Goal: Task Accomplishment & Management: Manage account settings

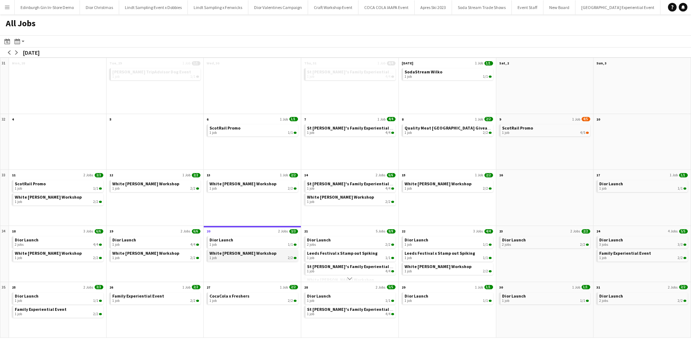
scroll to position [0, 6585]
click at [327, 245] on div "2 jobs 2/2" at bounding box center [350, 245] width 87 height 4
click at [5, 12] on button "Menu" at bounding box center [7, 7] width 14 height 14
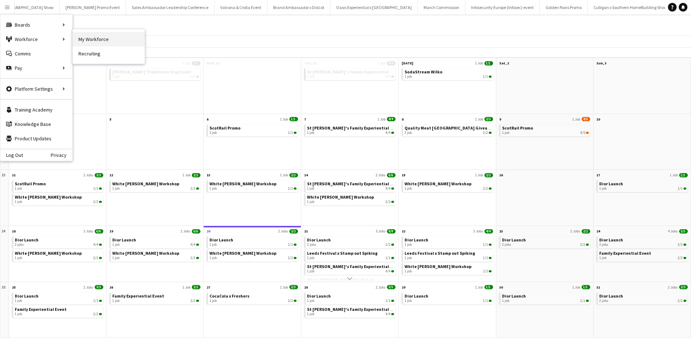
click at [87, 35] on link "My Workforce" at bounding box center [109, 39] width 72 height 14
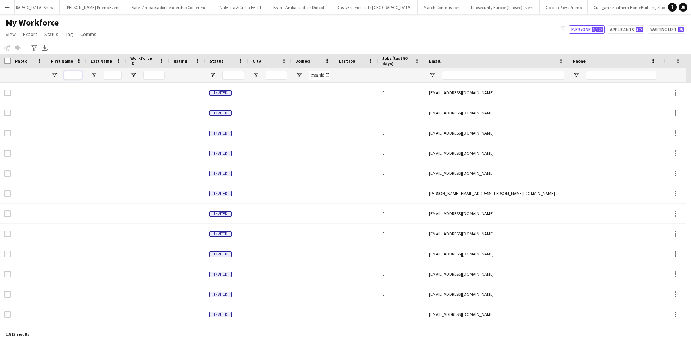
click at [78, 73] on input "First Name Filter Input" at bounding box center [73, 75] width 18 height 9
type input "****"
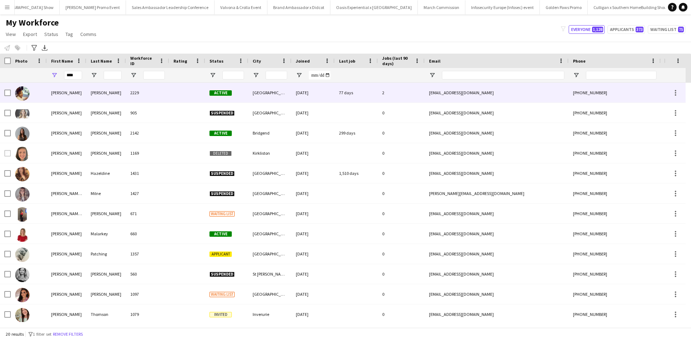
click at [62, 92] on div "emma" at bounding box center [67, 93] width 40 height 20
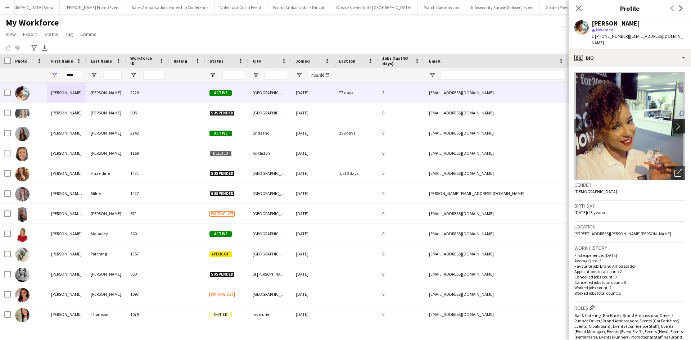
click at [674, 122] on app-icon "chevron-right" at bounding box center [679, 126] width 11 height 8
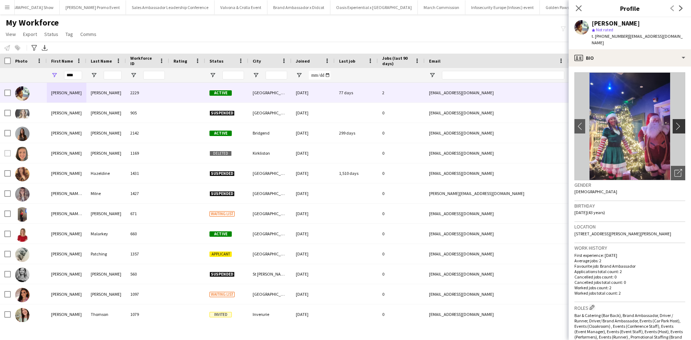
click at [674, 122] on app-icon "chevron-right" at bounding box center [679, 126] width 11 height 8
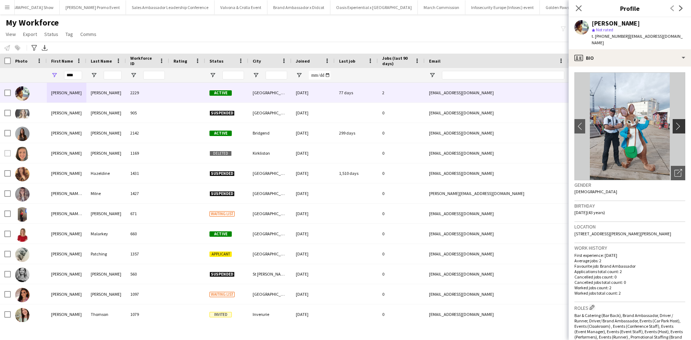
click at [674, 122] on app-icon "chevron-right" at bounding box center [679, 126] width 11 height 8
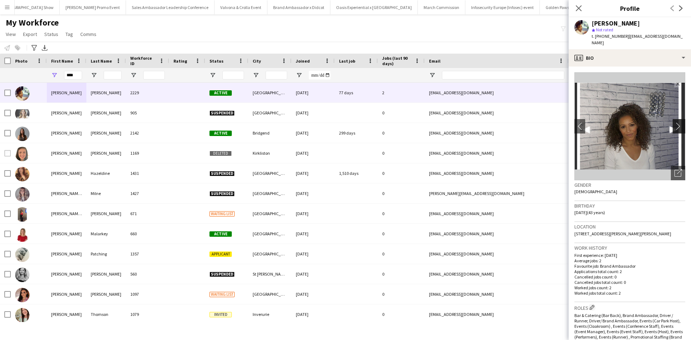
click at [674, 122] on app-icon "chevron-right" at bounding box center [679, 126] width 11 height 8
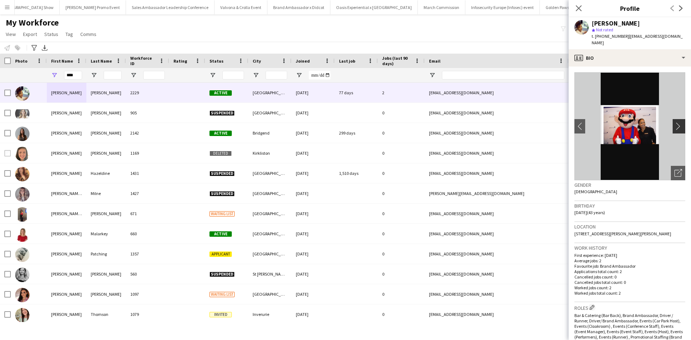
click at [674, 122] on app-icon "chevron-right" at bounding box center [679, 126] width 11 height 8
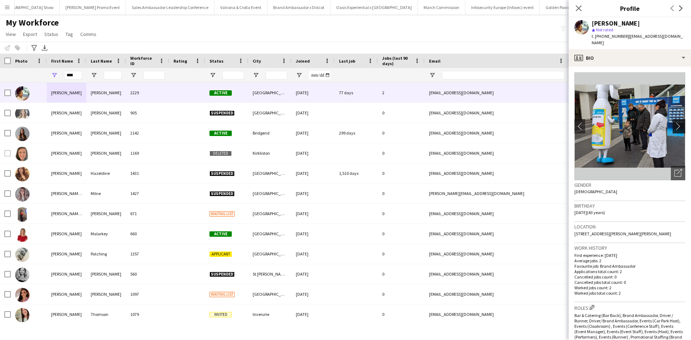
click at [674, 122] on app-icon "chevron-right" at bounding box center [679, 126] width 11 height 8
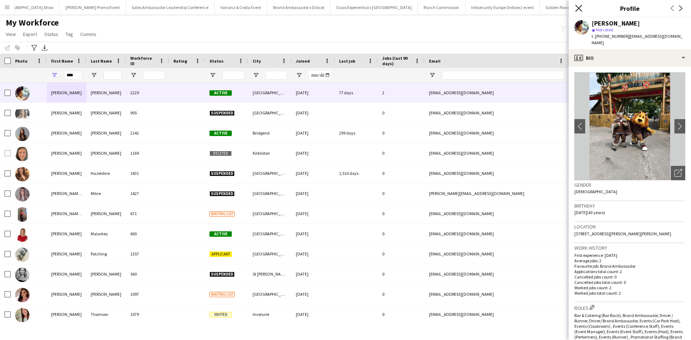
click at [578, 9] on icon at bounding box center [578, 8] width 7 height 7
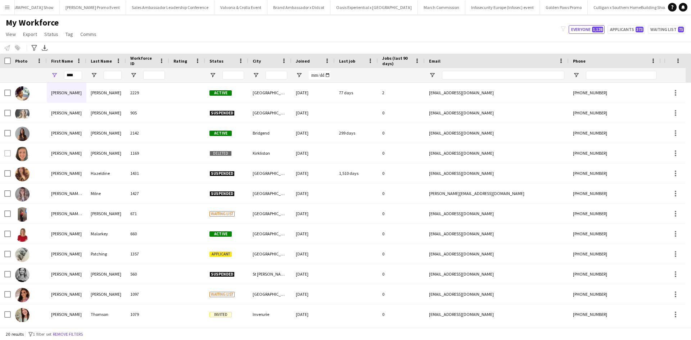
click at [10, 7] on button "Menu" at bounding box center [7, 7] width 14 height 14
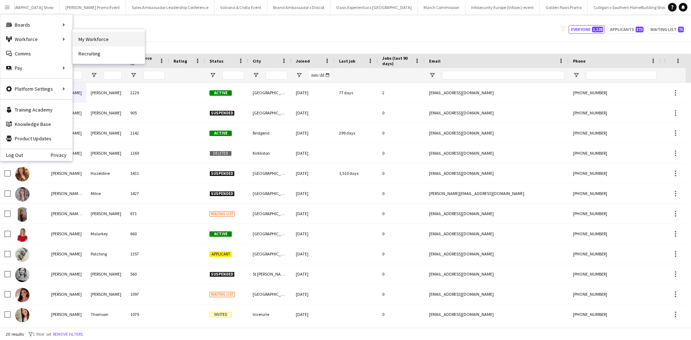
click at [95, 37] on link "My Workforce" at bounding box center [109, 39] width 72 height 14
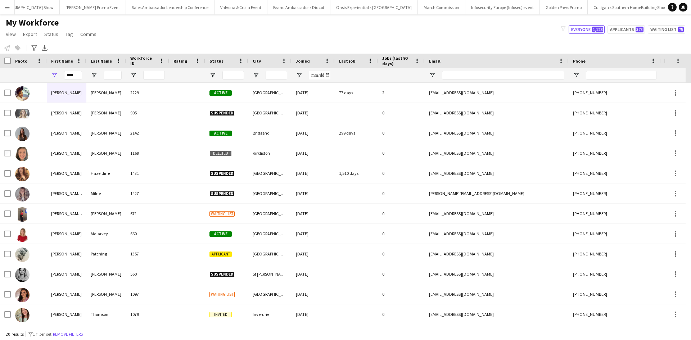
type input "**********"
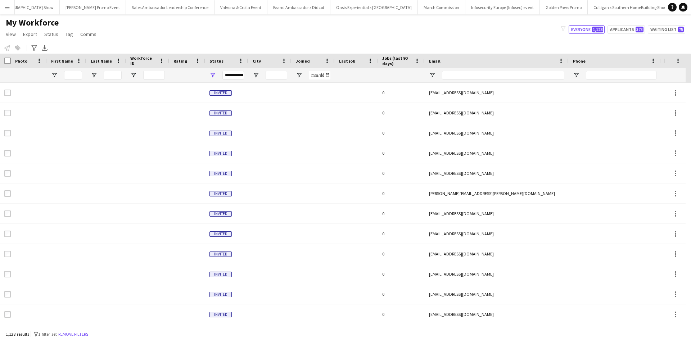
type input "****"
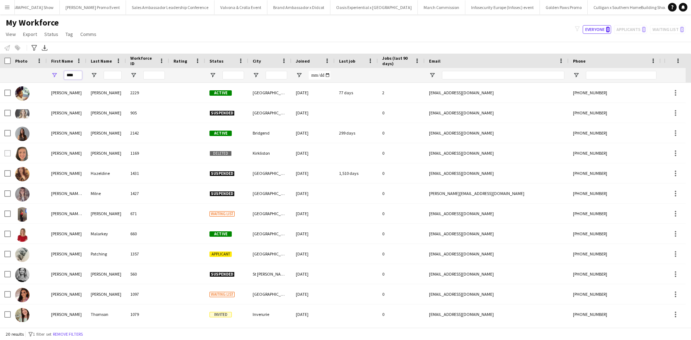
drag, startPoint x: 77, startPoint y: 75, endPoint x: 60, endPoint y: 75, distance: 17.6
click at [60, 75] on div "****" at bounding box center [67, 75] width 40 height 14
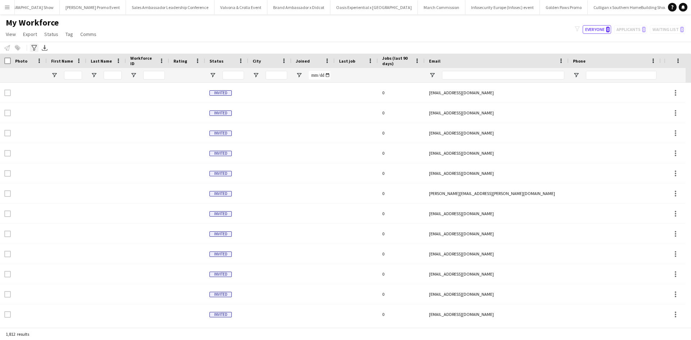
click at [32, 48] on icon "Advanced filters" at bounding box center [34, 48] width 6 height 6
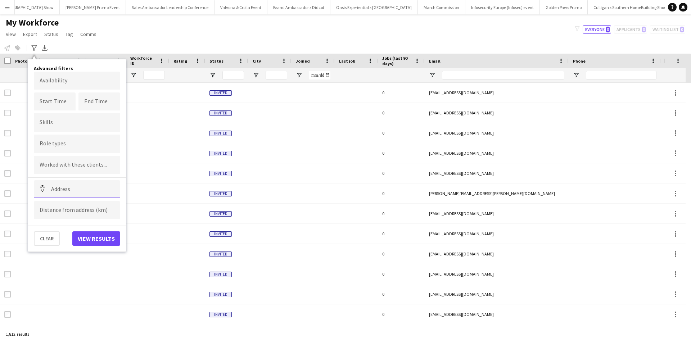
click at [74, 192] on input at bounding box center [77, 189] width 86 height 18
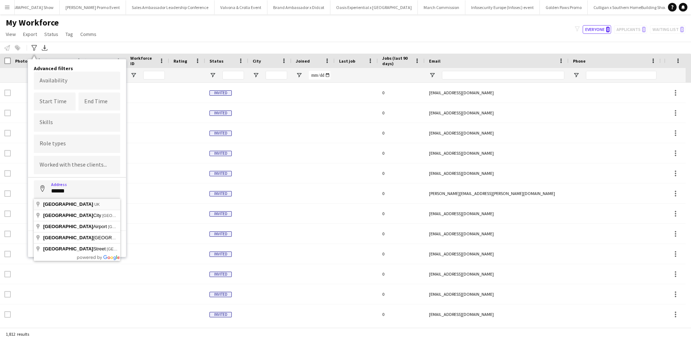
type input "**********"
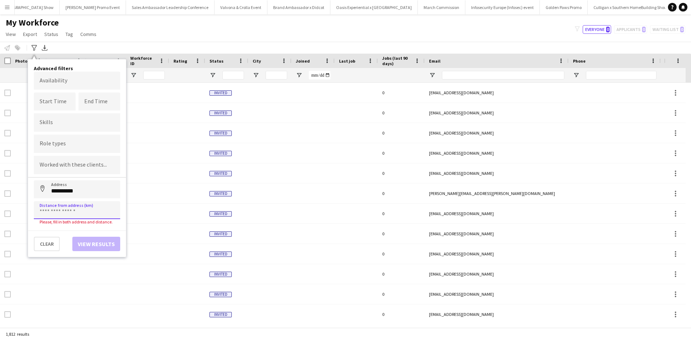
click at [73, 214] on input at bounding box center [77, 210] width 86 height 18
type input "*****"
click button "Address" at bounding box center [42, 188] width 17 height 17
type input "**********"
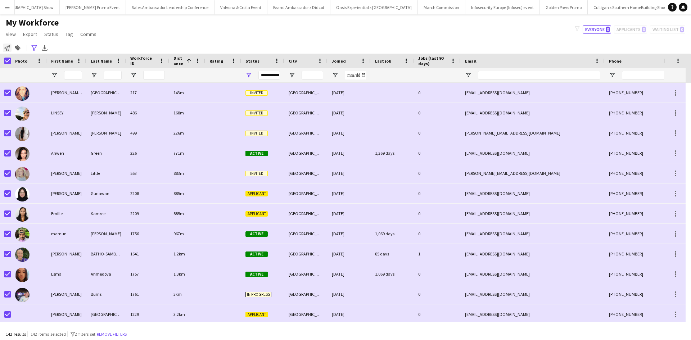
click at [9, 48] on icon "Notify workforce" at bounding box center [7, 48] width 6 height 6
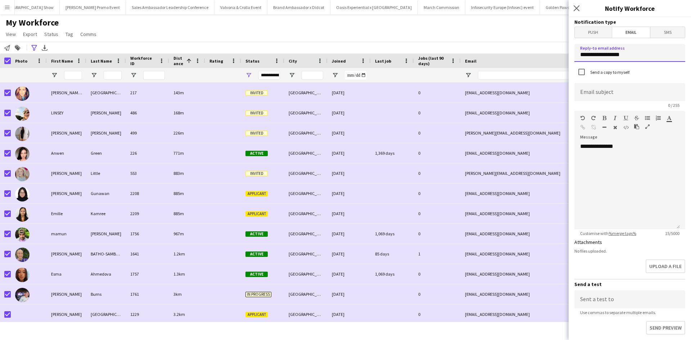
drag, startPoint x: 640, startPoint y: 56, endPoint x: 567, endPoint y: 54, distance: 73.1
click at [567, 54] on body "Menu Boards Boards Boards All jobs Status Workforce Workforce My Workforce Recr…" at bounding box center [345, 170] width 691 height 340
click at [597, 93] on input at bounding box center [629, 92] width 111 height 18
type input "**********"
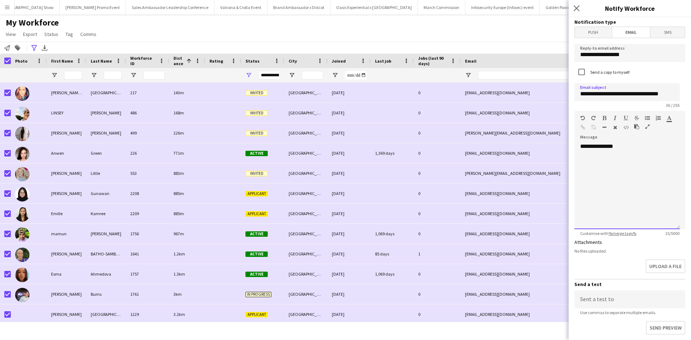
scroll to position [0, 0]
click at [626, 159] on div "**********" at bounding box center [626, 186] width 105 height 86
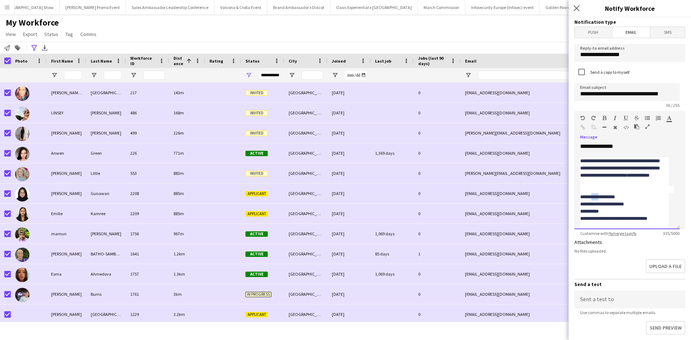
drag, startPoint x: 594, startPoint y: 197, endPoint x: 602, endPoint y: 198, distance: 8.3
click at [602, 198] on div "**********" at bounding box center [624, 196] width 89 height 7
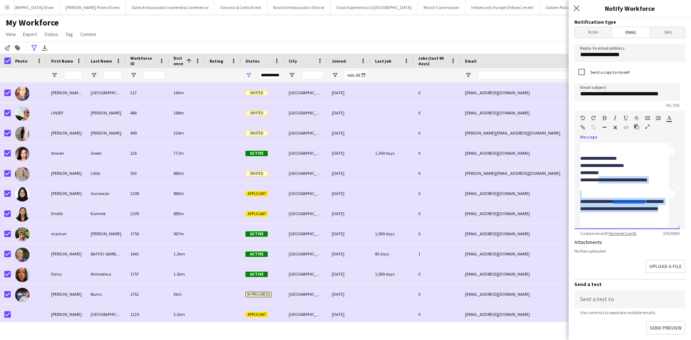
scroll to position [42, 0]
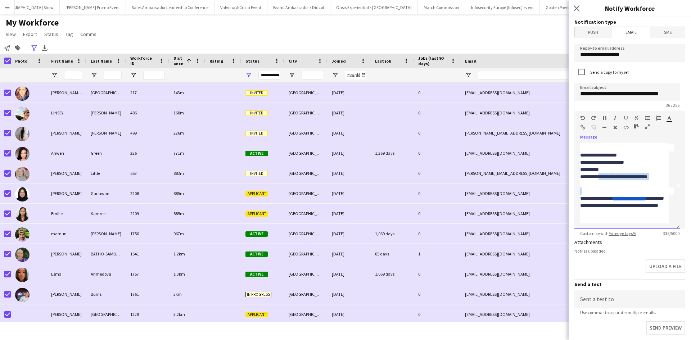
drag, startPoint x: 603, startPoint y: 218, endPoint x: 607, endPoint y: 190, distance: 29.1
click at [607, 190] on div "**********" at bounding box center [627, 170] width 94 height 108
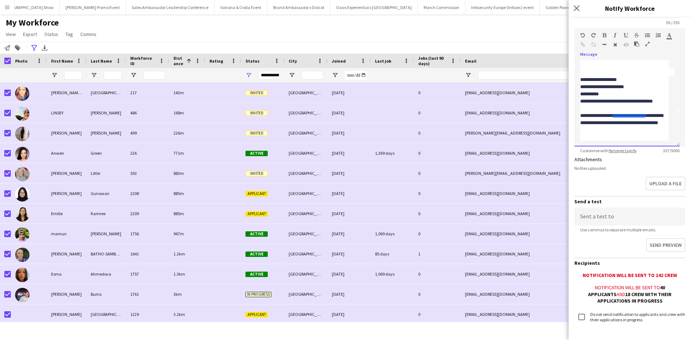
scroll to position [108, 0]
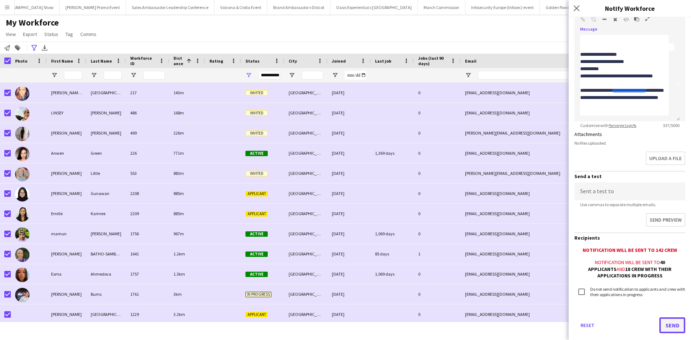
click at [670, 330] on button "Send" at bounding box center [672, 325] width 26 height 16
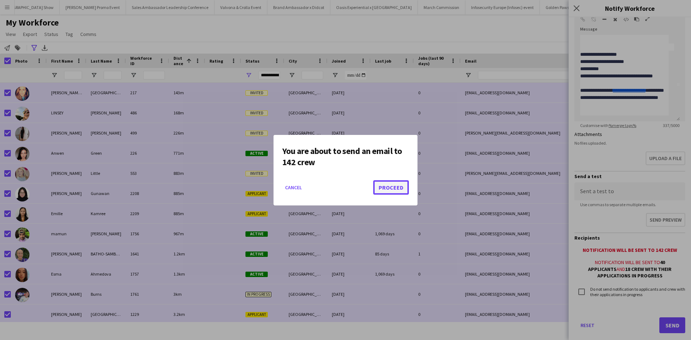
click at [390, 187] on button "Proceed" at bounding box center [391, 187] width 36 height 14
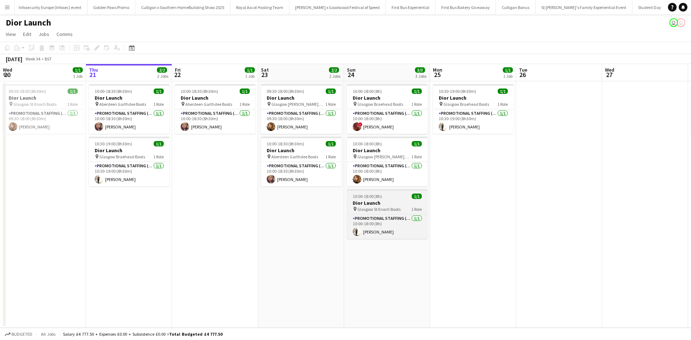
click at [399, 200] on h3 "Dior Launch" at bounding box center [387, 203] width 81 height 6
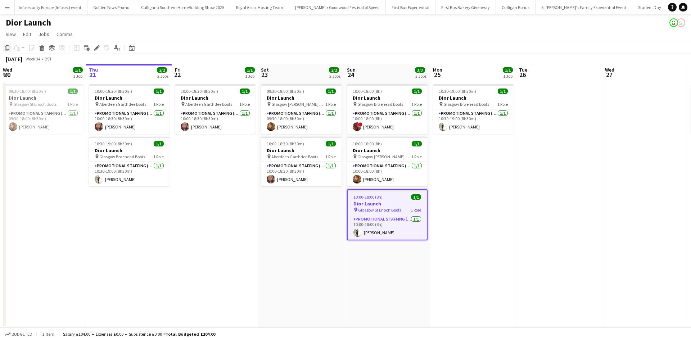
click at [6, 46] on icon "Copy" at bounding box center [7, 48] width 6 height 6
click at [122, 212] on app-date-cell "10:00-18:30 (8h30m) 1/1 Dior Launch pin Aberdeen Garthdee Boots 1 Role Promotio…" at bounding box center [129, 204] width 86 height 246
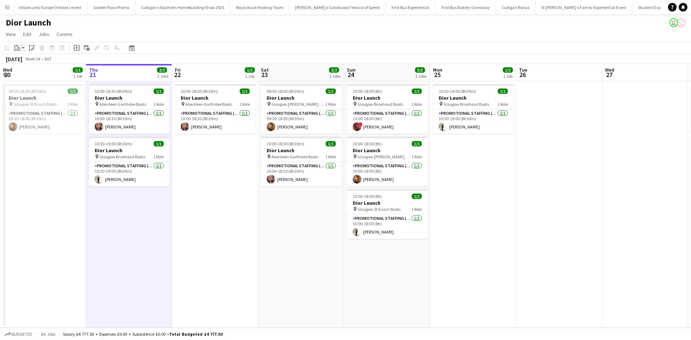
click at [14, 49] on icon at bounding box center [15, 48] width 2 height 5
click at [25, 61] on link "Paste Ctrl+V" at bounding box center [53, 61] width 68 height 6
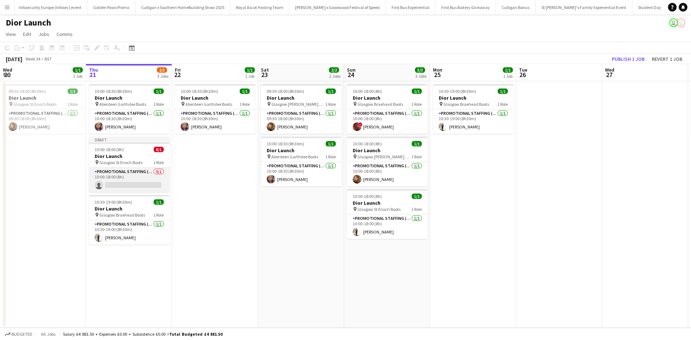
click at [127, 177] on app-card-role "Promotional Staffing (Sales Staff) 0/1 10:00-18:00 (8h) single-neutral-actions" at bounding box center [129, 180] width 81 height 24
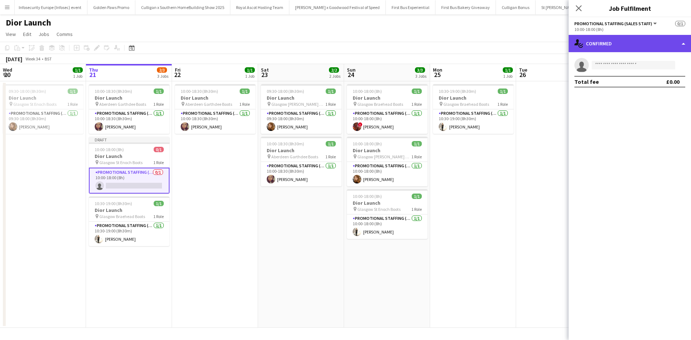
click at [585, 46] on div "single-neutral-actions-check-2 Confirmed" at bounding box center [630, 43] width 122 height 17
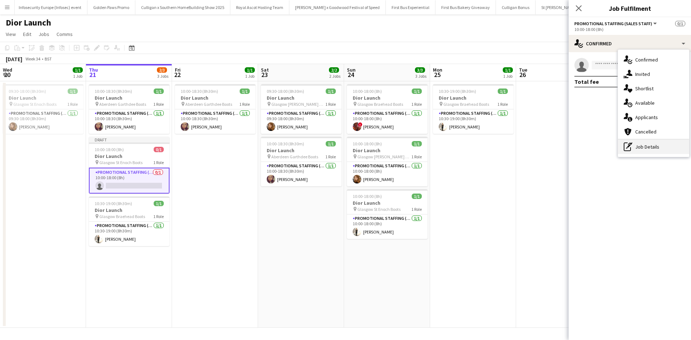
click at [648, 146] on div "pen-write Job Details" at bounding box center [653, 147] width 71 height 14
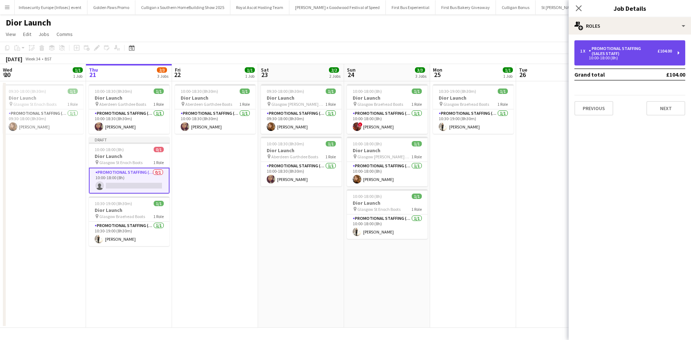
click at [632, 51] on div "Promotional Staffing (Sales Staff)" at bounding box center [623, 51] width 69 height 10
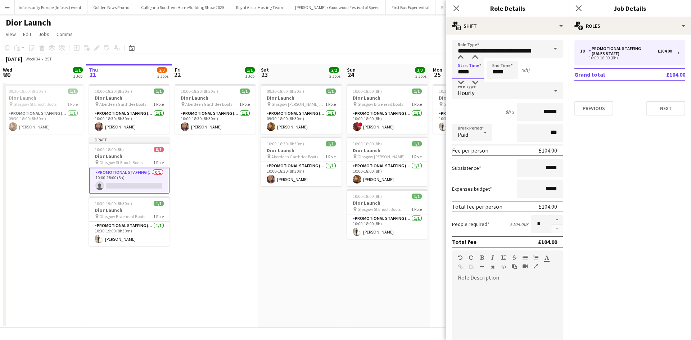
drag, startPoint x: 473, startPoint y: 69, endPoint x: 455, endPoint y: 66, distance: 18.3
click at [455, 66] on input "*****" at bounding box center [468, 70] width 32 height 18
type input "*****"
click at [411, 297] on app-date-cell "10:00-18:00 (8h) 1/1 Dior Launch pin Glasgow Braehead Boots 1 Role Promotional …" at bounding box center [387, 204] width 86 height 246
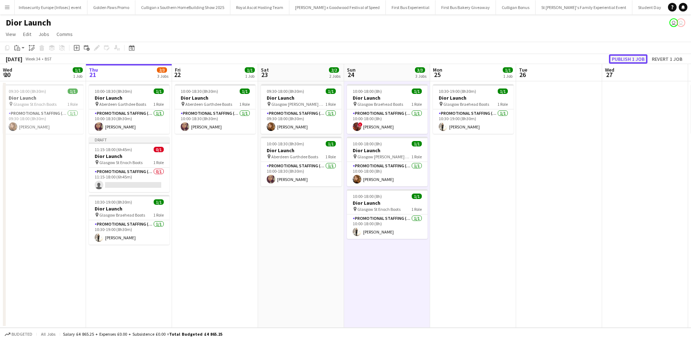
click at [622, 60] on button "Publish 1 job" at bounding box center [628, 58] width 39 height 9
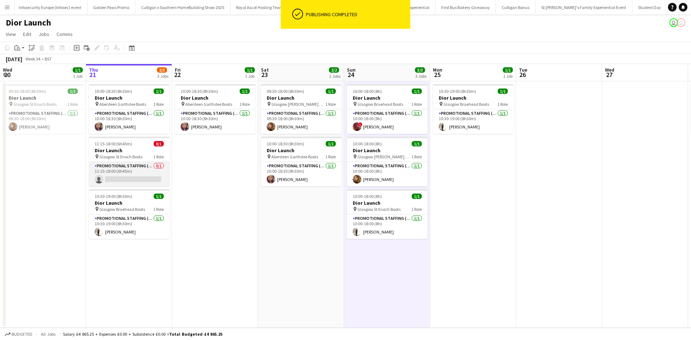
click at [134, 182] on app-card-role "Promotional Staffing (Sales Staff) 0/1 11:15-18:00 (6h45m) single-neutral-actio…" at bounding box center [129, 174] width 81 height 24
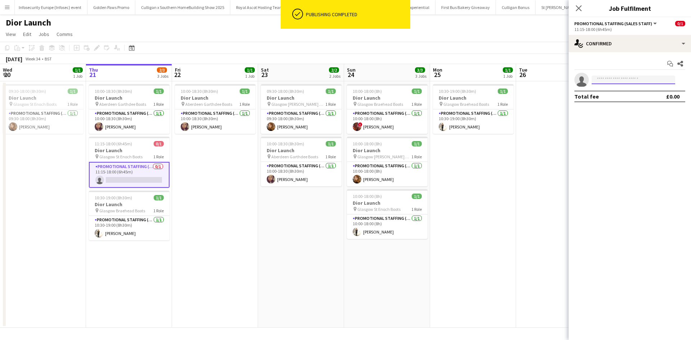
click at [601, 78] on input at bounding box center [633, 80] width 83 height 9
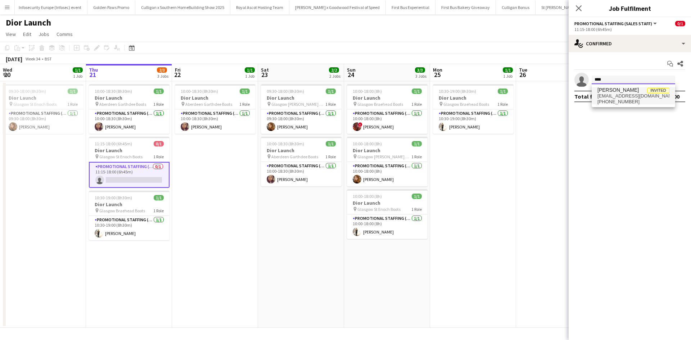
type input "****"
click at [612, 88] on span "Delphine Mwiseneza" at bounding box center [617, 90] width 41 height 6
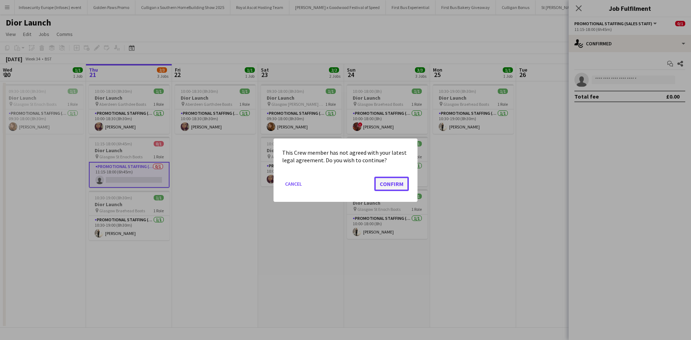
click at [402, 187] on button "Confirm" at bounding box center [391, 183] width 35 height 14
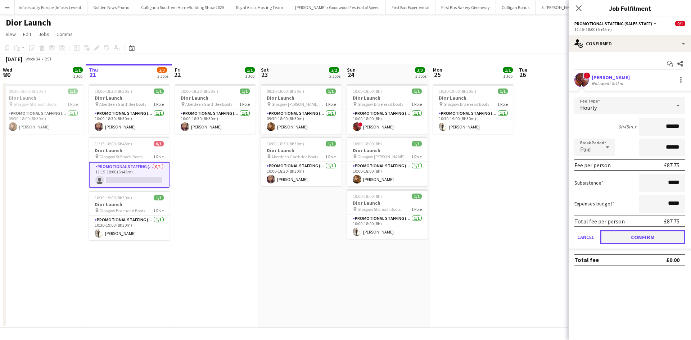
click at [630, 236] on button "Confirm" at bounding box center [642, 237] width 85 height 14
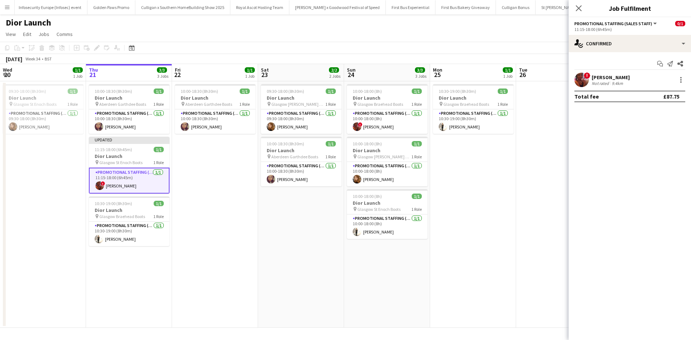
click at [520, 244] on app-date-cell at bounding box center [559, 204] width 86 height 246
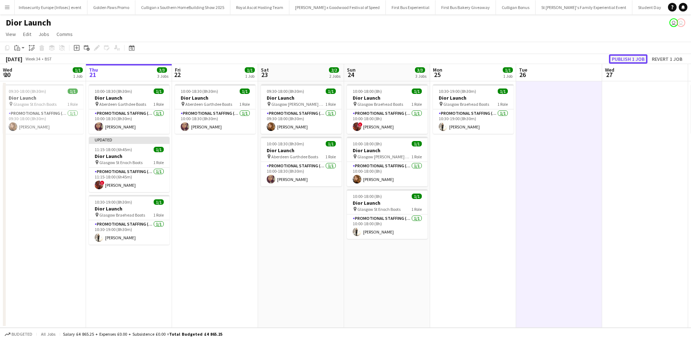
click at [629, 55] on button "Publish 1 job" at bounding box center [628, 58] width 39 height 9
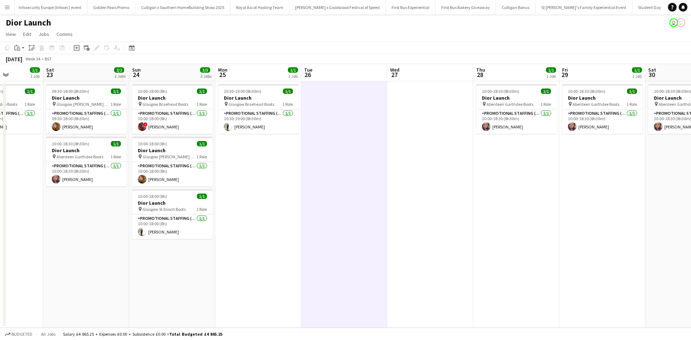
drag, startPoint x: 506, startPoint y: 119, endPoint x: 519, endPoint y: 132, distance: 18.1
click at [518, 132] on app-calendar-viewport "Wed 20 1/1 1 Job Thu 21 3/3 3 Jobs Fri 22 1/1 1 Job Sat 23 2/2 2 Jobs Sun 24 3/…" at bounding box center [345, 196] width 691 height 264
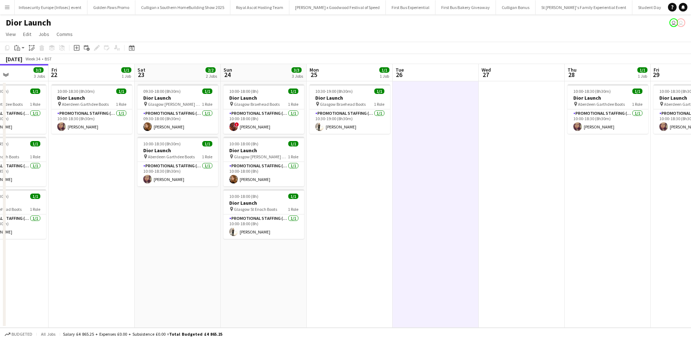
scroll to position [0, 164]
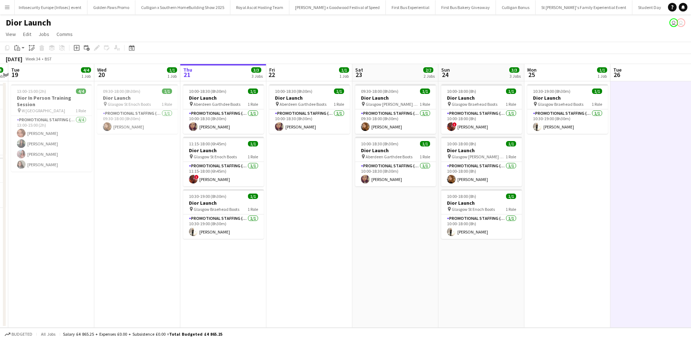
drag, startPoint x: 161, startPoint y: 262, endPoint x: 382, endPoint y: 234, distance: 223.2
click at [382, 234] on app-calendar-viewport "Sun 17 1/1 1 Job Mon 18 4/4 2 Jobs Tue 19 4/4 1 Job Wed 20 1/1 1 Job Thu 21 3/3…" at bounding box center [345, 196] width 691 height 264
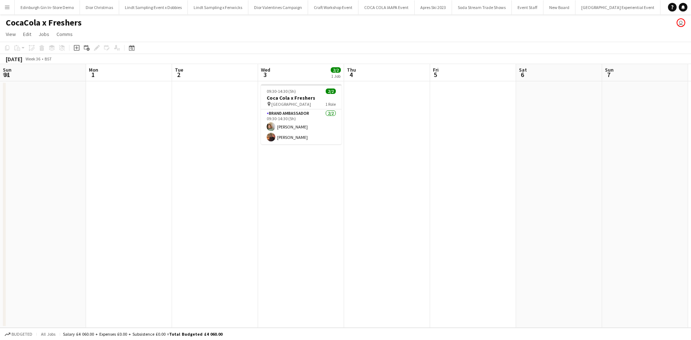
scroll to position [0, 228]
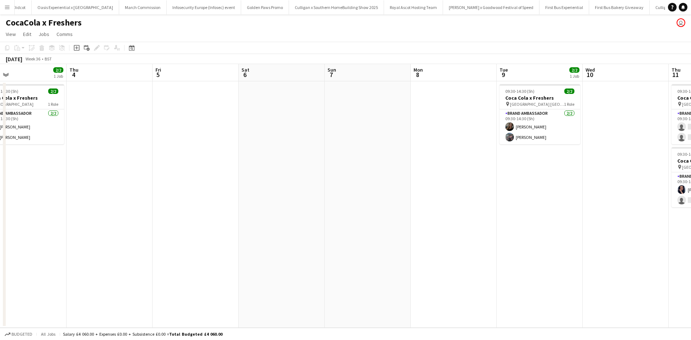
drag, startPoint x: 460, startPoint y: 208, endPoint x: 119, endPoint y: 160, distance: 343.8
click at [121, 160] on app-calendar-viewport "Sun 31 Mon 1 Tue 2 Wed 3 2/2 1 Job Thu 4 Fri 5 Sat 6 Sun 7 Mon 8 Tue 9 2/2 1 Jo…" at bounding box center [345, 196] width 691 height 264
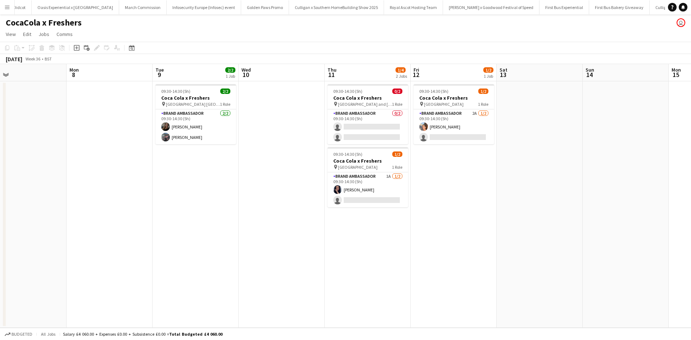
scroll to position [0, 223]
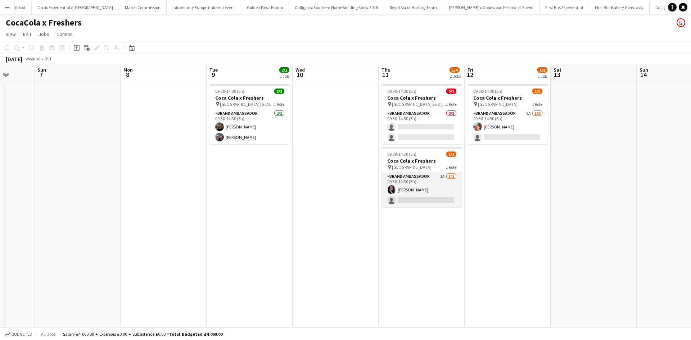
click at [425, 201] on app-card-role "Brand Ambassador 1A 1/2 09:30-14:30 (5h) Lisa Jones single-neutral-actions" at bounding box center [421, 189] width 81 height 35
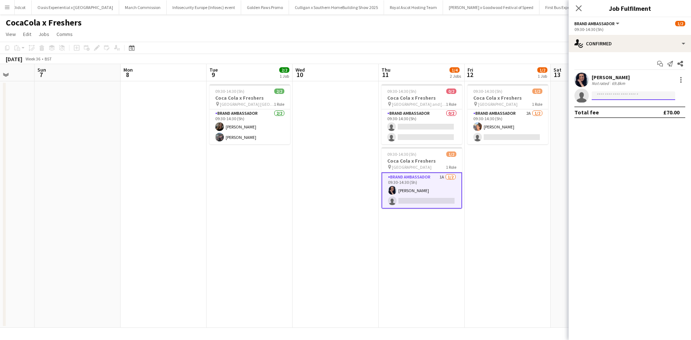
click at [607, 96] on input at bounding box center [633, 95] width 83 height 9
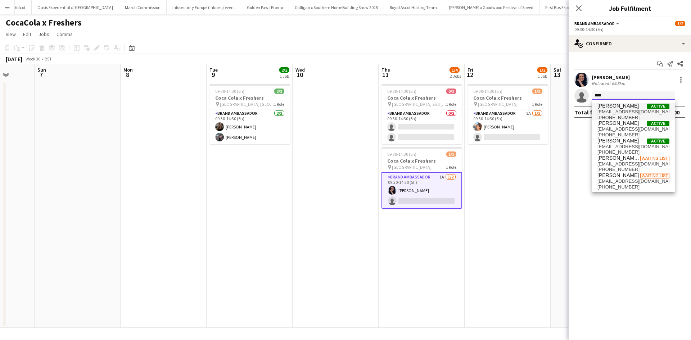
type input "****"
click at [617, 105] on span "emma bailey" at bounding box center [617, 106] width 41 height 6
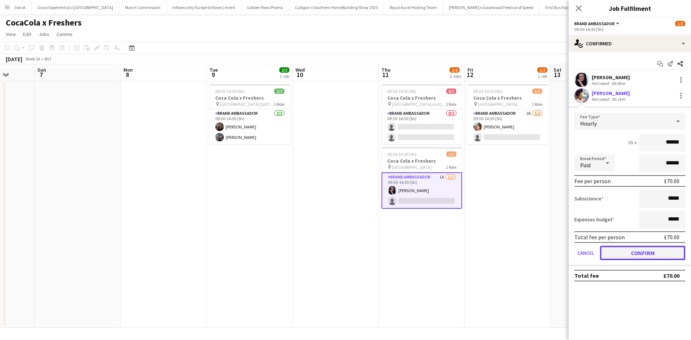
click at [648, 250] on button "Confirm" at bounding box center [642, 253] width 85 height 14
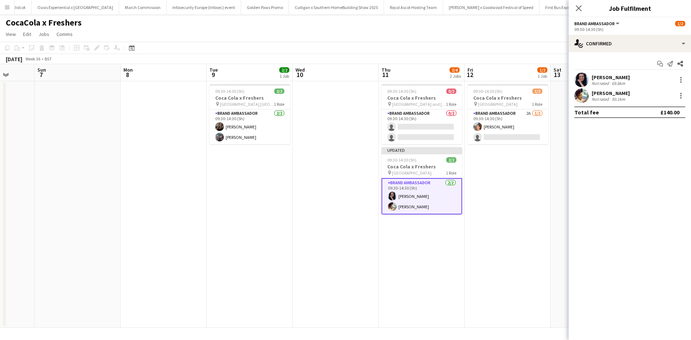
click at [463, 240] on app-date-cell "09:30-14:30 (5h) 0/2 Coca Cola x Freshers pin Dundee and Angus College 1 Role B…" at bounding box center [422, 204] width 86 height 246
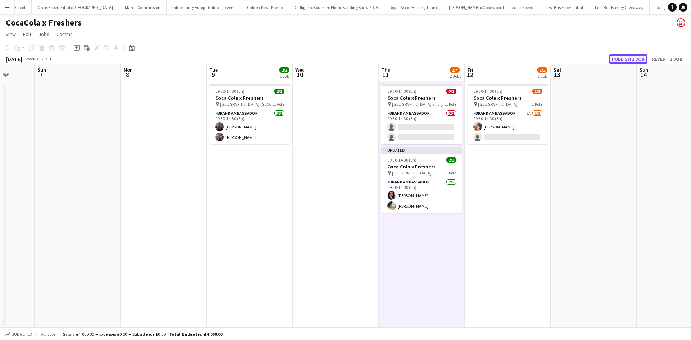
click at [628, 59] on button "Publish 1 job" at bounding box center [628, 58] width 39 height 9
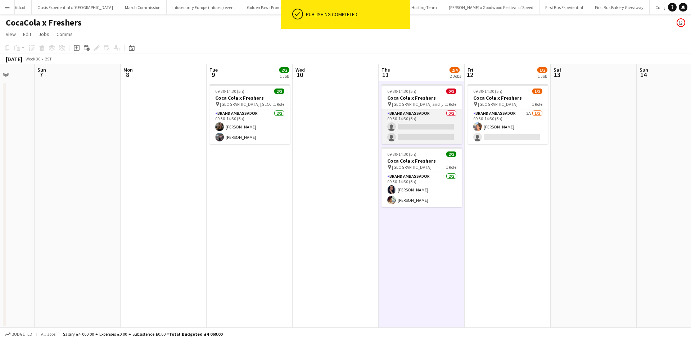
click at [428, 121] on app-card-role "Brand Ambassador 0/2 09:30-14:30 (5h) single-neutral-actions single-neutral-act…" at bounding box center [421, 126] width 81 height 35
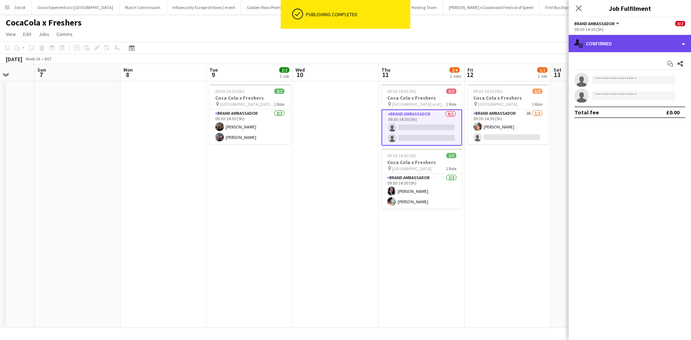
click at [597, 47] on div "single-neutral-actions-check-2 Confirmed" at bounding box center [630, 43] width 122 height 17
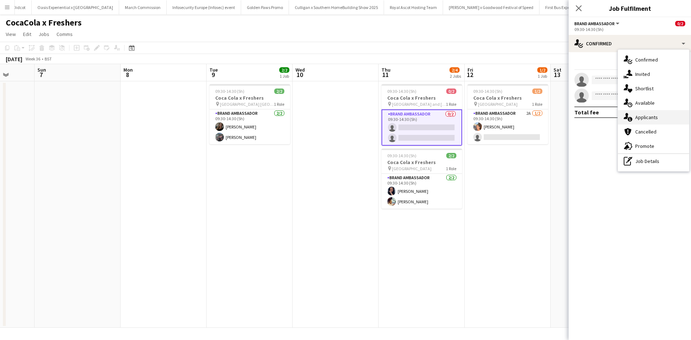
click at [643, 122] on div "single-neutral-actions-information Applicants" at bounding box center [653, 117] width 71 height 14
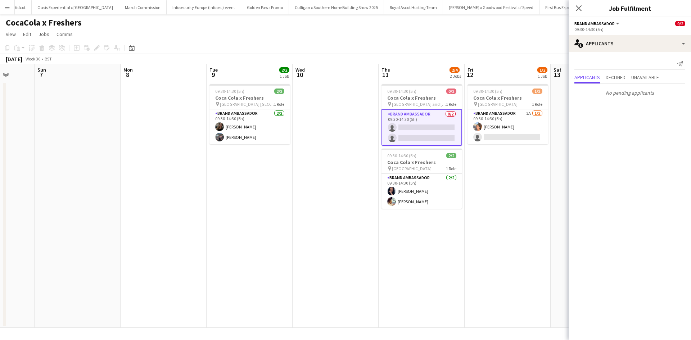
click at [529, 195] on app-date-cell "09:30-14:30 (5h) 1/2 Coca Cola x Freshers pin Greenwich University 1 Role Brand…" at bounding box center [508, 204] width 86 height 246
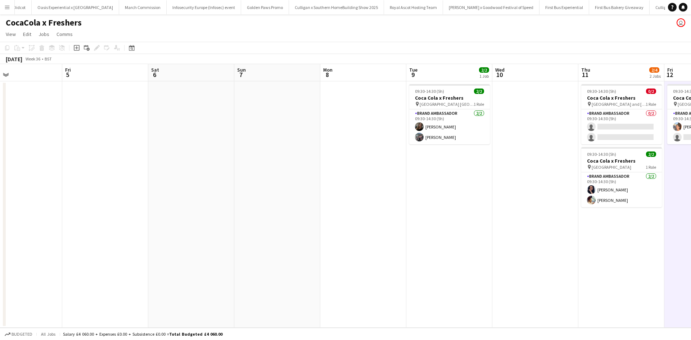
drag, startPoint x: 176, startPoint y: 227, endPoint x: 455, endPoint y: 221, distance: 279.0
click at [462, 215] on app-calendar-viewport "Tue 2 Wed 3 2/2 1 Job Thu 4 Fri 5 Sat 6 Sun 7 Mon 8 Tue 9 2/2 1 Job Wed 10 Thu …" at bounding box center [345, 196] width 691 height 264
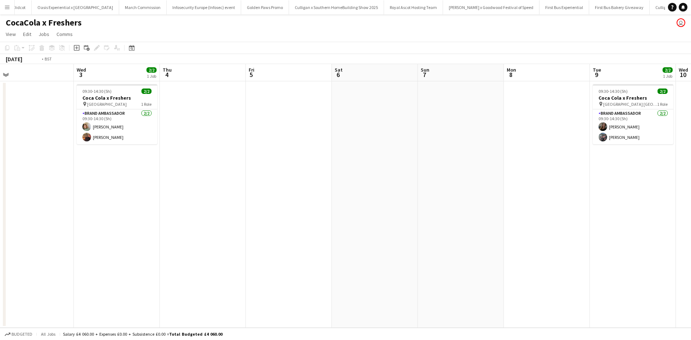
drag, startPoint x: 196, startPoint y: 276, endPoint x: 500, endPoint y: 246, distance: 304.9
click at [502, 247] on app-calendar-viewport "Sun 31 Mon 1 Tue 2 Wed 3 2/2 1 Job Thu 4 Fri 5 Sat 6 Sun 7 Mon 8 Tue 9 2/2 1 Jo…" at bounding box center [345, 196] width 691 height 264
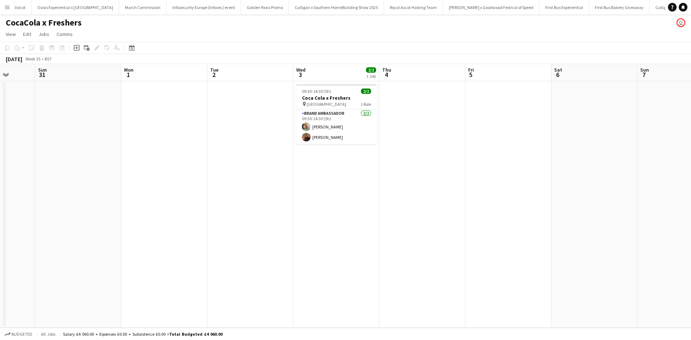
drag, startPoint x: 252, startPoint y: 263, endPoint x: 475, endPoint y: 247, distance: 224.4
click at [551, 238] on app-calendar-viewport "Thu 28 Fri 29 Sat 30 Sun 31 Mon 1 Tue 2 Wed 3 2/2 1 Job Thu 4 Fri 5 Sat 6 Sun 7…" at bounding box center [345, 196] width 691 height 264
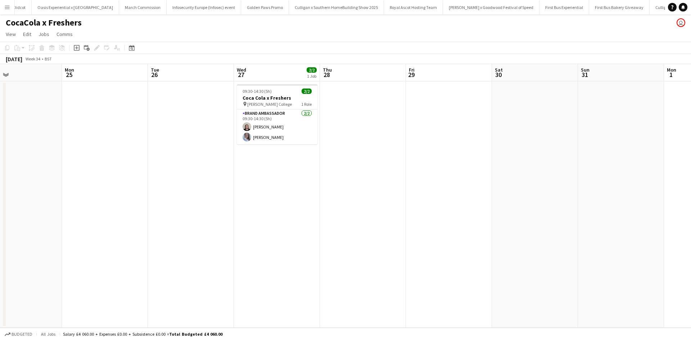
drag, startPoint x: 304, startPoint y: 253, endPoint x: 515, endPoint y: 231, distance: 211.9
click at [514, 232] on app-calendar-viewport "Fri 22 Sat 23 Sun 24 Mon 25 Tue 26 Wed 27 2/2 1 Job Thu 28 Fri 29 Sat 30 Sun 31…" at bounding box center [345, 196] width 691 height 264
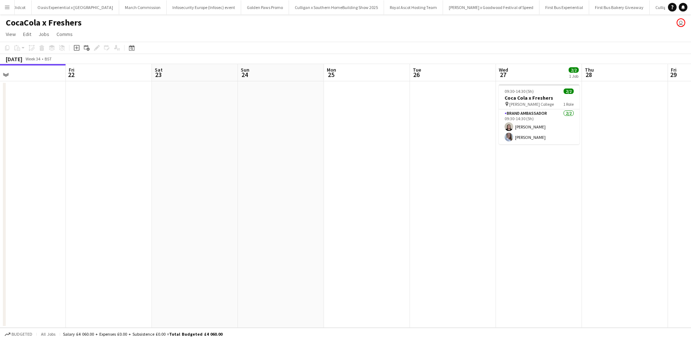
drag, startPoint x: 376, startPoint y: 225, endPoint x: 491, endPoint y: 212, distance: 116.3
click at [489, 213] on app-calendar-viewport "Tue 19 Wed 20 Thu 21 Fri 22 Sat 23 Sun 24 Mon 25 Tue 26 Wed 27 2/2 1 Job Thu 28…" at bounding box center [345, 196] width 691 height 264
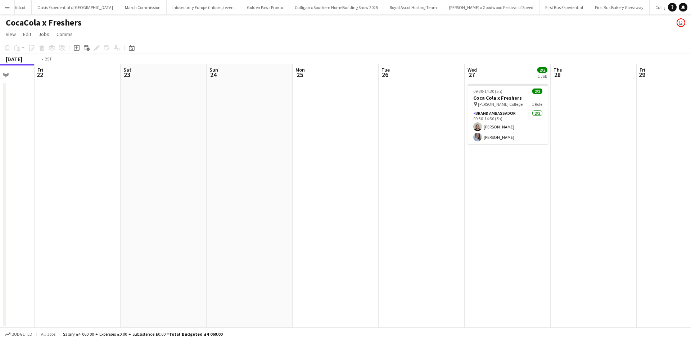
drag, startPoint x: 184, startPoint y: 241, endPoint x: 483, endPoint y: 225, distance: 299.5
click at [483, 225] on app-calendar-viewport "Tue 19 Wed 20 Thu 21 Fri 22 Sat 23 Sun 24 Mon 25 Tue 26 Wed 27 2/2 1 Job Thu 28…" at bounding box center [345, 196] width 691 height 264
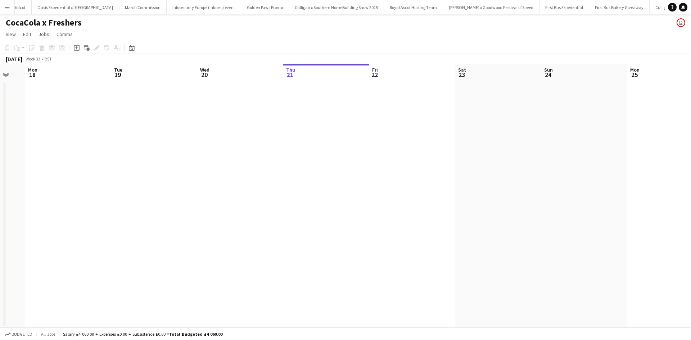
drag, startPoint x: 214, startPoint y: 246, endPoint x: 477, endPoint y: 237, distance: 263.2
click at [477, 237] on app-calendar-viewport "Fri 15 Sat 16 Sun 17 Mon 18 Tue 19 Wed 20 Thu 21 Fri 22 Sat 23 Sun 24 Mon 25 Tu…" at bounding box center [345, 196] width 691 height 264
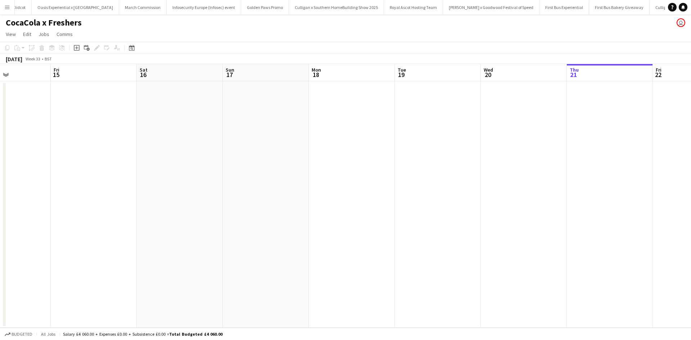
drag, startPoint x: 301, startPoint y: 236, endPoint x: 426, endPoint y: 223, distance: 125.1
click at [425, 223] on app-calendar-viewport "Tue 12 Wed 13 Thu 14 Fri 15 Sat 16 Sun 17 Mon 18 Tue 19 Wed 20 Thu 21 Fri 22 Sa…" at bounding box center [345, 196] width 691 height 264
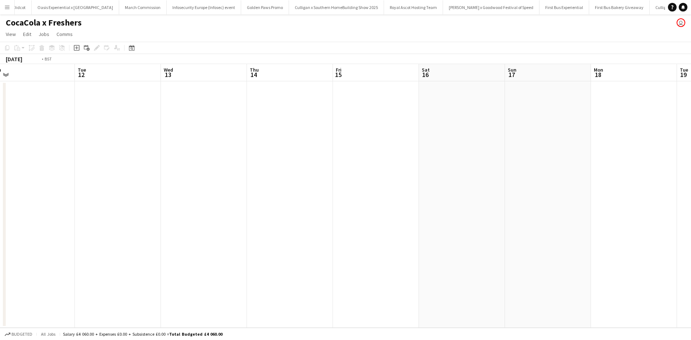
scroll to position [0, 150]
drag, startPoint x: 197, startPoint y: 248, endPoint x: 450, endPoint y: 229, distance: 253.7
click at [463, 230] on app-calendar-viewport "Sat 9 Sun 10 Mon 11 Tue 12 Wed 13 Thu 14 Fri 15 Sat 16 Sun 17 Mon 18 Tue 19 Wed…" at bounding box center [345, 196] width 691 height 264
drag, startPoint x: 399, startPoint y: 196, endPoint x: 0, endPoint y: 168, distance: 400.1
click at [0, 168] on app-calendar-viewport "Fri 8 Sat 9 Sun 10 Mon 11 Tue 12 Wed 13 Thu 14 Fri 15 Sat 16 Sun 17 Mon 18 Tue …" at bounding box center [345, 196] width 691 height 264
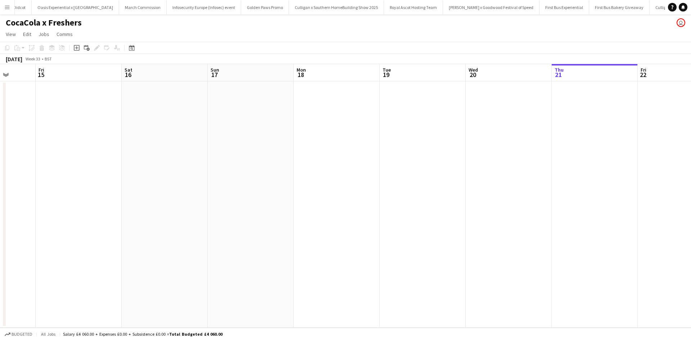
drag, startPoint x: 209, startPoint y: 195, endPoint x: 21, endPoint y: 172, distance: 189.5
click at [21, 172] on app-calendar-viewport "Tue 12 Wed 13 Thu 14 Fri 15 Sat 16 Sun 17 Mon 18 Tue 19 Wed 20 Thu 21 Fri 22 Sa…" at bounding box center [345, 196] width 691 height 264
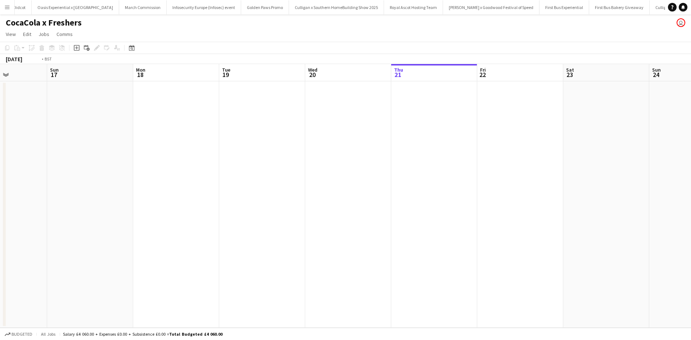
drag, startPoint x: 410, startPoint y: 227, endPoint x: 199, endPoint y: 213, distance: 211.3
click at [199, 213] on app-calendar-viewport "Thu 14 Fri 15 Sat 16 Sun 17 Mon 18 Tue 19 Wed 20 Thu 21 Fri 22 Sat 23 Sun 24 Mo…" at bounding box center [345, 196] width 691 height 264
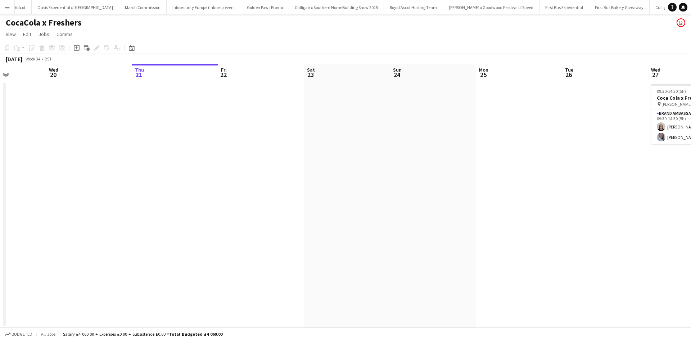
drag, startPoint x: 452, startPoint y: 240, endPoint x: 203, endPoint y: 223, distance: 249.2
click at [208, 224] on app-calendar-viewport "Sat 16 Sun 17 Mon 18 Tue 19 Wed 20 Thu 21 Fri 22 Sat 23 Sun 24 Mon 25 Tue 26 We…" at bounding box center [345, 196] width 691 height 264
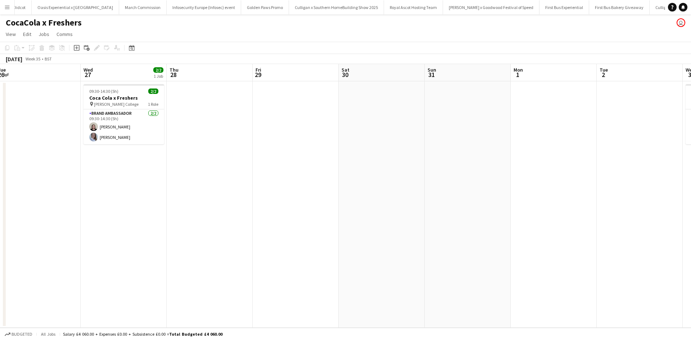
drag, startPoint x: 530, startPoint y: 220, endPoint x: 178, endPoint y: 208, distance: 351.8
click at [140, 203] on app-calendar-viewport "Fri 22 Sat 23 Sun 24 Mon 25 Tue 26 Wed 27 2/2 1 Job Thu 28 Fri 29 Sat 30 Sun 31…" at bounding box center [345, 196] width 691 height 264
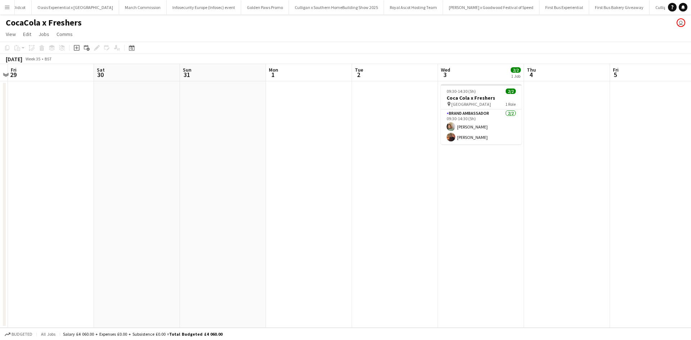
drag, startPoint x: 516, startPoint y: 249, endPoint x: 175, endPoint y: 227, distance: 341.5
click at [201, 230] on app-calendar-viewport "Tue 26 Wed 27 2/2 1 Job Thu 28 Fri 29 Sat 30 Sun 31 Mon 1 Tue 2 Wed 3 2/2 1 Job…" at bounding box center [345, 196] width 691 height 264
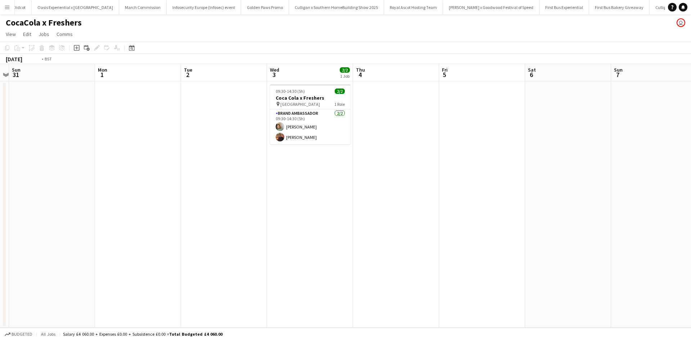
drag, startPoint x: 585, startPoint y: 227, endPoint x: 228, endPoint y: 218, distance: 356.4
click at [256, 222] on app-calendar-viewport "Thu 28 Fri 29 Sat 30 Sun 31 Mon 1 Tue 2 Wed 3 2/2 1 Job Thu 4 Fri 5 Sat 6 Sun 7…" at bounding box center [345, 196] width 691 height 264
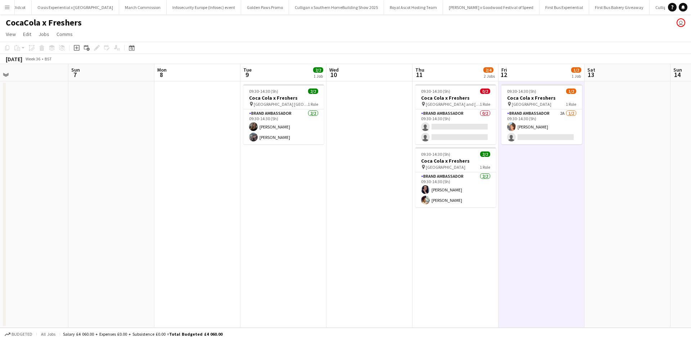
drag, startPoint x: 608, startPoint y: 245, endPoint x: 222, endPoint y: 232, distance: 386.0
click at [232, 232] on app-calendar-viewport "Wed 3 2/2 1 Job Thu 4 Fri 5 Sat 6 Sun 7 Mon 8 Tue 9 2/2 1 Job Wed 10 Thu 11 2/4…" at bounding box center [345, 196] width 691 height 264
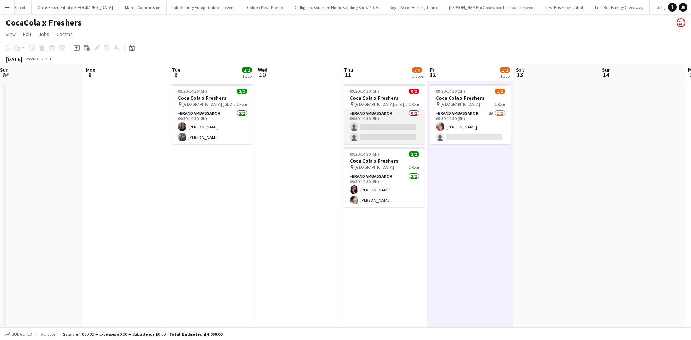
click at [392, 118] on app-card-role "Brand Ambassador 0/2 09:30-14:30 (5h) single-neutral-actions single-neutral-act…" at bounding box center [384, 126] width 81 height 35
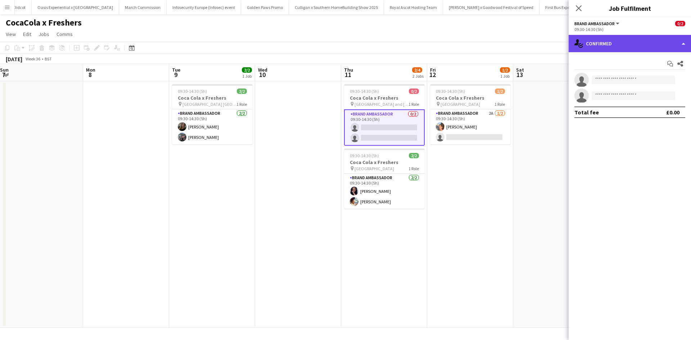
click at [642, 37] on div "single-neutral-actions-check-2 Confirmed" at bounding box center [630, 43] width 122 height 17
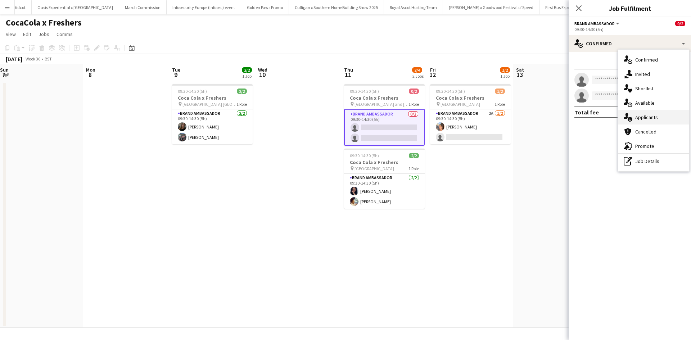
click at [653, 117] on div "single-neutral-actions-information Applicants" at bounding box center [653, 117] width 71 height 14
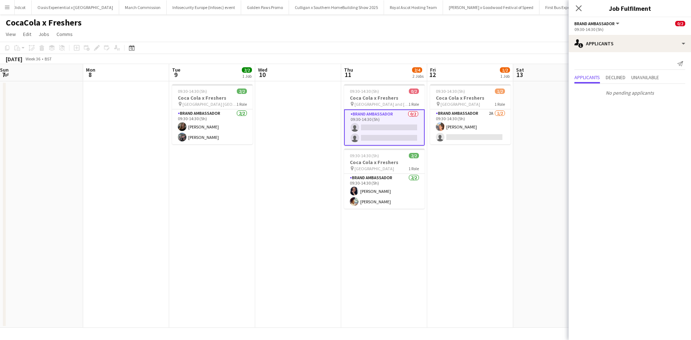
click at [468, 234] on app-date-cell "09:30-14:30 (5h) 1/2 Coca Cola x Freshers pin Greenwich University 1 Role Brand…" at bounding box center [470, 204] width 86 height 246
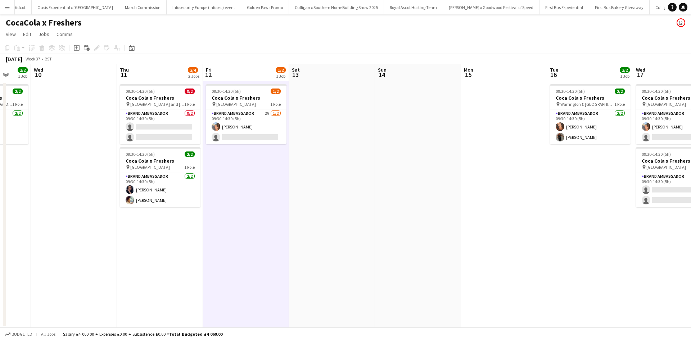
scroll to position [0, 200]
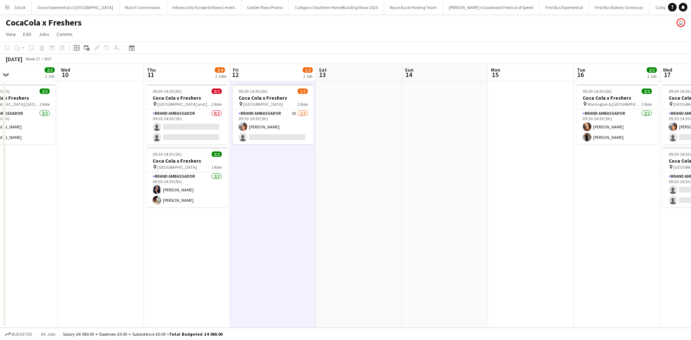
drag, startPoint x: 501, startPoint y: 245, endPoint x: 132, endPoint y: 207, distance: 371.2
click at [132, 207] on app-calendar-viewport "Sun 7 Mon 8 Tue 9 2/2 1 Job Wed 10 Thu 11 2/4 2 Jobs Fri 12 1/2 1 Job Sat 13 Su…" at bounding box center [345, 196] width 691 height 264
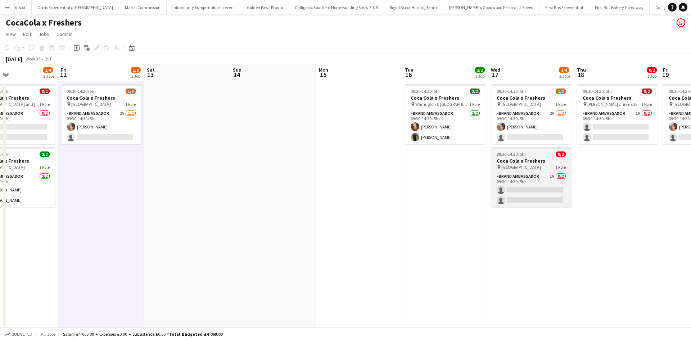
click at [546, 163] on h3 "Coca Cola x Freshers" at bounding box center [531, 161] width 81 height 6
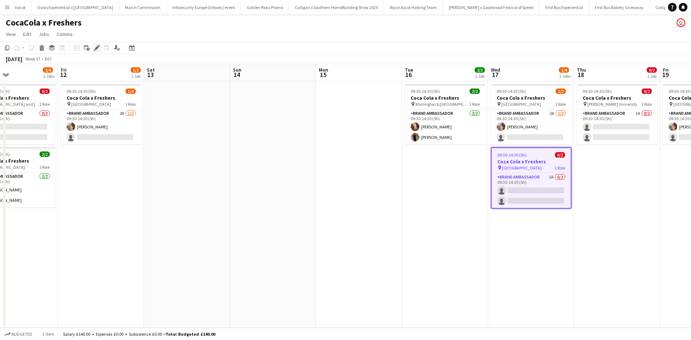
click at [98, 49] on icon "Edit" at bounding box center [97, 48] width 6 height 6
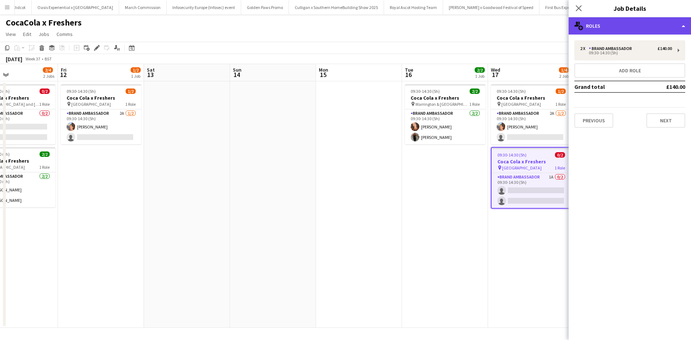
click at [607, 23] on div "multiple-users-add Roles" at bounding box center [630, 25] width 122 height 17
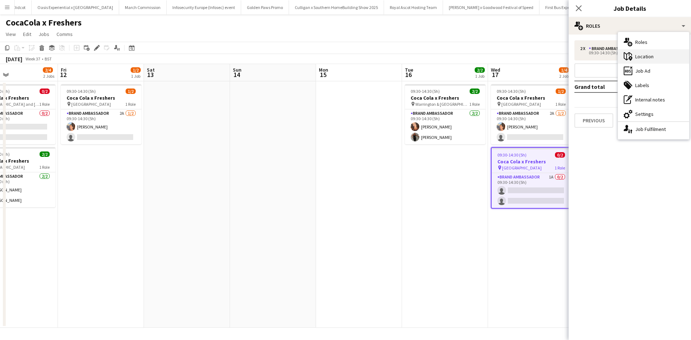
click at [656, 62] on div "maps-pin-1 Location" at bounding box center [653, 56] width 71 height 14
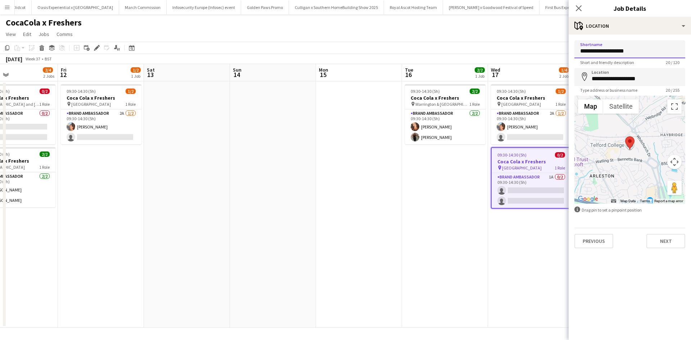
drag, startPoint x: 633, startPoint y: 51, endPoint x: 573, endPoint y: 51, distance: 60.1
click at [573, 51] on form "**********" at bounding box center [630, 144] width 122 height 208
type input "*"
type input "**********"
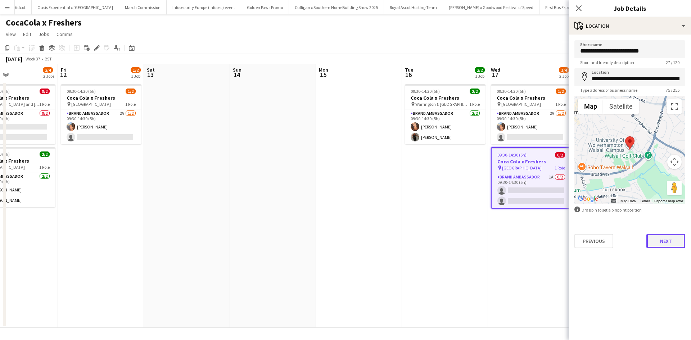
click at [661, 245] on button "Next" at bounding box center [665, 241] width 39 height 14
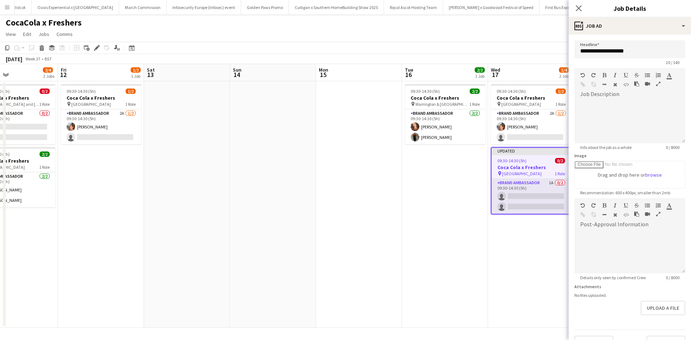
drag, startPoint x: 527, startPoint y: 268, endPoint x: 559, endPoint y: 198, distance: 77.5
click at [526, 268] on app-date-cell "09:30-14:30 (5h) 1/2 Coca Cola x Freshers pin Greenwich University 1 Role Brand…" at bounding box center [531, 204] width 86 height 246
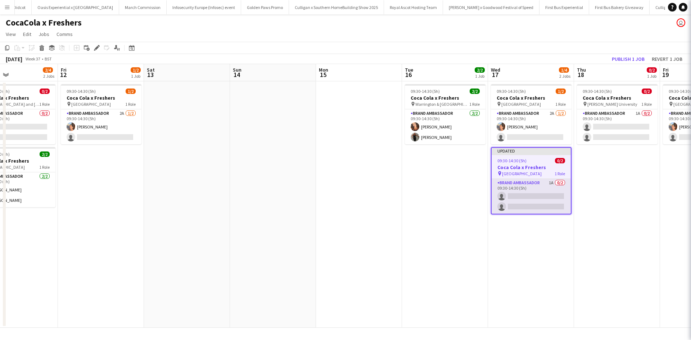
scroll to position [0, 200]
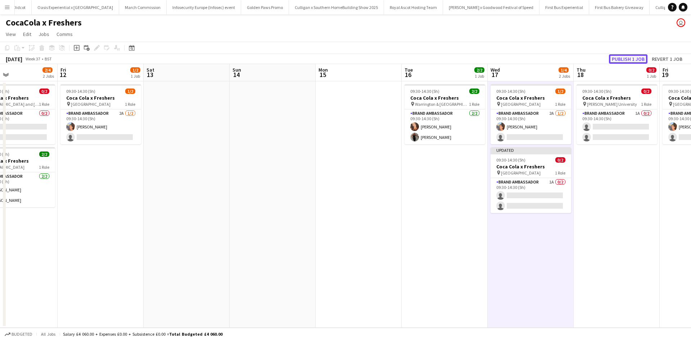
click at [632, 56] on button "Publish 1 job" at bounding box center [628, 58] width 39 height 9
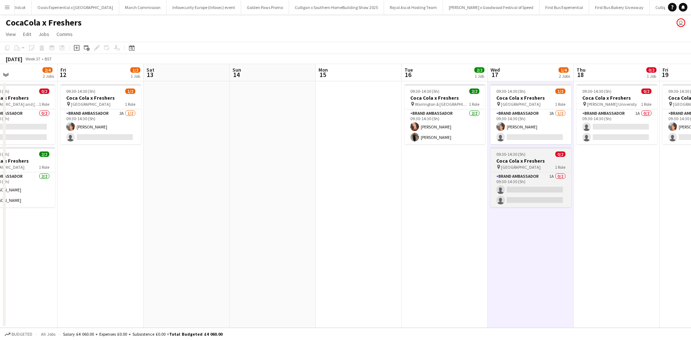
click at [537, 153] on div "09:30-14:30 (5h) 0/2" at bounding box center [530, 153] width 81 height 5
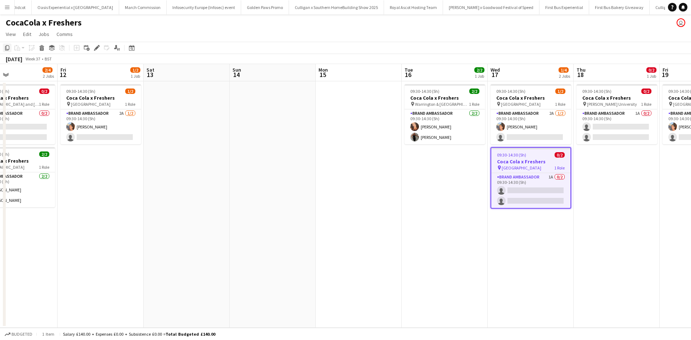
click at [8, 47] on icon "Copy" at bounding box center [7, 48] width 6 height 6
click at [592, 160] on app-date-cell "09:30-14:30 (5h) 0/2 Coca Cola x Freshers pin Robert Gordon University 1 Role B…" at bounding box center [617, 204] width 86 height 246
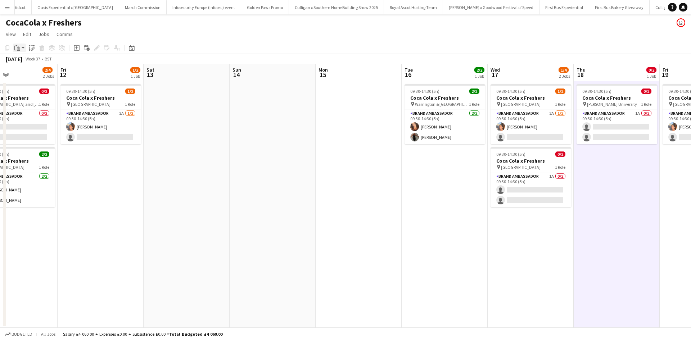
click at [18, 46] on icon at bounding box center [18, 46] width 1 height 1
drag, startPoint x: 25, startPoint y: 61, endPoint x: 69, endPoint y: 68, distance: 44.5
click at [24, 60] on link "Paste Ctrl+V" at bounding box center [53, 61] width 68 height 6
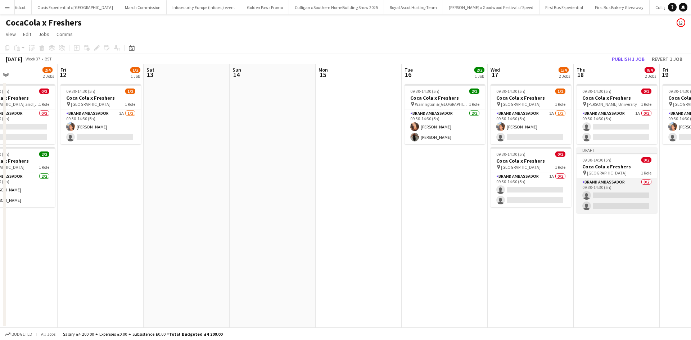
click at [622, 182] on app-card-role "Brand Ambassador 0/2 09:30-14:30 (5h) single-neutral-actions single-neutral-act…" at bounding box center [616, 195] width 81 height 35
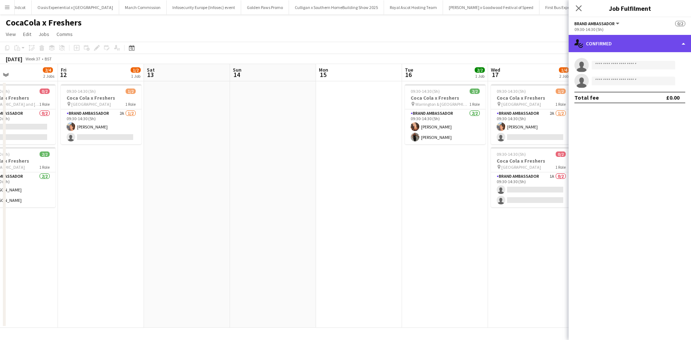
click at [634, 46] on div "single-neutral-actions-check-2 Confirmed" at bounding box center [630, 43] width 122 height 17
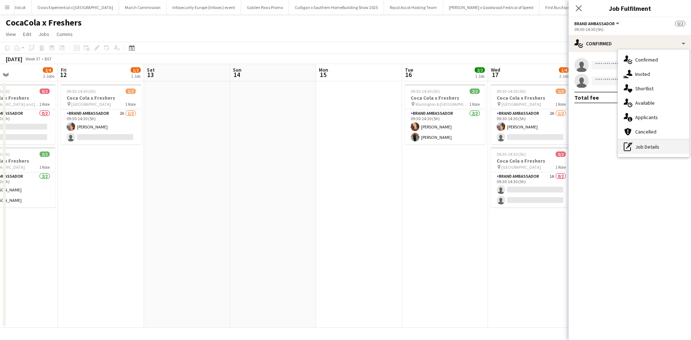
click at [655, 147] on div "pen-write Job Details" at bounding box center [653, 147] width 71 height 14
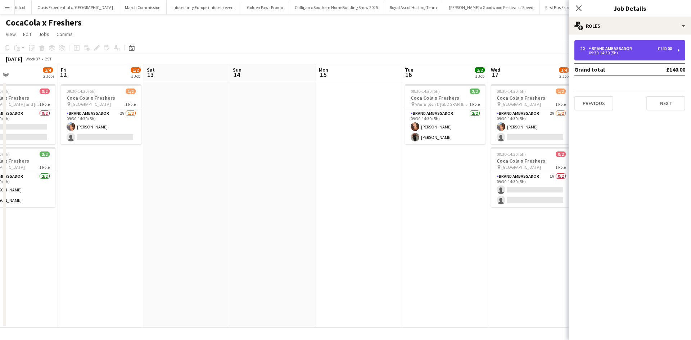
click at [627, 52] on div "09:30-14:30 (5h)" at bounding box center [626, 53] width 92 height 4
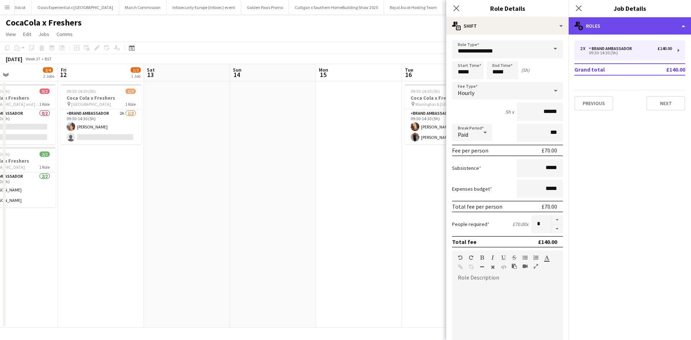
click at [595, 31] on div "multiple-users-add Roles" at bounding box center [630, 25] width 122 height 17
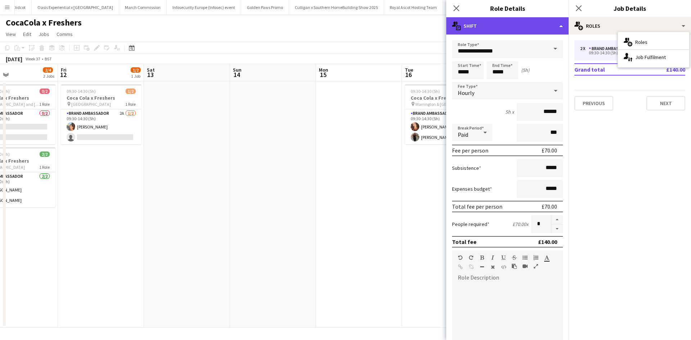
click at [522, 27] on div "multiple-actions-text Shift" at bounding box center [507, 25] width 122 height 17
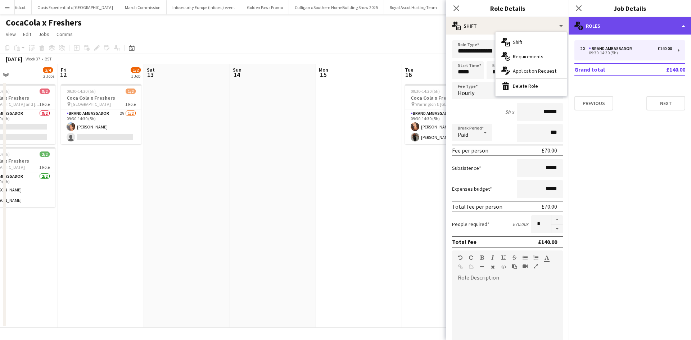
click at [610, 27] on div "multiple-users-add Roles" at bounding box center [630, 25] width 122 height 17
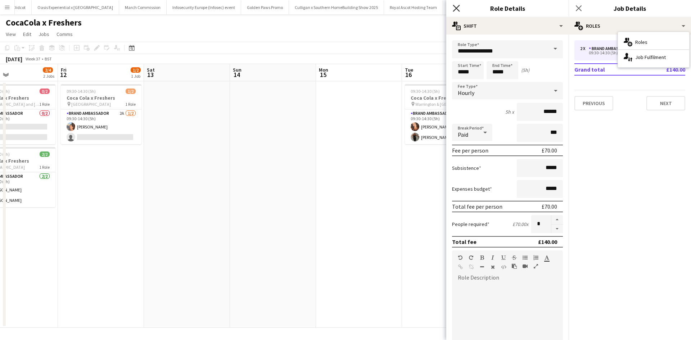
click at [454, 9] on icon "Close pop-in" at bounding box center [456, 8] width 7 height 7
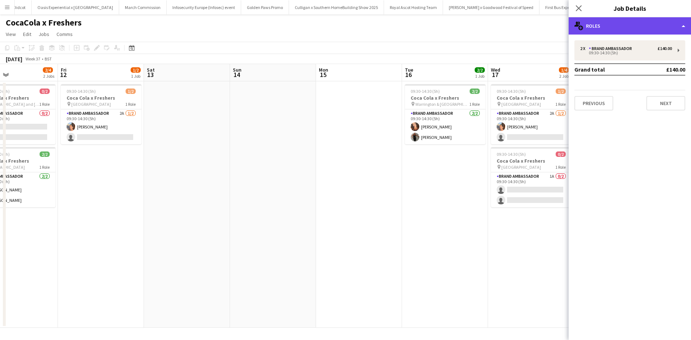
click at [628, 29] on div "multiple-users-add Roles" at bounding box center [630, 25] width 122 height 17
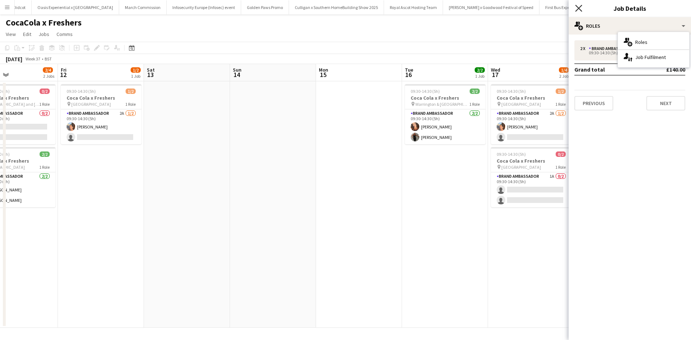
click at [576, 9] on icon "Close pop-in" at bounding box center [578, 8] width 7 height 7
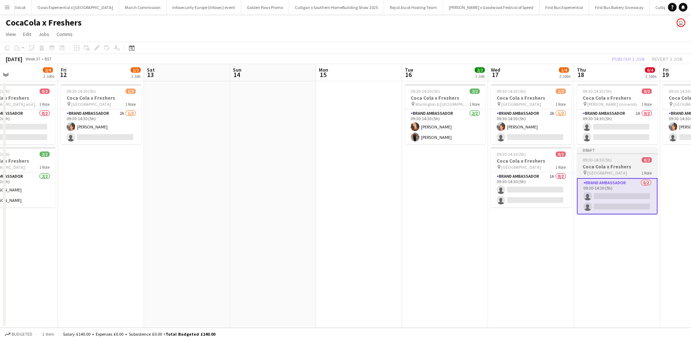
click at [624, 159] on div "09:30-14:30 (5h) 0/2" at bounding box center [617, 159] width 81 height 5
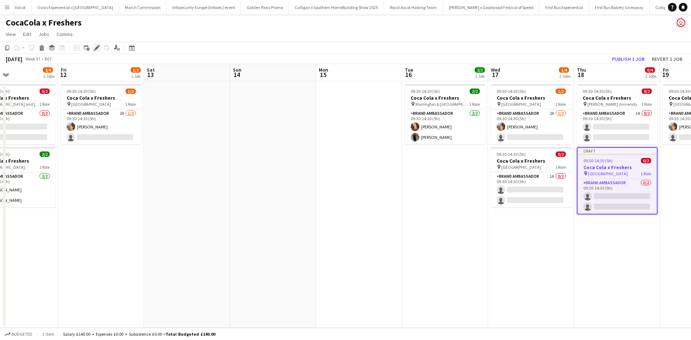
click at [95, 47] on icon "Edit" at bounding box center [97, 48] width 6 height 6
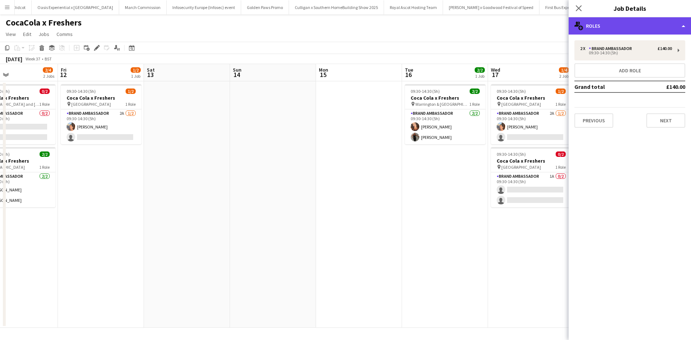
click at [630, 27] on div "multiple-users-add Roles" at bounding box center [630, 25] width 122 height 17
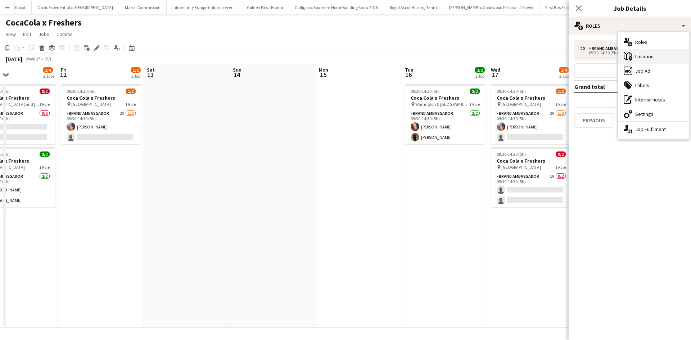
click at [667, 59] on div "maps-pin-1 Location" at bounding box center [653, 56] width 71 height 14
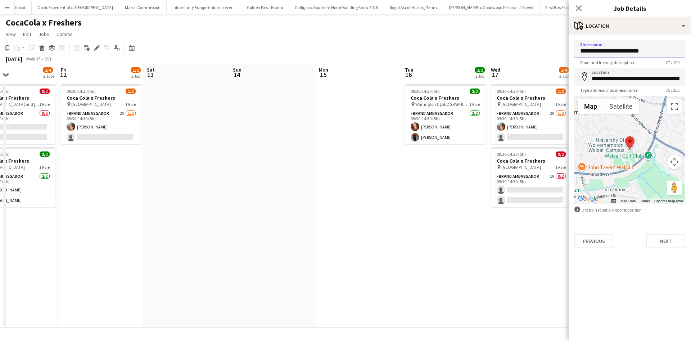
drag, startPoint x: 656, startPoint y: 50, endPoint x: 566, endPoint y: 51, distance: 90.3
click at [566, 51] on body "Menu Boards Boards Boards All jobs Status Workforce Workforce My Workforce Recr…" at bounding box center [345, 170] width 691 height 340
type input "**********"
drag, startPoint x: 592, startPoint y: 79, endPoint x: 691, endPoint y: 83, distance: 98.3
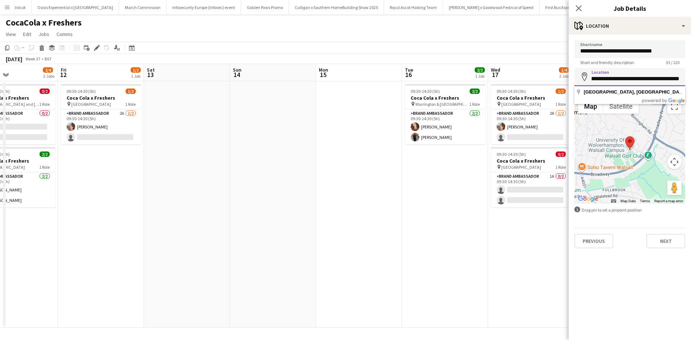
click at [691, 83] on form "**********" at bounding box center [630, 144] width 122 height 208
type input "**********"
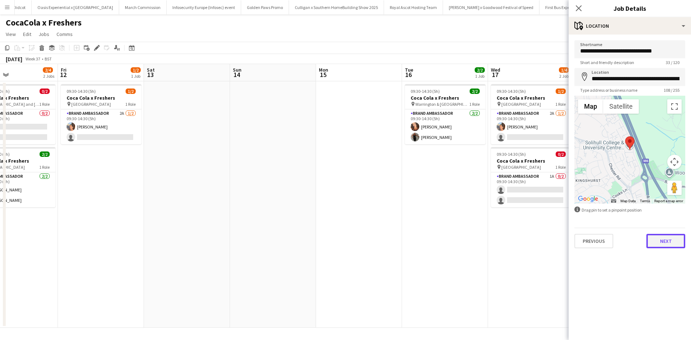
click at [671, 244] on button "Next" at bounding box center [665, 241] width 39 height 14
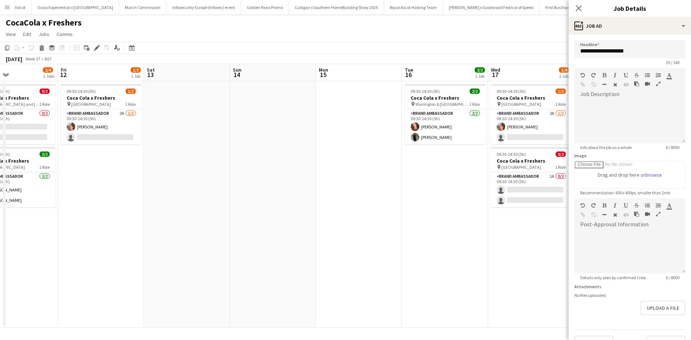
click at [538, 260] on app-date-cell "09:30-14:30 (5h) 1/2 Coca Cola x Freshers pin Greenwich University 1 Role Brand…" at bounding box center [531, 204] width 86 height 246
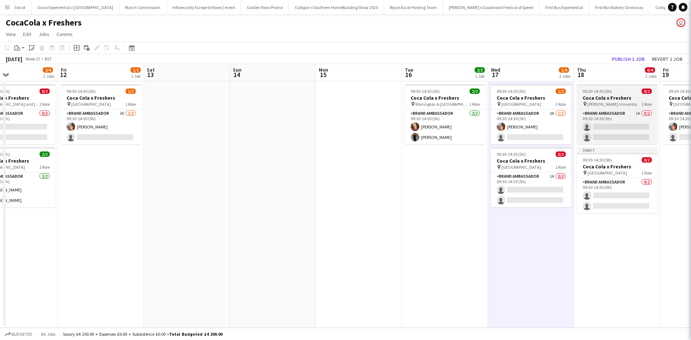
scroll to position [0, 200]
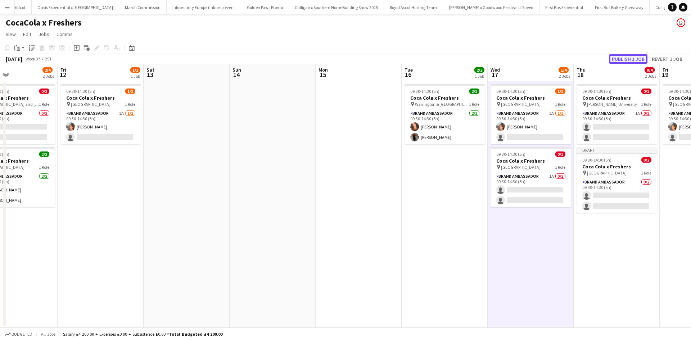
click at [618, 59] on button "Publish 1 job" at bounding box center [628, 58] width 39 height 9
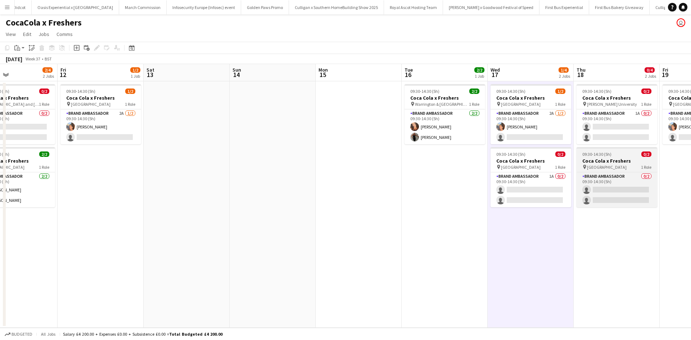
click at [626, 154] on div "09:30-14:30 (5h) 0/2" at bounding box center [616, 153] width 81 height 5
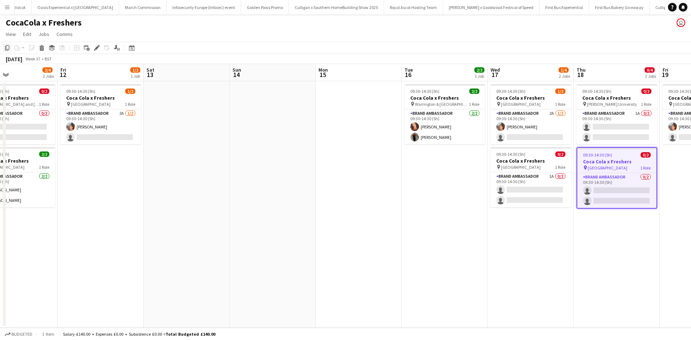
click at [10, 46] on icon "Copy" at bounding box center [7, 48] width 6 height 6
click at [557, 243] on app-date-cell "09:30-14:30 (5h) 1/2 Coca Cola x Freshers pin Greenwich University 1 Role Brand…" at bounding box center [531, 204] width 86 height 246
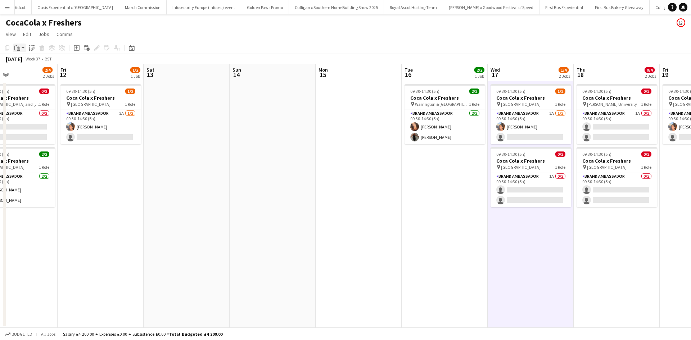
click at [17, 46] on icon at bounding box center [16, 45] width 2 height 1
click at [26, 61] on link "Paste Ctrl+V" at bounding box center [53, 61] width 68 height 6
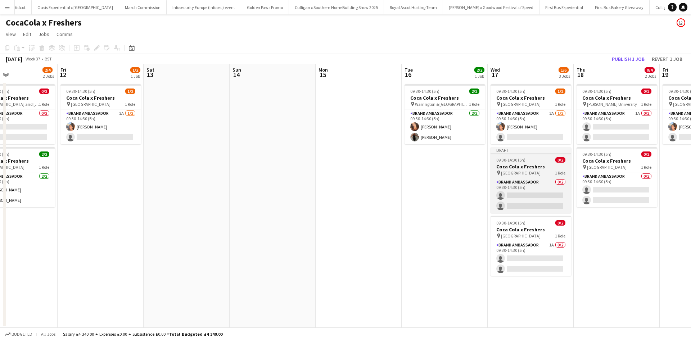
click at [535, 163] on app-job-card "Draft 09:30-14:30 (5h) 0/2 Coca Cola x Freshers pin Solihull College Woodlands …" at bounding box center [530, 180] width 81 height 66
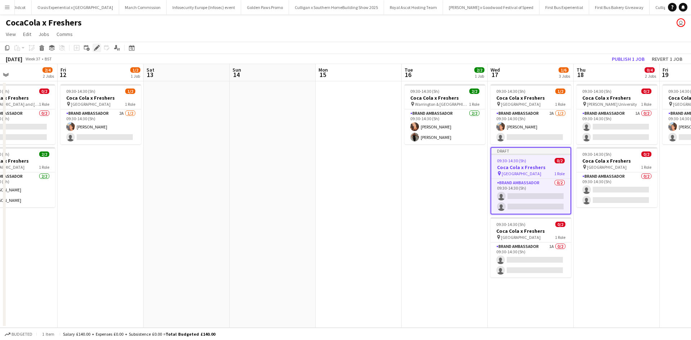
click at [96, 46] on icon "Edit" at bounding box center [97, 48] width 6 height 6
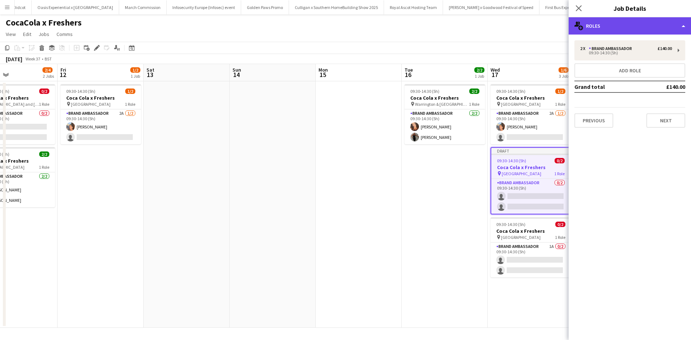
click at [632, 26] on div "multiple-users-add Roles" at bounding box center [630, 25] width 122 height 17
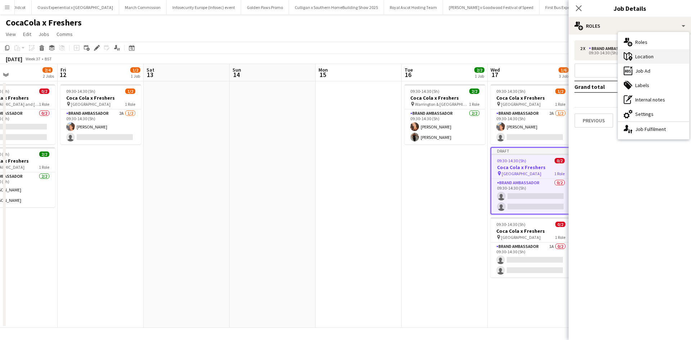
click at [647, 54] on div "maps-pin-1 Location" at bounding box center [653, 56] width 71 height 14
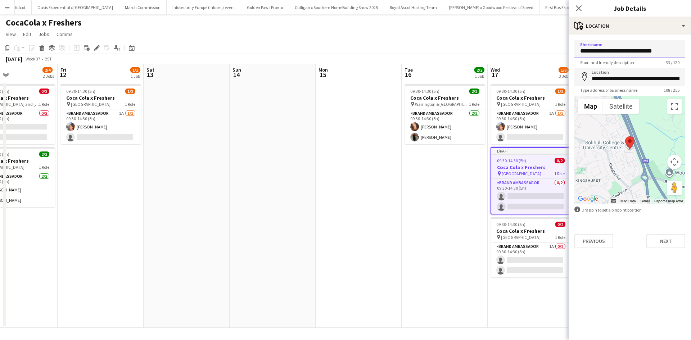
drag, startPoint x: 619, startPoint y: 50, endPoint x: 669, endPoint y: 51, distance: 50.0
click at [669, 51] on input "**********" at bounding box center [629, 49] width 111 height 18
type input "**********"
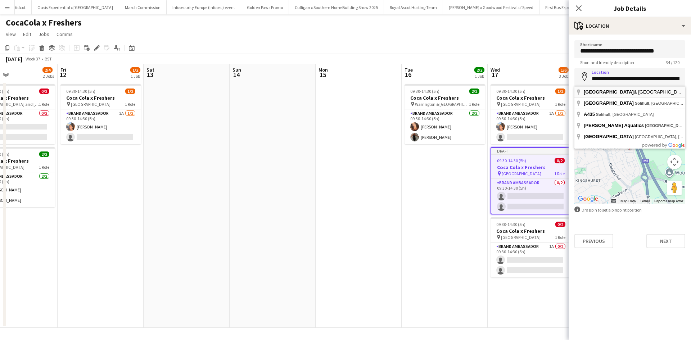
type input "**********"
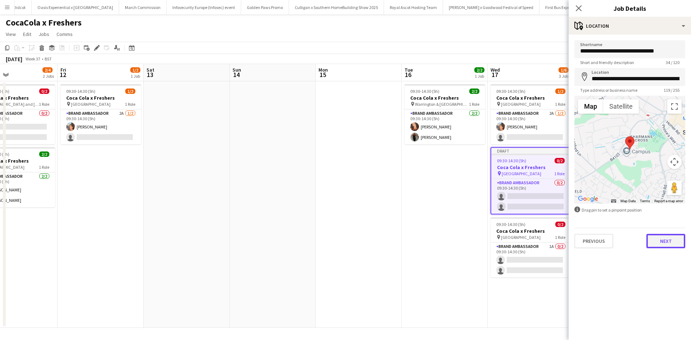
click at [666, 244] on button "Next" at bounding box center [665, 241] width 39 height 14
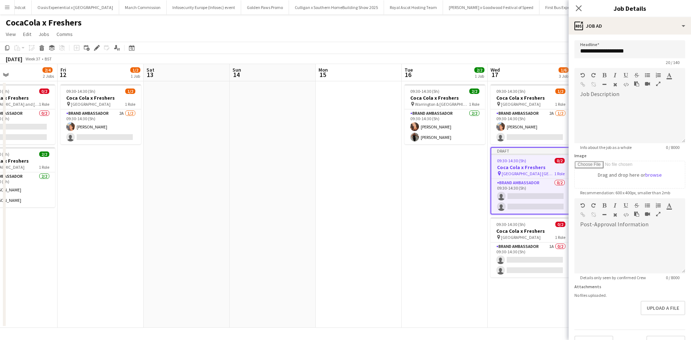
click at [439, 261] on app-date-cell "09:30-14:30 (5h) 2/2 Coca Cola x Freshers pin Warrington & Vale Royal College 1…" at bounding box center [445, 204] width 86 height 246
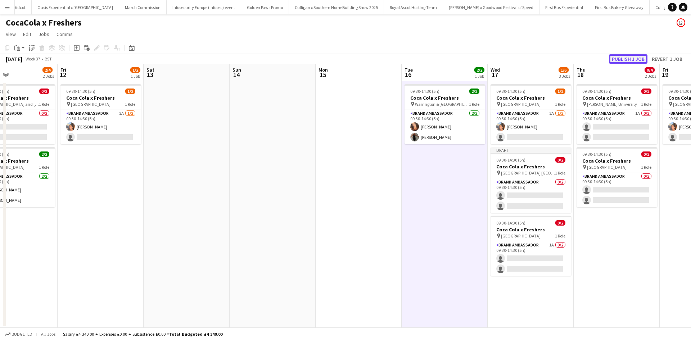
click at [629, 61] on button "Publish 1 job" at bounding box center [628, 58] width 39 height 9
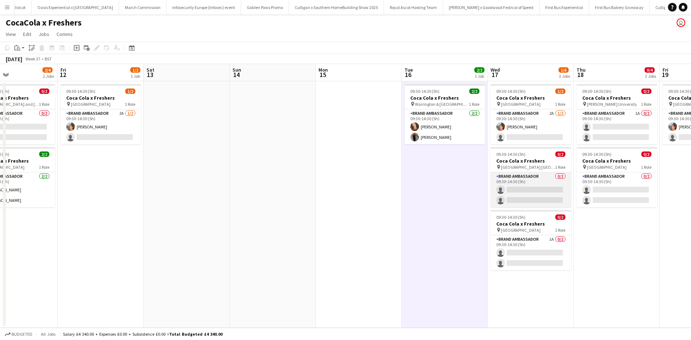
click at [543, 179] on app-card-role "Brand Ambassador 0/2 09:30-14:30 (5h) single-neutral-actions single-neutral-act…" at bounding box center [530, 189] width 81 height 35
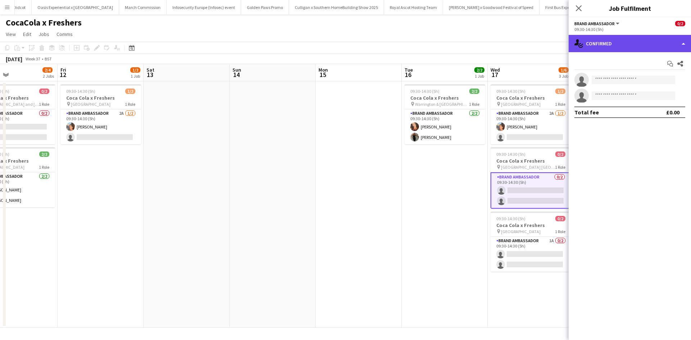
click at [620, 37] on div "single-neutral-actions-check-2 Confirmed" at bounding box center [630, 43] width 122 height 17
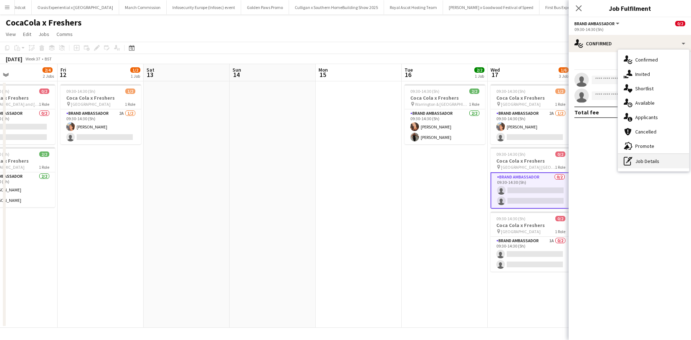
click at [646, 161] on div "pen-write Job Details" at bounding box center [653, 161] width 71 height 14
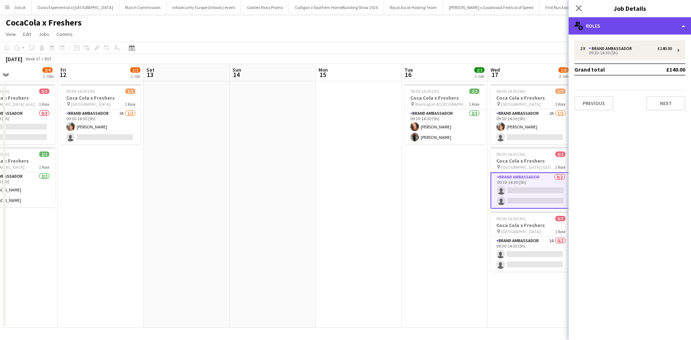
click at [631, 26] on div "multiple-users-add Roles" at bounding box center [630, 25] width 122 height 17
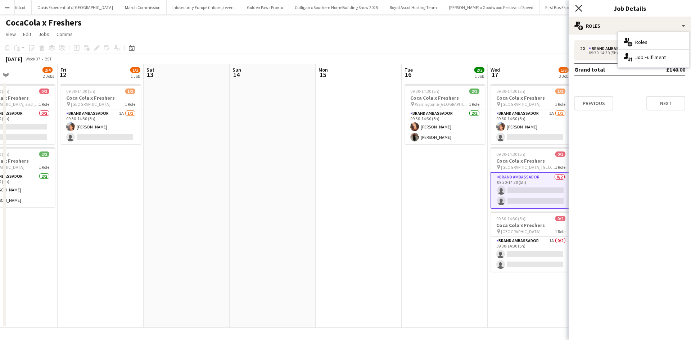
click at [580, 7] on icon at bounding box center [578, 8] width 7 height 7
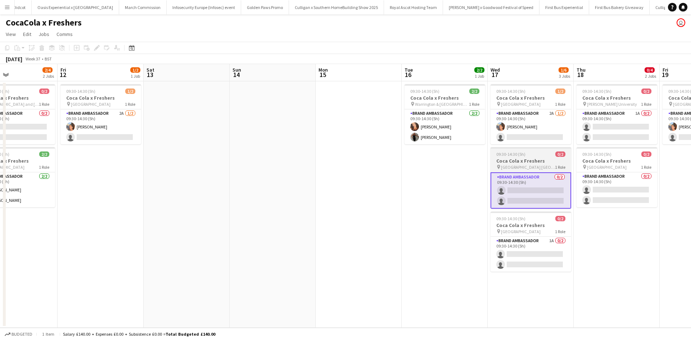
click at [548, 155] on div "09:30-14:30 (5h) 0/2" at bounding box center [530, 153] width 81 height 5
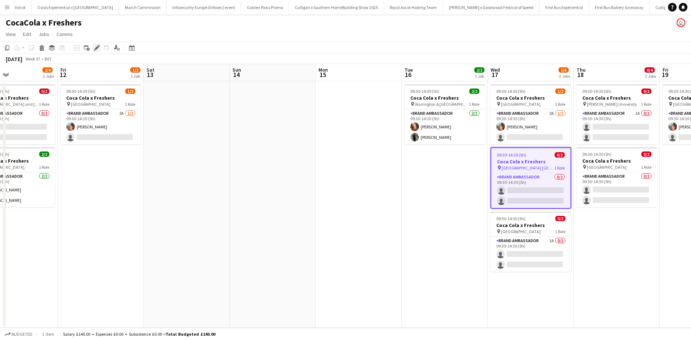
click at [94, 49] on icon "Edit" at bounding box center [97, 48] width 6 height 6
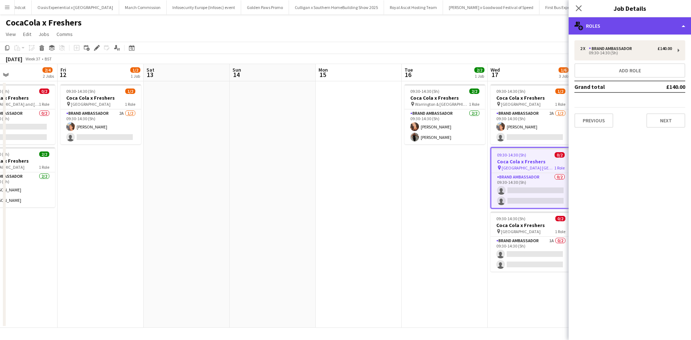
click at [596, 26] on div "multiple-users-add Roles" at bounding box center [630, 25] width 122 height 17
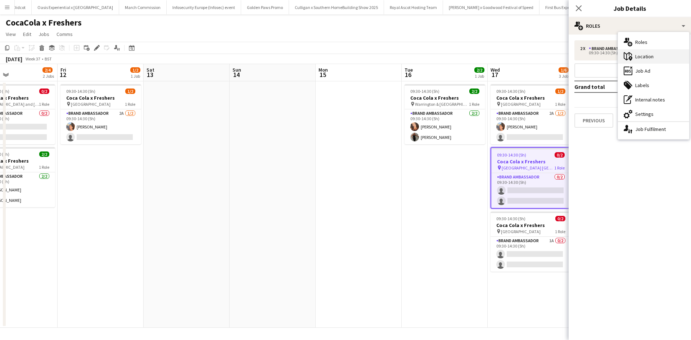
click at [641, 53] on div "maps-pin-1 Location" at bounding box center [653, 56] width 71 height 14
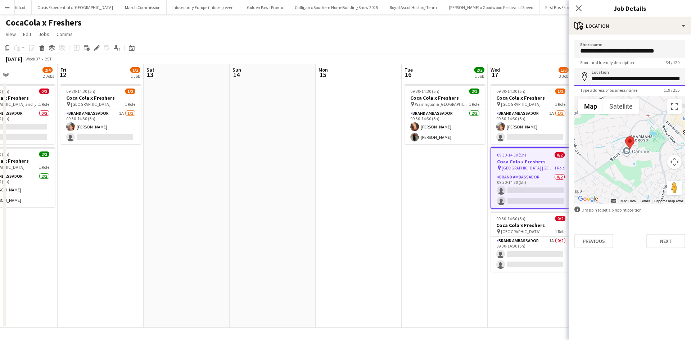
click at [668, 79] on input "**********" at bounding box center [629, 77] width 111 height 18
drag, startPoint x: 678, startPoint y: 79, endPoint x: 629, endPoint y: 78, distance: 48.6
click at [629, 78] on input "**********" at bounding box center [629, 77] width 111 height 18
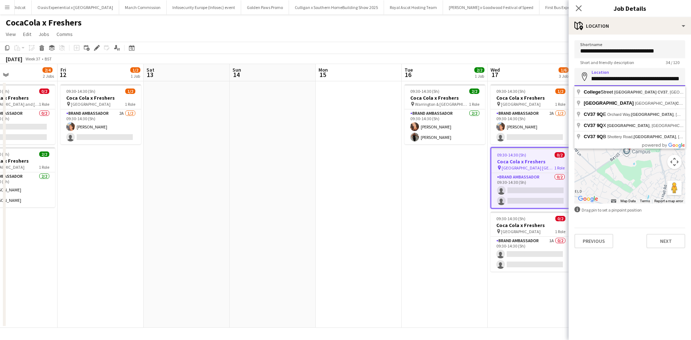
scroll to position [0, 23]
type input "**********"
click at [666, 236] on button "Next" at bounding box center [665, 241] width 39 height 14
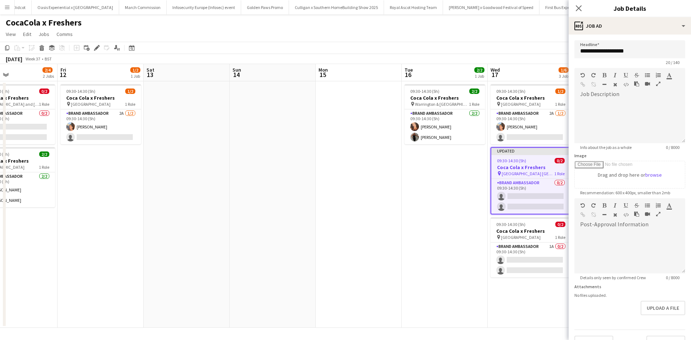
click at [415, 263] on app-date-cell "09:30-14:30 (5h) 2/2 Coca Cola x Freshers pin Warrington & Vale Royal College 1…" at bounding box center [445, 204] width 86 height 246
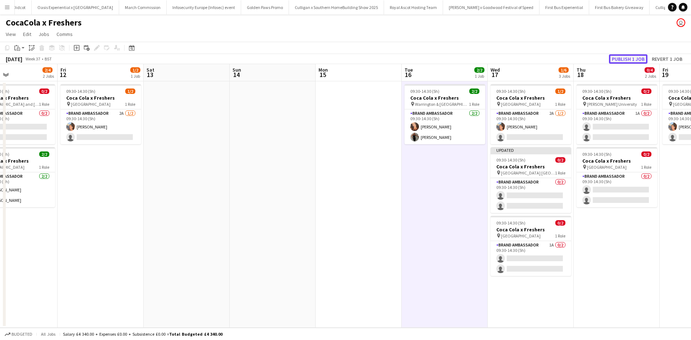
click at [622, 60] on button "Publish 1 job" at bounding box center [628, 58] width 39 height 9
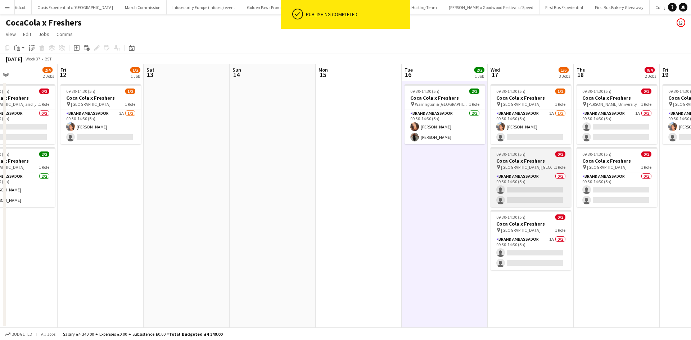
click at [540, 155] on div "09:30-14:30 (5h) 0/2" at bounding box center [530, 153] width 81 height 5
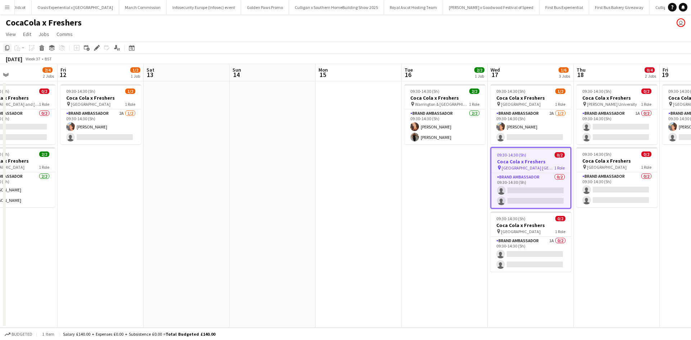
click at [9, 47] on icon at bounding box center [7, 47] width 4 height 5
click at [437, 158] on app-date-cell "09:30-14:30 (5h) 2/2 Coca Cola x Freshers pin Warrington & Vale Royal College 1…" at bounding box center [445, 204] width 86 height 246
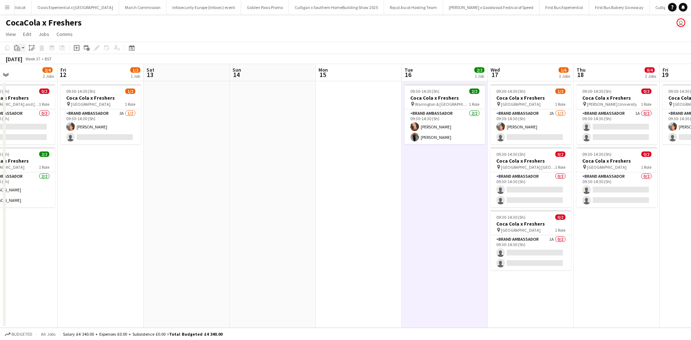
click at [18, 46] on icon at bounding box center [18, 46] width 1 height 1
click at [30, 61] on link "Paste Ctrl+V" at bounding box center [53, 61] width 68 height 6
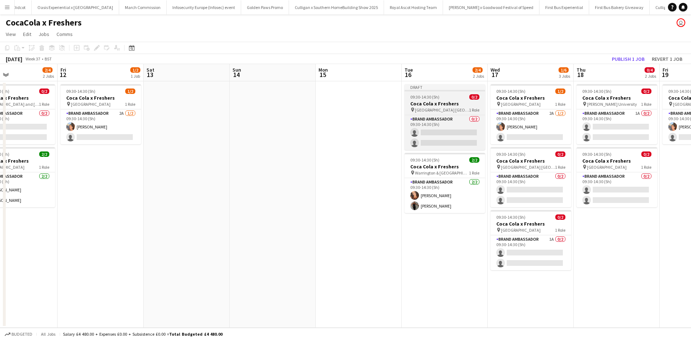
click at [458, 100] on app-job-card "Draft 09:30-14:30 (5h) 0/2 Coca Cola x Freshers pin Solihull College The Willow…" at bounding box center [444, 117] width 81 height 66
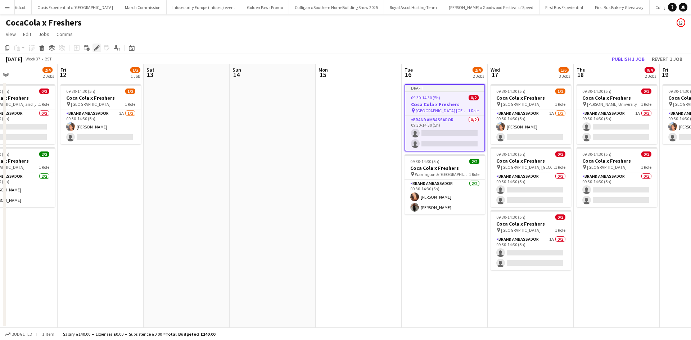
click at [96, 49] on icon at bounding box center [97, 48] width 4 height 4
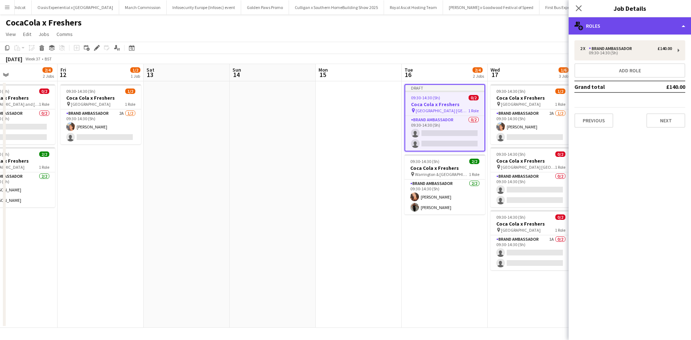
click at [617, 28] on div "multiple-users-add Roles" at bounding box center [630, 25] width 122 height 17
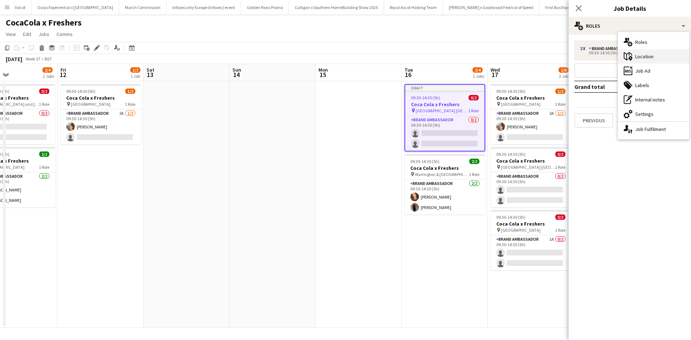
click at [639, 56] on div "maps-pin-1 Location" at bounding box center [653, 56] width 71 height 14
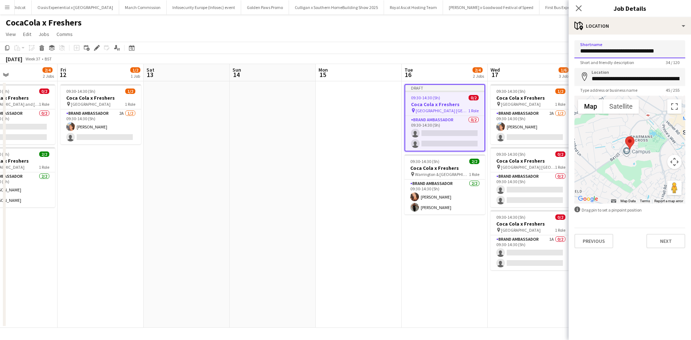
drag, startPoint x: 670, startPoint y: 52, endPoint x: 620, endPoint y: 51, distance: 50.7
click at [620, 51] on input "**********" at bounding box center [629, 49] width 111 height 18
type input "**********"
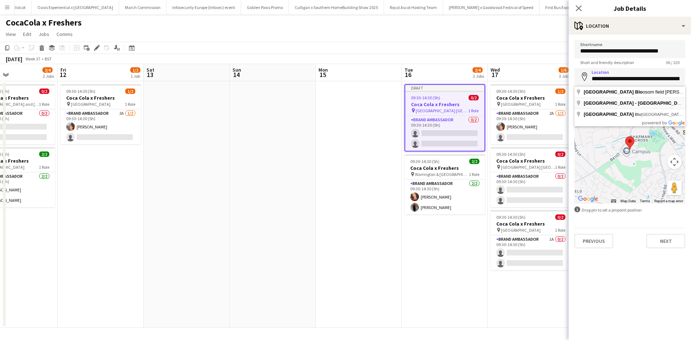
type input "**********"
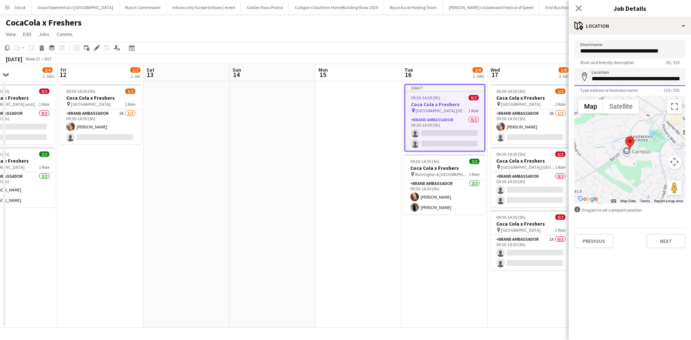
click at [669, 83] on input "**********" at bounding box center [629, 77] width 111 height 18
drag, startPoint x: 660, startPoint y: 237, endPoint x: 655, endPoint y: 244, distance: 8.4
click at [660, 238] on button "Next" at bounding box center [665, 241] width 39 height 14
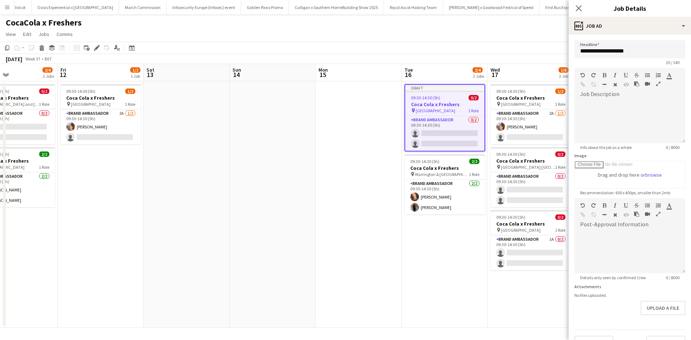
click at [561, 276] on app-date-cell "09:30-14:30 (5h) 1/2 Coca Cola x Freshers pin Greenwich University 1 Role Brand…" at bounding box center [531, 204] width 86 height 246
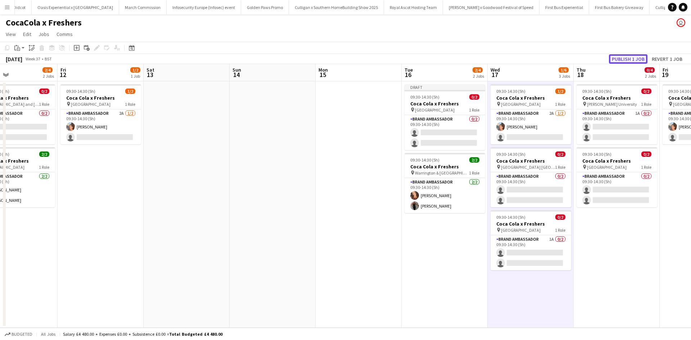
click at [639, 61] on button "Publish 1 job" at bounding box center [628, 58] width 39 height 9
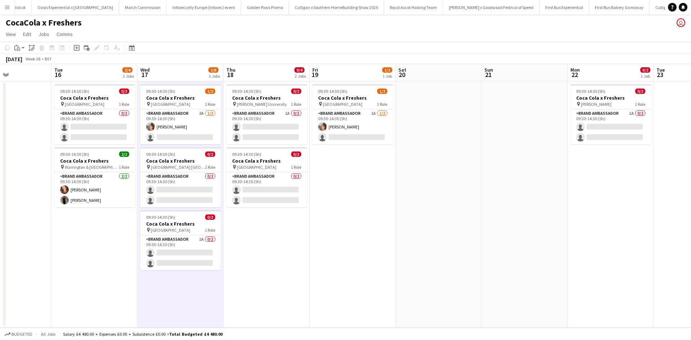
drag, startPoint x: 635, startPoint y: 232, endPoint x: 267, endPoint y: 192, distance: 370.6
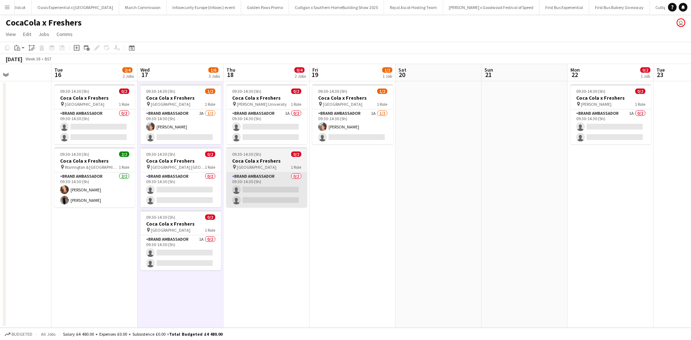
click at [279, 194] on app-calendar-viewport "Sat 13 Sun 14 Mon 15 Tue 16 2/4 2 Jobs Wed 17 1/6 3 Jobs Thu 18 0/4 2 Jobs Fri …" at bounding box center [345, 196] width 691 height 264
click at [272, 193] on app-calendar-viewport "Sat 13 Sun 14 Mon 15 Tue 16 2/4 2 Jobs Wed 17 1/6 3 Jobs Thu 18 0/4 2 Jobs Fri …" at bounding box center [345, 196] width 691 height 264
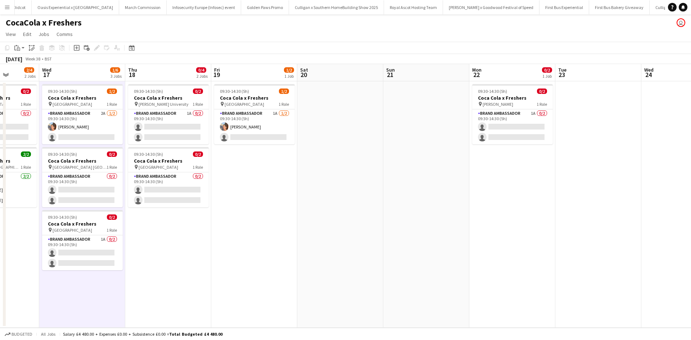
drag, startPoint x: 505, startPoint y: 211, endPoint x: 231, endPoint y: 172, distance: 276.3
click at [238, 173] on app-calendar-viewport "Sat 13 Sun 14 Mon 15 Tue 16 2/4 2 Jobs Wed 17 1/6 3 Jobs Thu 18 0/4 2 Jobs Fri …" at bounding box center [345, 196] width 691 height 264
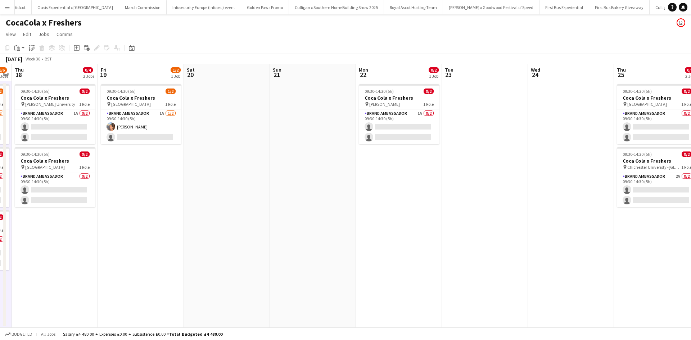
drag, startPoint x: 492, startPoint y: 242, endPoint x: 358, endPoint y: 216, distance: 136.8
click at [359, 217] on app-calendar-viewport "Mon 15 Tue 16 2/4 2 Jobs Wed 17 1/6 3 Jobs Thu 18 0/4 2 Jobs Fri 19 1/2 1 Job S…" at bounding box center [345, 196] width 691 height 264
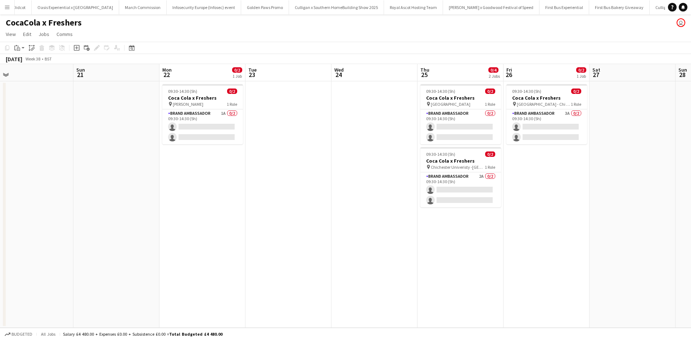
click at [357, 130] on app-date-cell at bounding box center [374, 204] width 86 height 246
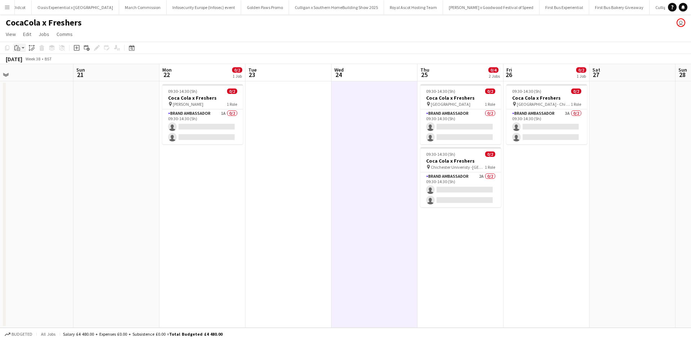
click at [14, 48] on icon at bounding box center [15, 48] width 2 height 5
click at [25, 60] on link "Paste Ctrl+V" at bounding box center [53, 61] width 68 height 6
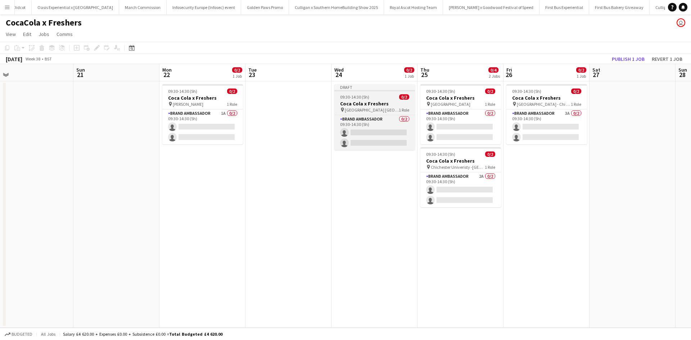
click at [371, 97] on div "09:30-14:30 (5h) 0/2" at bounding box center [374, 96] width 81 height 5
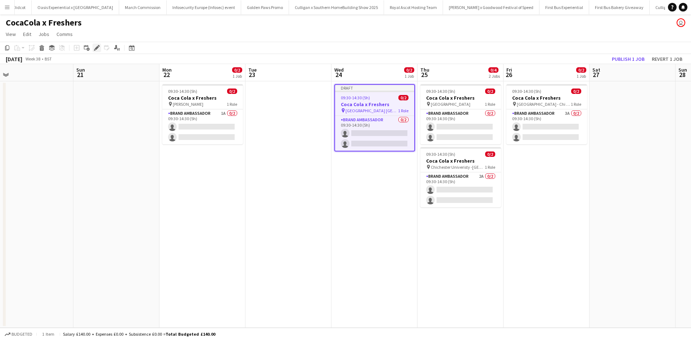
click at [95, 47] on icon "Edit" at bounding box center [97, 48] width 6 height 6
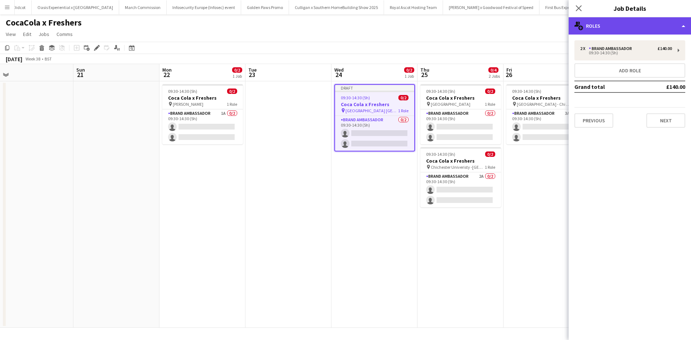
click at [608, 27] on div "multiple-users-add Roles" at bounding box center [630, 25] width 122 height 17
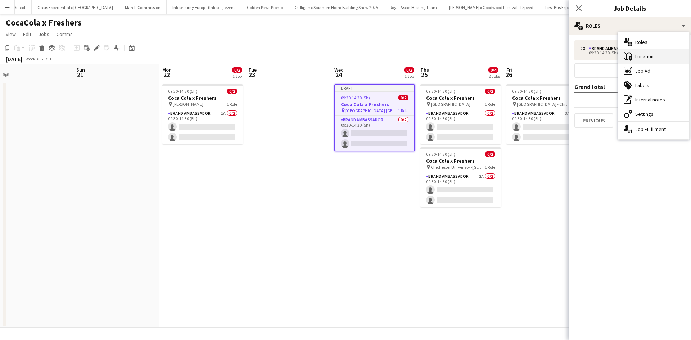
click at [637, 56] on div "maps-pin-1 Location" at bounding box center [653, 56] width 71 height 14
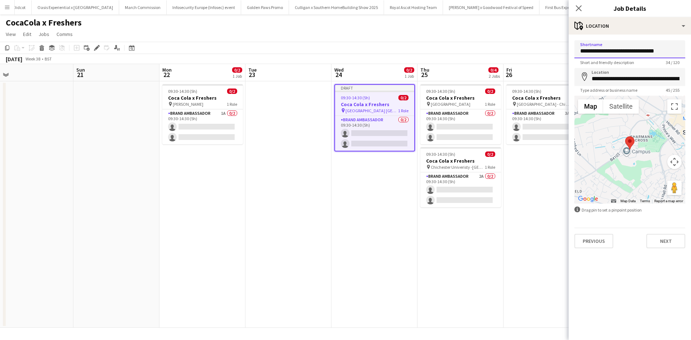
drag, startPoint x: 667, startPoint y: 55, endPoint x: 568, endPoint y: 53, distance: 99.0
click at [568, 53] on body "Menu Boards Boards Boards All jobs Status Workforce Workforce My Workforce Recr…" at bounding box center [345, 170] width 691 height 340
type input "**********"
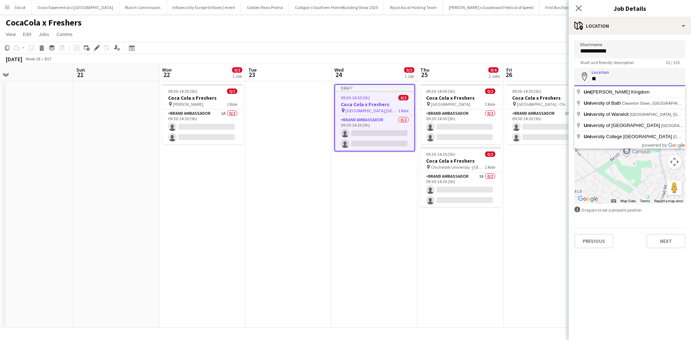
type input "*"
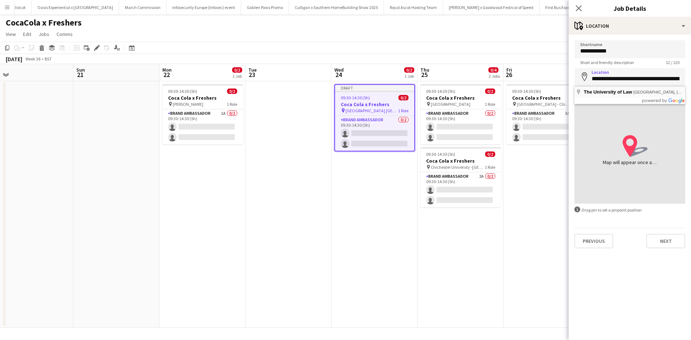
type input "**********"
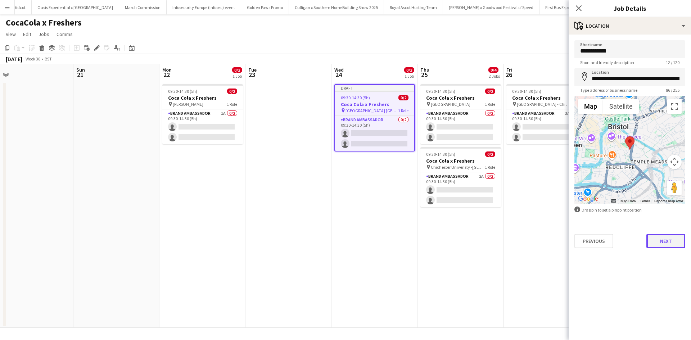
click at [668, 239] on button "Next" at bounding box center [665, 241] width 39 height 14
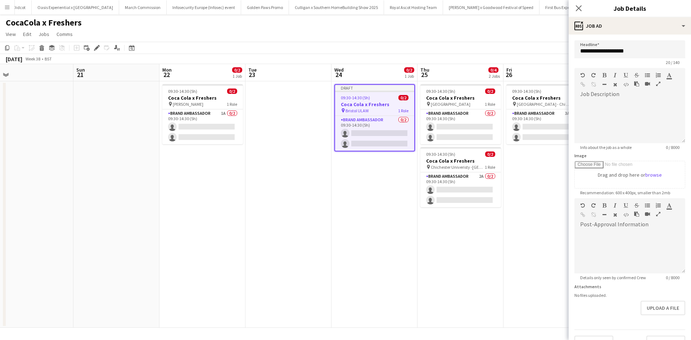
click at [531, 251] on app-date-cell "09:30-14:30 (5h) 0/2 Coca Cola x Freshers pin Chichester University - Chi Site …" at bounding box center [546, 204] width 86 height 246
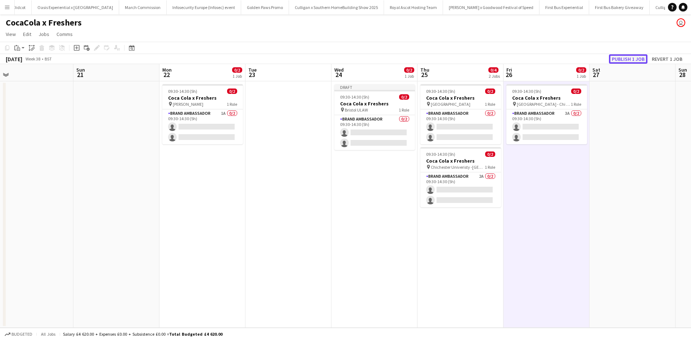
click at [623, 62] on button "Publish 1 job" at bounding box center [628, 58] width 39 height 9
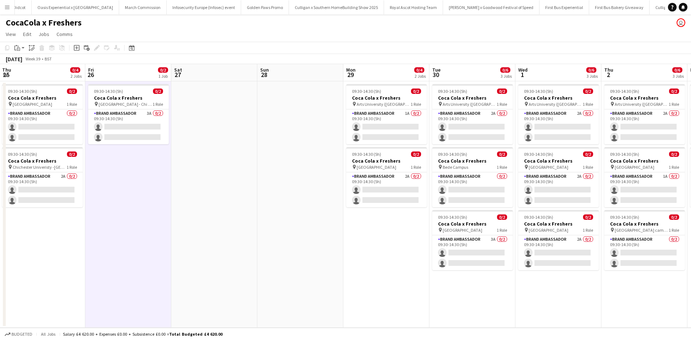
drag, startPoint x: 625, startPoint y: 200, endPoint x: 144, endPoint y: 133, distance: 485.8
click at [153, 132] on app-calendar-viewport "Sun 21 Mon 22 0/2 1 Job Tue 23 Wed 24 0/2 1 Job Thu 25 0/4 2 Jobs Fri 26 0/2 1 …" at bounding box center [345, 196] width 691 height 264
click at [171, 132] on app-date-cell at bounding box center [214, 204] width 86 height 246
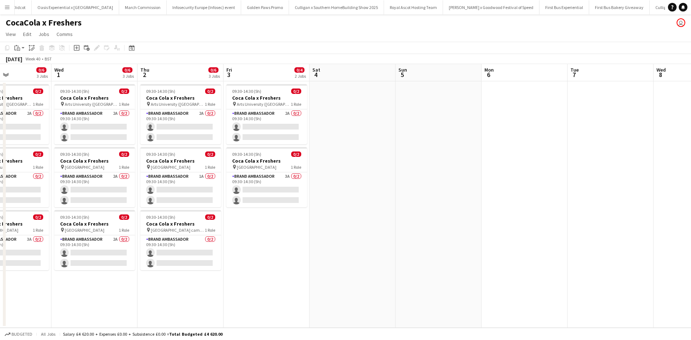
scroll to position [0, 295]
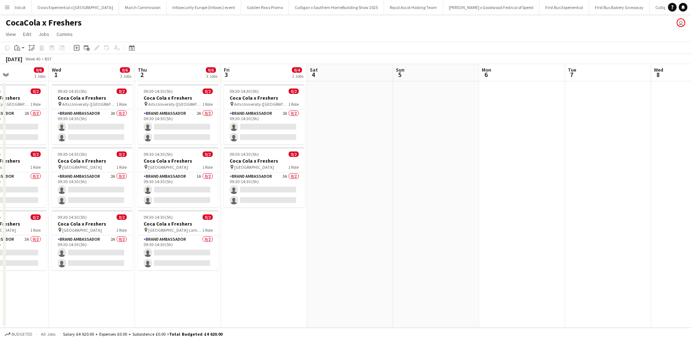
drag, startPoint x: 614, startPoint y: 288, endPoint x: 203, endPoint y: 233, distance: 414.2
click at [203, 233] on app-calendar-viewport "Sat 27 Sun 28 Mon 29 0/4 2 Jobs Tue 30 0/6 3 Jobs Wed 1 0/6 3 Jobs Thu 2 0/6 3 …" at bounding box center [345, 196] width 691 height 264
click at [274, 182] on app-card-role "Brand Ambassador 3A 0/2 09:30-14:30 (5h) single-neutral-actions single-neutral-…" at bounding box center [264, 189] width 81 height 35
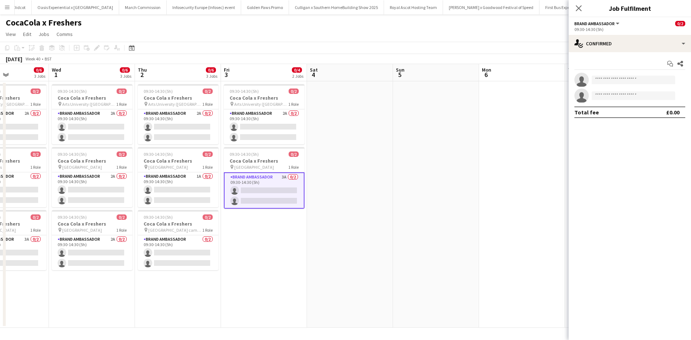
click at [615, 53] on div "Start chat Share single-neutral-actions single-neutral-actions Total fee £0.00" at bounding box center [630, 88] width 122 height 72
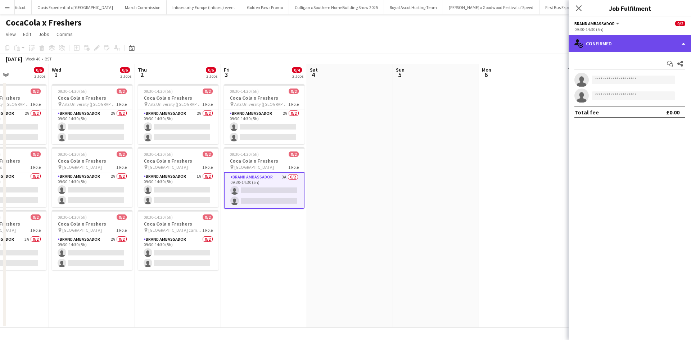
click at [628, 43] on div "single-neutral-actions-check-2 Confirmed" at bounding box center [630, 43] width 122 height 17
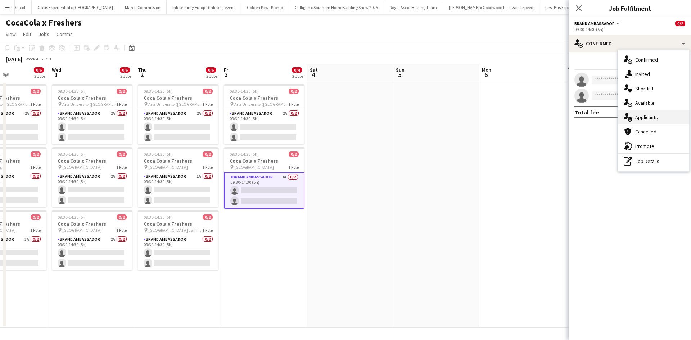
click at [662, 112] on div "single-neutral-actions-information Applicants" at bounding box center [653, 117] width 71 height 14
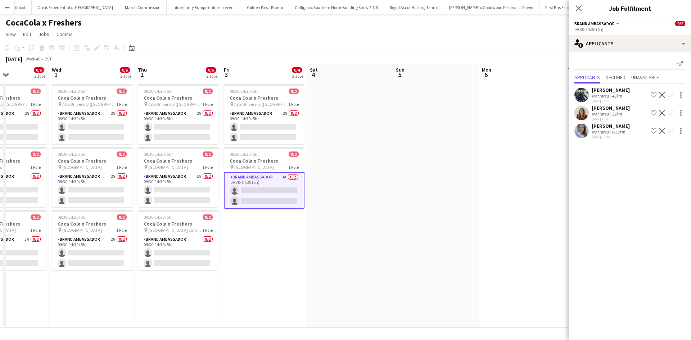
click at [671, 131] on app-icon "Confirm" at bounding box center [671, 131] width 6 height 6
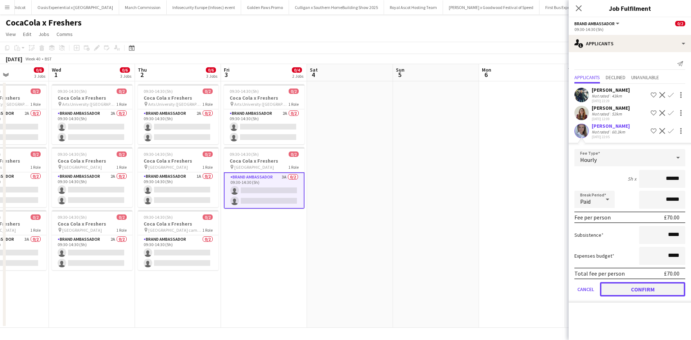
click at [643, 289] on button "Confirm" at bounding box center [642, 289] width 85 height 14
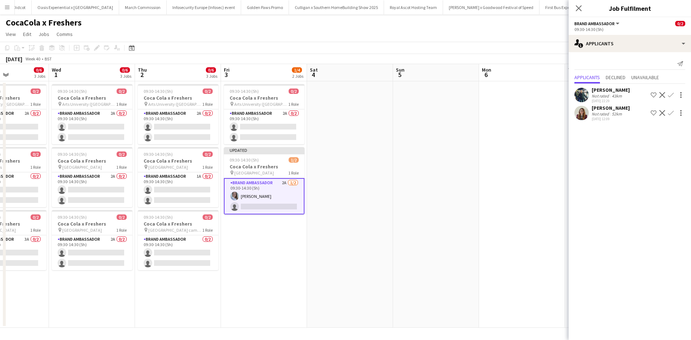
click at [522, 273] on app-date-cell at bounding box center [522, 204] width 86 height 246
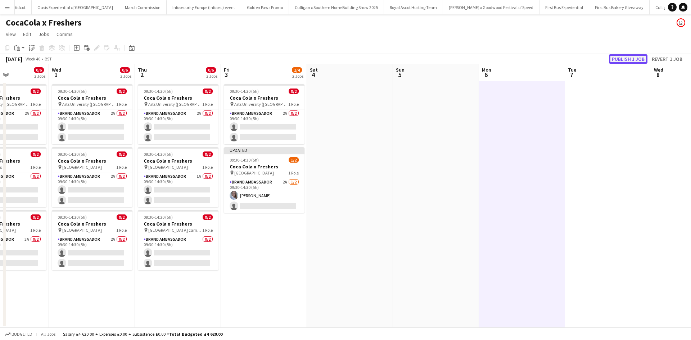
click at [634, 61] on button "Publish 1 job" at bounding box center [628, 58] width 39 height 9
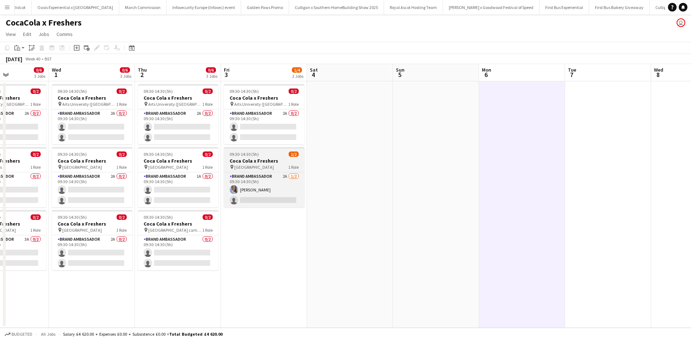
click at [275, 157] on app-job-card "09:30-14:30 (5h) 1/2 Coca Cola x Freshers pin Bournemouth University 1 Role Bra…" at bounding box center [264, 177] width 81 height 60
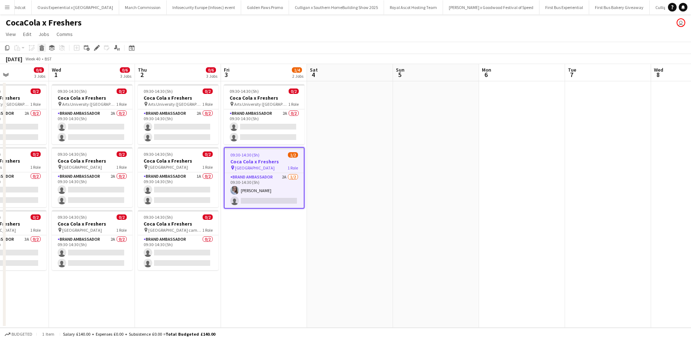
click at [44, 46] on icon at bounding box center [41, 46] width 5 height 2
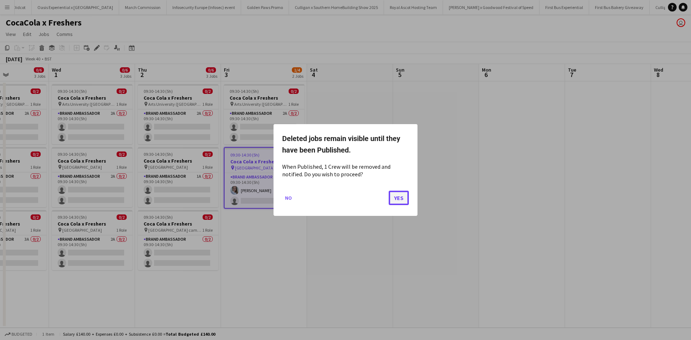
click at [403, 200] on button "Yes" at bounding box center [399, 198] width 20 height 14
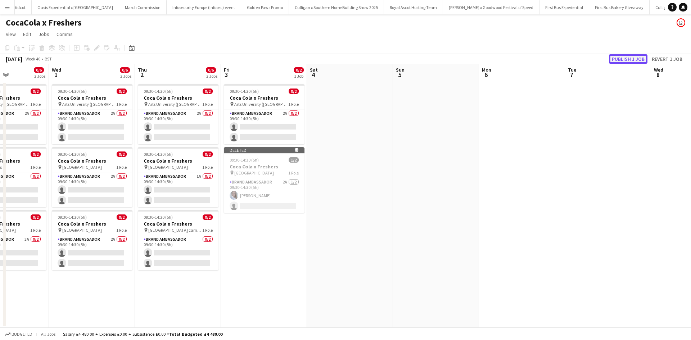
click at [639, 58] on button "Publish 1 job" at bounding box center [628, 58] width 39 height 9
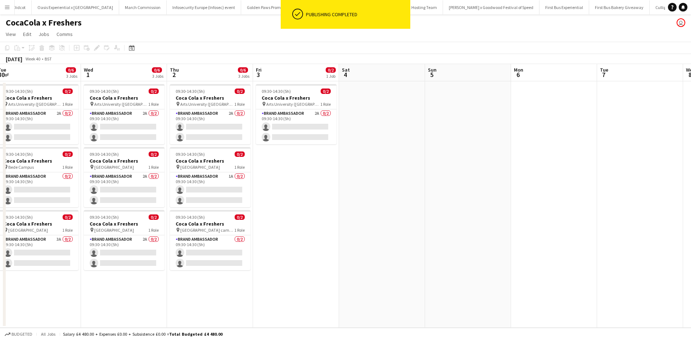
scroll to position [0, 206]
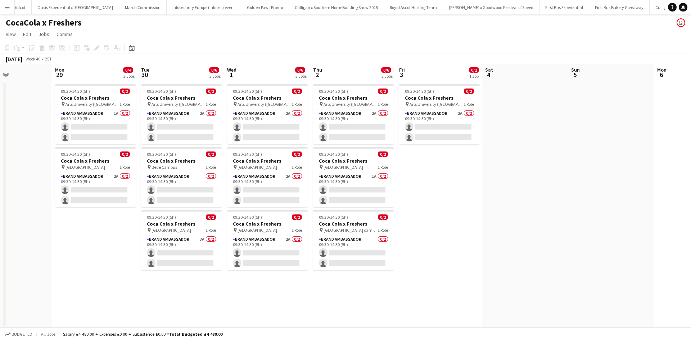
drag, startPoint x: 274, startPoint y: 237, endPoint x: 448, endPoint y: 240, distance: 173.8
click at [448, 240] on app-calendar-viewport "Fri 26 0/2 1 Job Sat 27 Sun 28 Mon 29 0/4 2 Jobs Tue 30 0/6 3 Jobs Wed 1 0/6 3 …" at bounding box center [345, 196] width 691 height 264
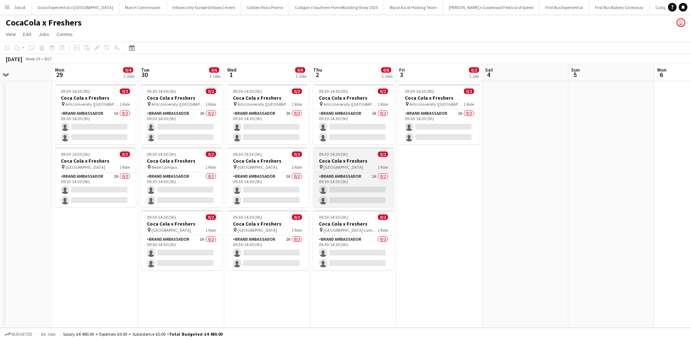
click at [361, 154] on div "09:30-14:30 (5h) 0/2" at bounding box center [353, 153] width 81 height 5
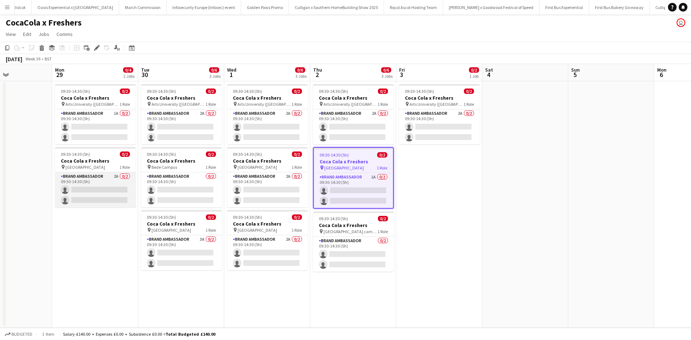
click at [110, 183] on app-card-role "Brand Ambassador 2A 0/2 09:30-14:30 (5h) single-neutral-actions single-neutral-…" at bounding box center [95, 189] width 81 height 35
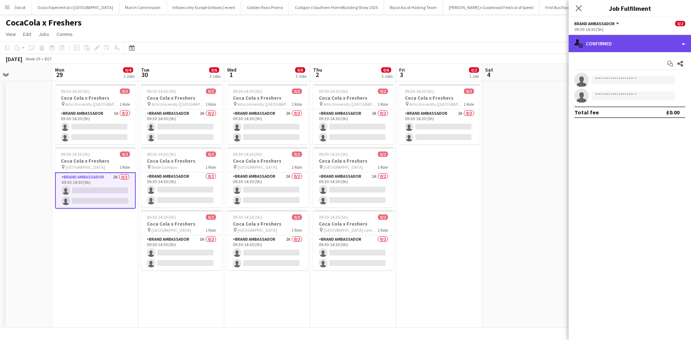
click at [626, 48] on div "single-neutral-actions-check-2 Confirmed" at bounding box center [630, 43] width 122 height 17
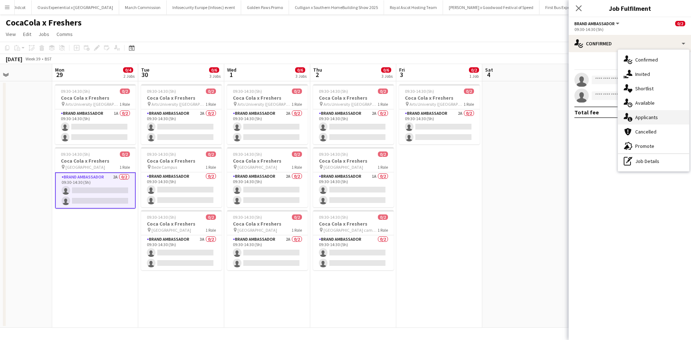
click at [658, 114] on div "single-neutral-actions-information Applicants" at bounding box center [653, 117] width 71 height 14
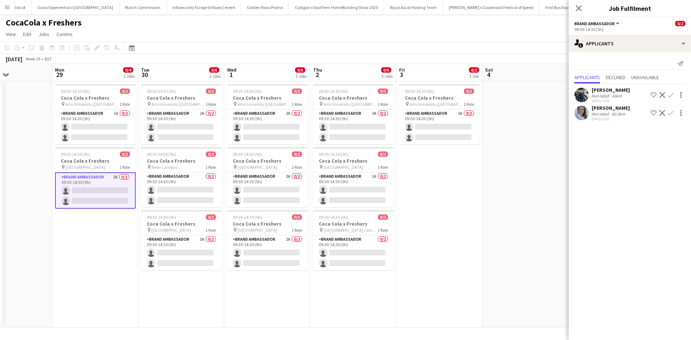
click at [669, 113] on app-icon "Confirm" at bounding box center [671, 113] width 6 height 6
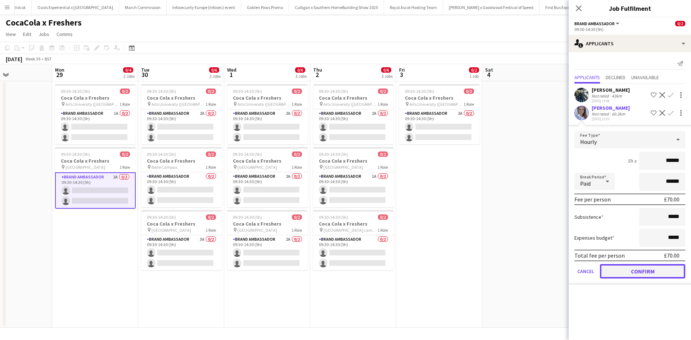
click at [643, 267] on button "Confirm" at bounding box center [642, 271] width 85 height 14
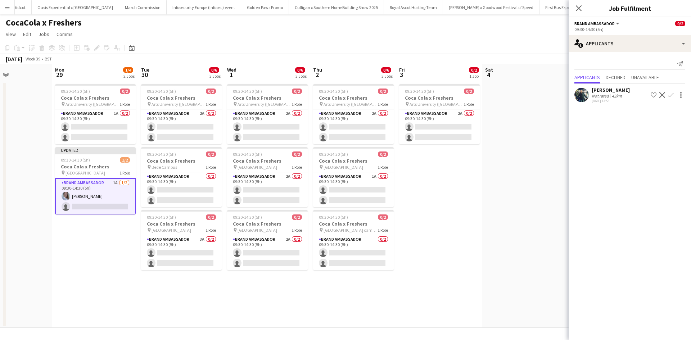
click at [516, 262] on app-date-cell at bounding box center [525, 204] width 86 height 246
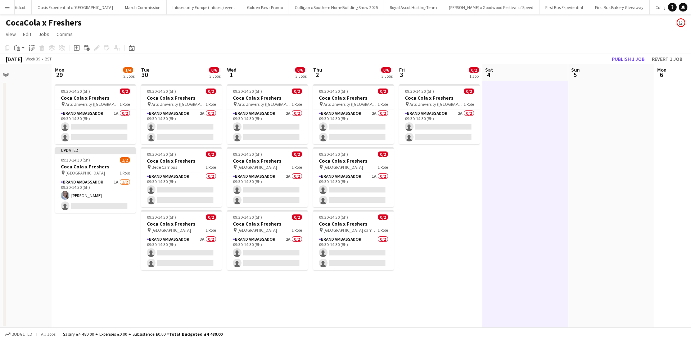
click at [620, 64] on div "September 2025 Week 39 • BST Publish 1 job Revert 1 job" at bounding box center [345, 59] width 691 height 10
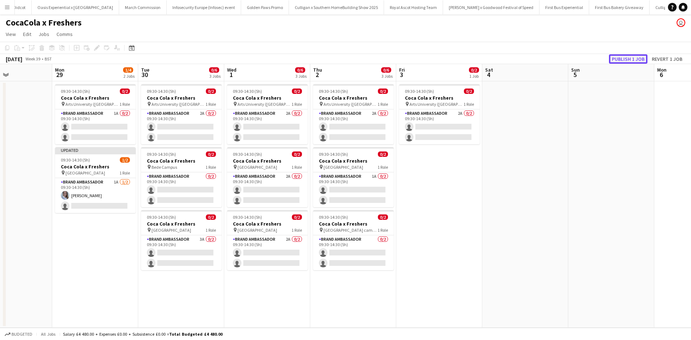
click at [621, 62] on button "Publish 1 job" at bounding box center [628, 58] width 39 height 9
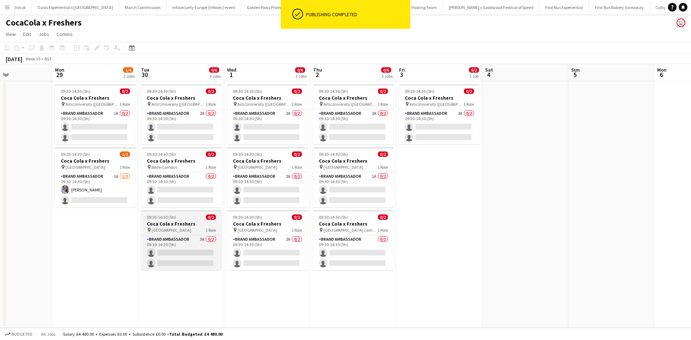
click at [193, 220] on app-job-card "09:30-14:30 (5h) 0/2 Coca Cola x Freshers pin Bournemouth University 1 Role Bra…" at bounding box center [181, 240] width 81 height 60
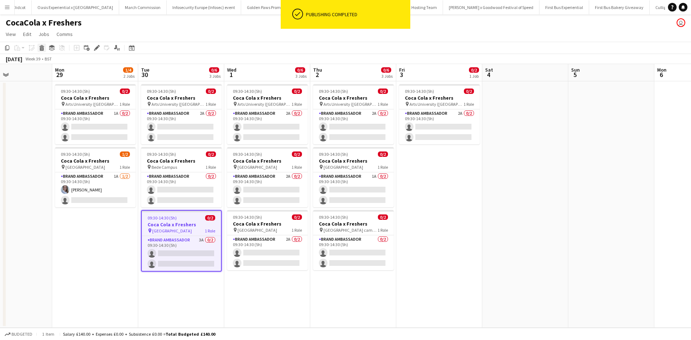
click at [44, 48] on icon at bounding box center [42, 49] width 4 height 4
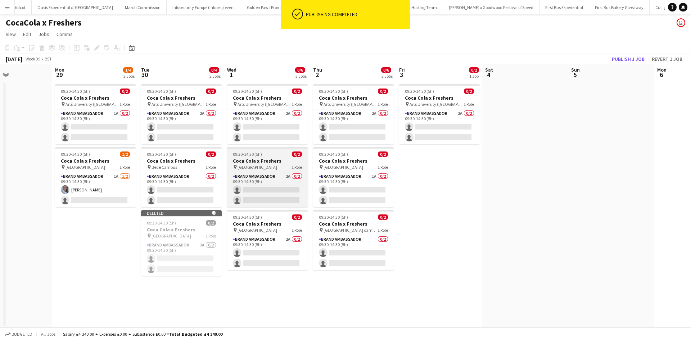
click at [281, 159] on h3 "Coca Cola x Freshers" at bounding box center [267, 161] width 81 height 6
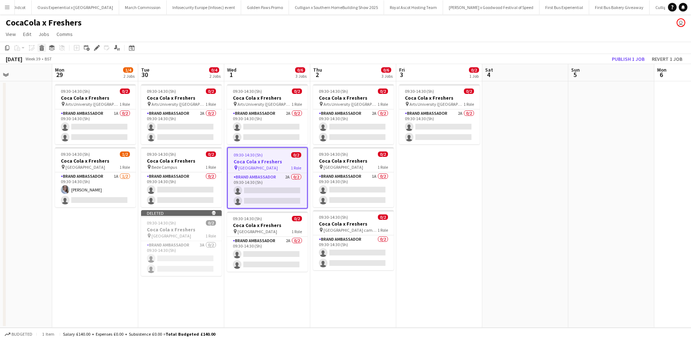
click at [43, 47] on icon at bounding box center [42, 49] width 4 height 4
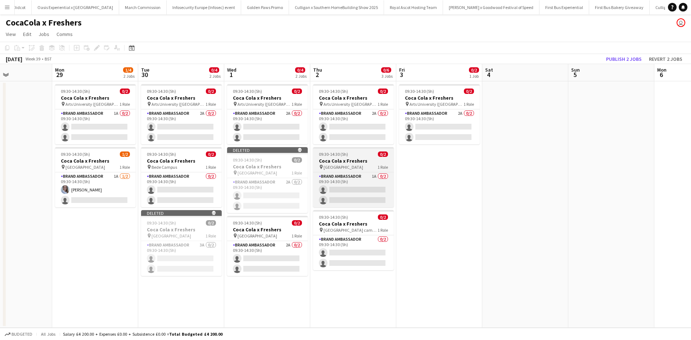
click at [363, 153] on div "09:30-14:30 (5h) 0/2" at bounding box center [353, 153] width 81 height 5
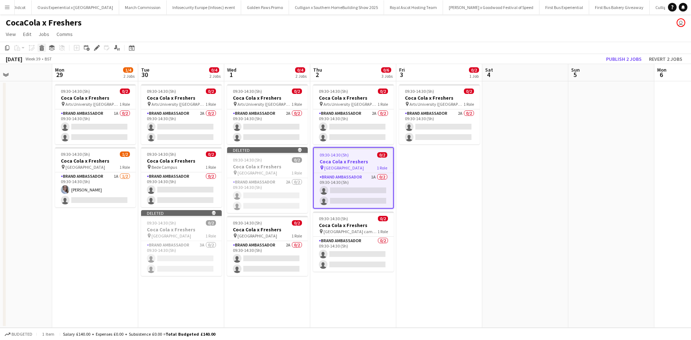
click at [42, 50] on icon "Delete" at bounding box center [42, 48] width 6 height 6
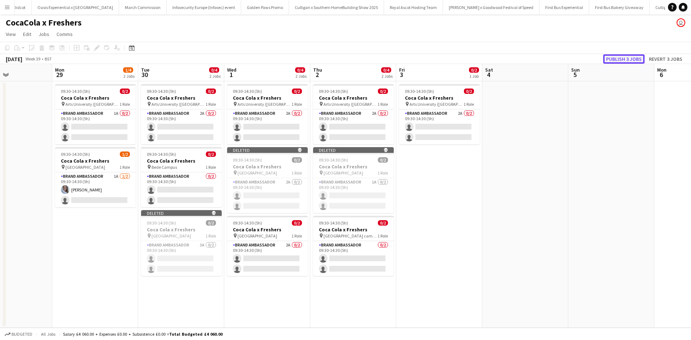
click at [624, 58] on button "Publish 3 jobs" at bounding box center [623, 58] width 41 height 9
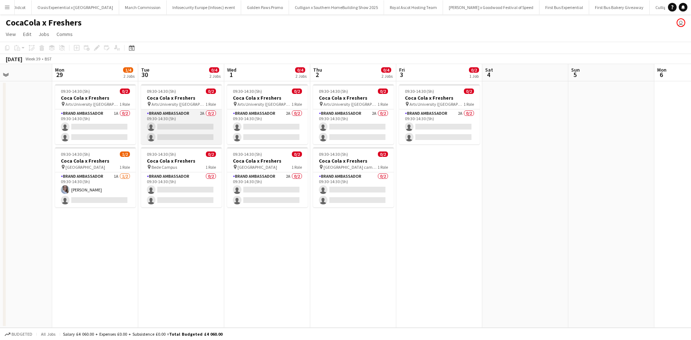
click at [188, 114] on app-card-role "Brand Ambassador 2A 0/2 09:30-14:30 (5h) single-neutral-actions single-neutral-…" at bounding box center [181, 126] width 81 height 35
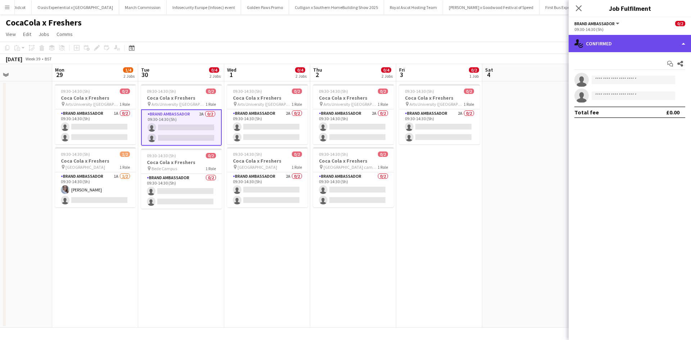
click at [661, 49] on div "single-neutral-actions-check-2 Confirmed" at bounding box center [630, 43] width 122 height 17
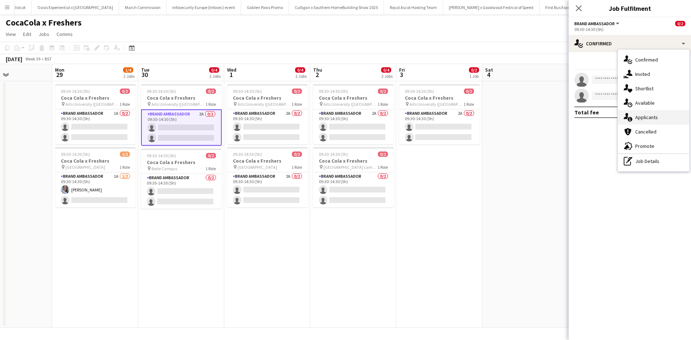
click at [657, 117] on div "single-neutral-actions-information Applicants" at bounding box center [653, 117] width 71 height 14
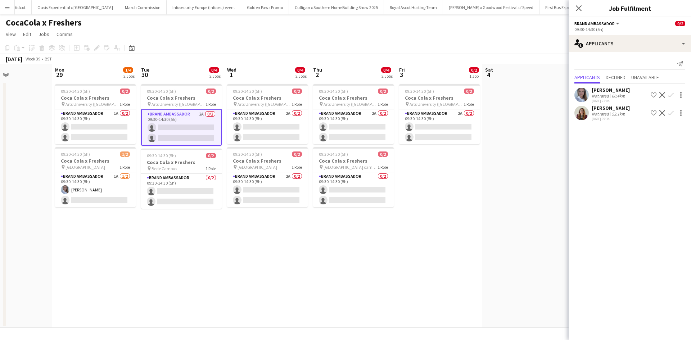
click at [670, 93] on app-icon "Confirm" at bounding box center [671, 95] width 6 height 6
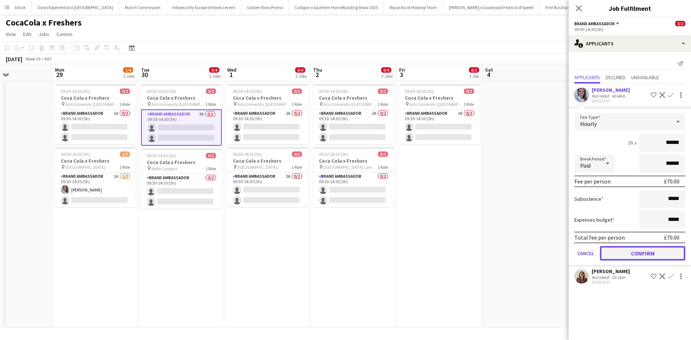
click at [652, 249] on button "Confirm" at bounding box center [642, 253] width 85 height 14
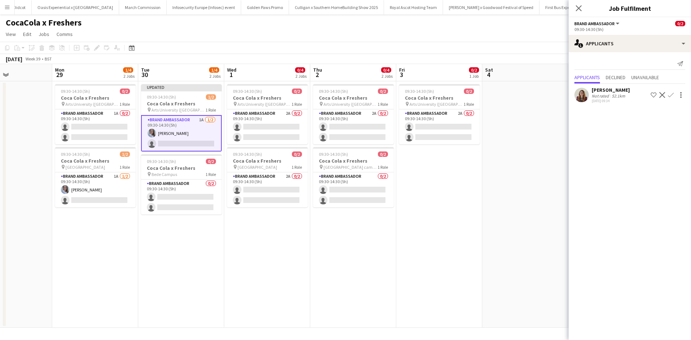
click at [535, 249] on app-date-cell at bounding box center [525, 204] width 86 height 246
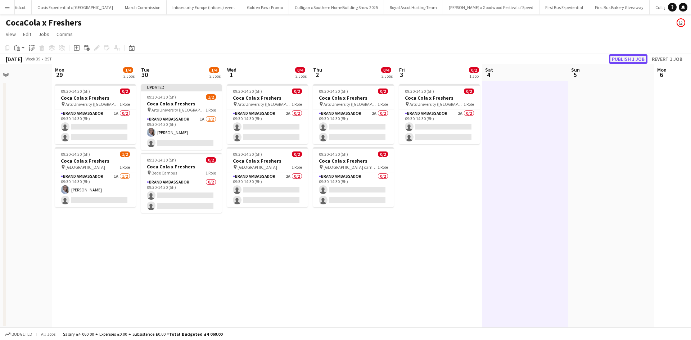
click at [615, 60] on button "Publish 1 job" at bounding box center [628, 58] width 39 height 9
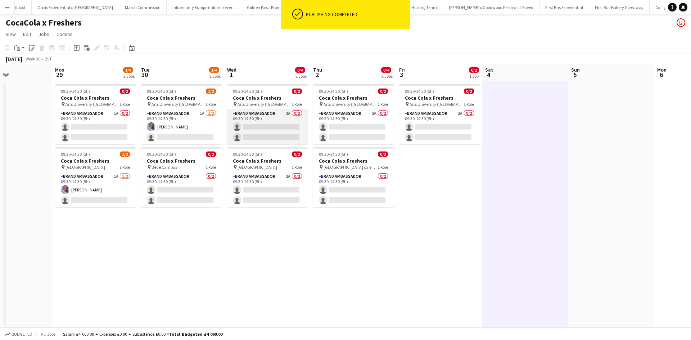
click at [284, 119] on app-card-role "Brand Ambassador 2A 0/2 09:30-14:30 (5h) single-neutral-actions single-neutral-…" at bounding box center [267, 126] width 81 height 35
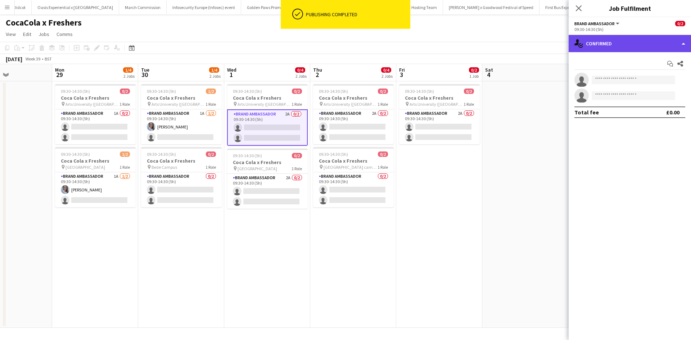
click at [623, 49] on div "single-neutral-actions-check-2 Confirmed" at bounding box center [630, 43] width 122 height 17
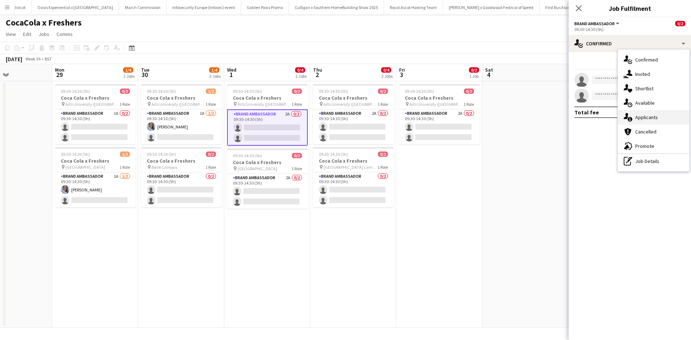
click at [643, 117] on div "single-neutral-actions-information Applicants" at bounding box center [653, 117] width 71 height 14
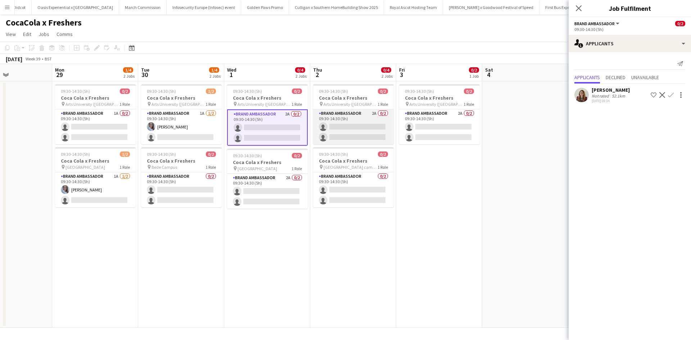
click at [362, 119] on app-card-role "Brand Ambassador 2A 0/2 09:30-14:30 (5h) single-neutral-actions single-neutral-…" at bounding box center [353, 126] width 81 height 35
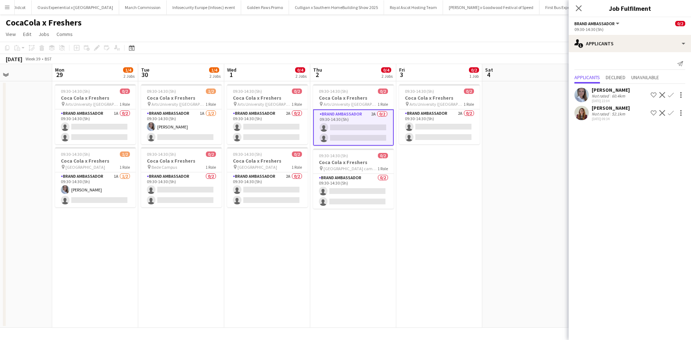
click at [597, 105] on div "Linzi Agnew" at bounding box center [611, 108] width 38 height 6
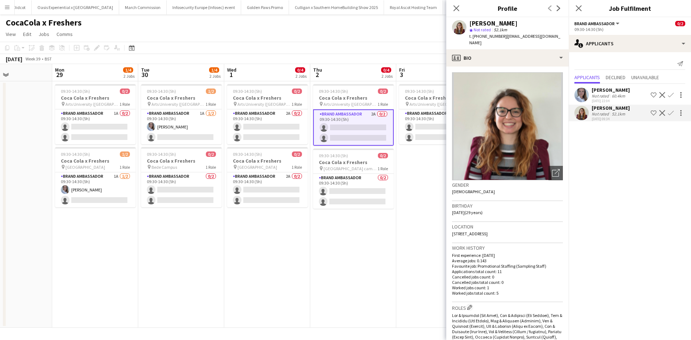
click at [415, 267] on app-date-cell "09:30-14:30 (5h) 0/2 Coca Cola x Freshers pin Arts University (Bournemouth) 1 R…" at bounding box center [439, 204] width 86 height 246
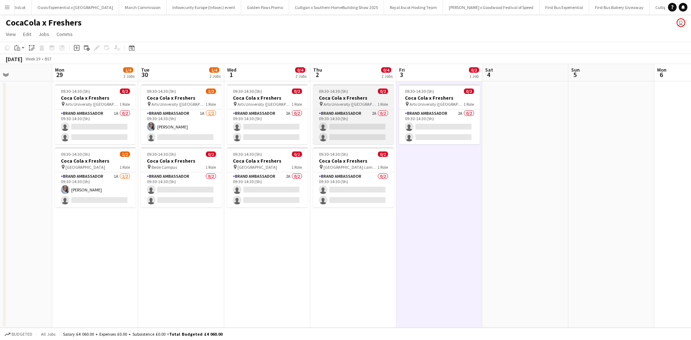
click at [365, 97] on h3 "Coca Cola x Freshers" at bounding box center [353, 98] width 81 height 6
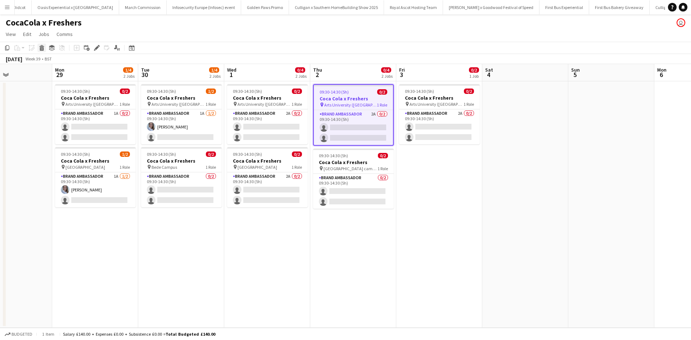
click at [40, 45] on div "Delete" at bounding box center [41, 48] width 9 height 9
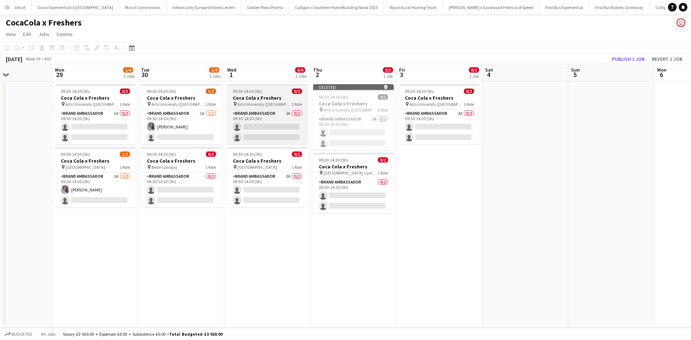
click at [276, 91] on div "09:30-14:30 (5h) 0/2" at bounding box center [267, 91] width 81 height 5
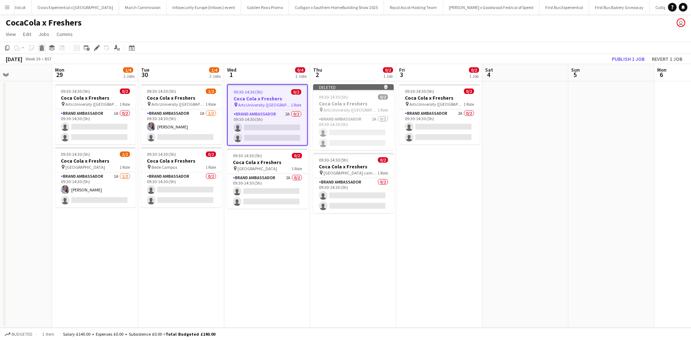
click at [42, 46] on icon at bounding box center [41, 46] width 5 height 2
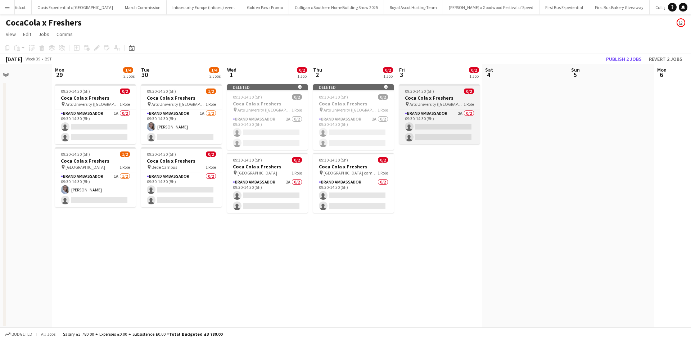
click at [451, 91] on div "09:30-14:30 (5h) 0/2" at bounding box center [439, 91] width 81 height 5
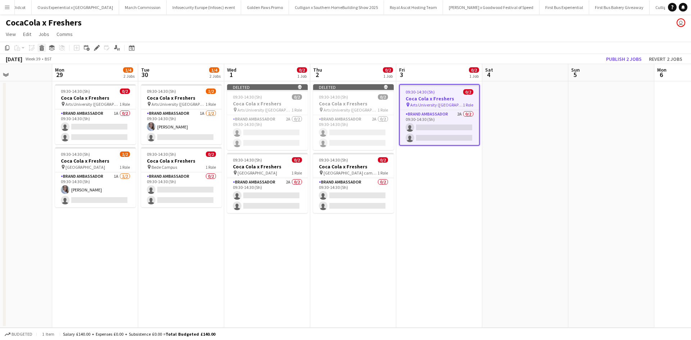
click at [44, 47] on icon at bounding box center [41, 46] width 5 height 2
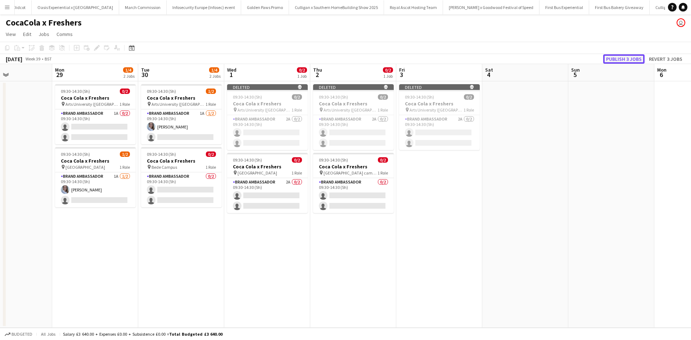
click at [641, 56] on button "Publish 3 jobs" at bounding box center [623, 58] width 41 height 9
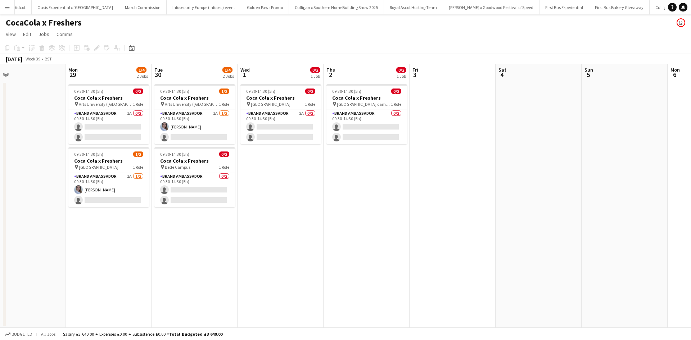
scroll to position [0, 194]
drag, startPoint x: 192, startPoint y: 92, endPoint x: 204, endPoint y: 108, distance: 19.7
click at [204, 108] on app-calendar-viewport "Fri 26 0/2 1 Job Sat 27 Sun 28 Mon 29 1/4 2 Jobs Tue 30 1/4 2 Jobs Wed 1 0/2 1 …" at bounding box center [345, 196] width 691 height 264
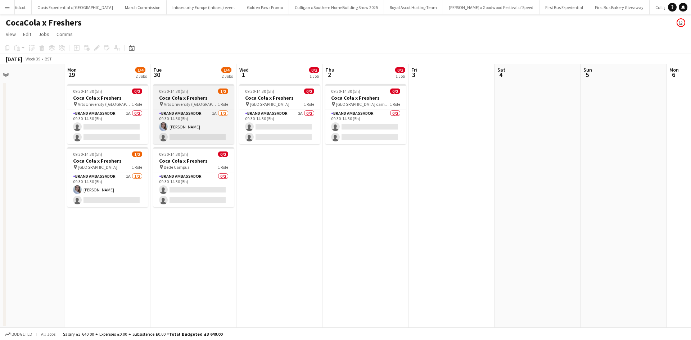
click at [204, 91] on div "09:30-14:30 (5h) 1/2" at bounding box center [193, 91] width 81 height 5
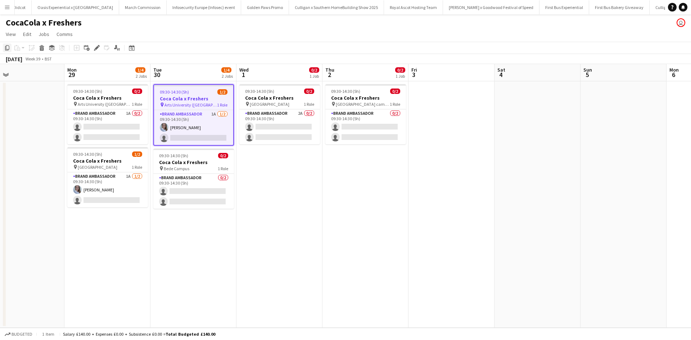
click at [5, 48] on icon "Copy" at bounding box center [7, 48] width 6 height 6
click at [273, 166] on app-date-cell "09:30-14:30 (5h) 0/2 Coca Cola x Freshers pin City Campus 1 Role Brand Ambassad…" at bounding box center [279, 204] width 86 height 246
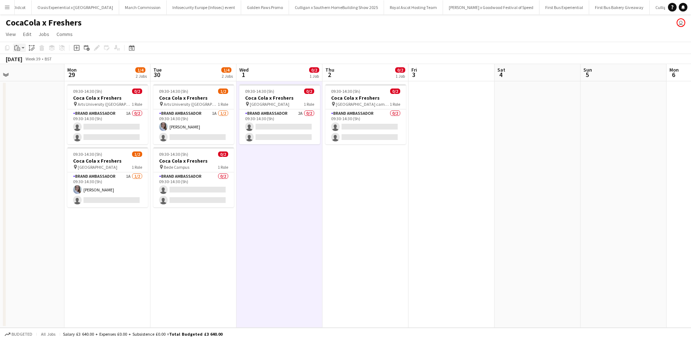
click at [19, 50] on icon "Paste" at bounding box center [17, 48] width 6 height 6
click at [26, 73] on link "Paste with crew Ctrl+Shift+V" at bounding box center [53, 74] width 68 height 6
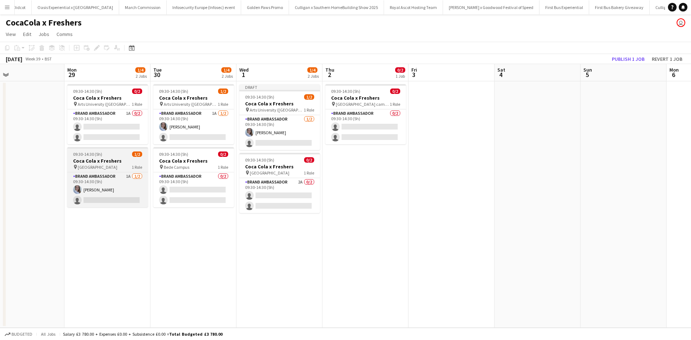
click at [116, 153] on div "09:30-14:30 (5h) 1/2" at bounding box center [107, 153] width 81 height 5
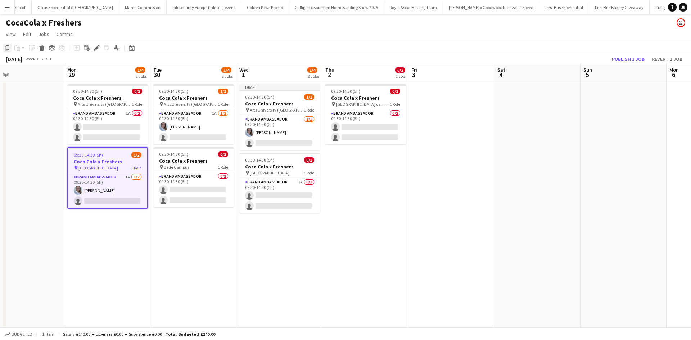
click at [8, 49] on icon "Copy" at bounding box center [7, 48] width 6 height 6
click at [190, 228] on app-date-cell "09:30-14:30 (5h) 1/2 Coca Cola x Freshers pin Arts University (Bournemouth) 1 R…" at bounding box center [193, 204] width 86 height 246
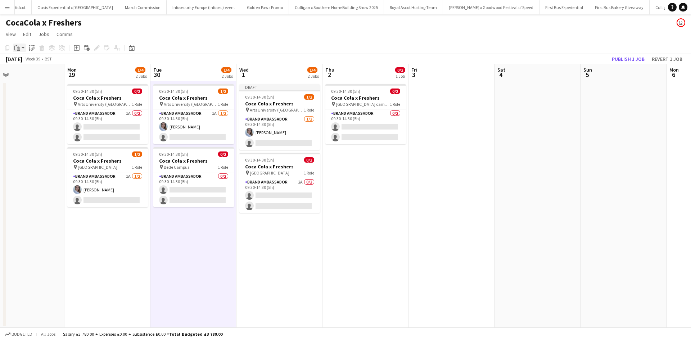
click at [19, 50] on icon "Paste" at bounding box center [17, 48] width 6 height 6
click at [37, 74] on link "Paste with crew Ctrl+Shift+V" at bounding box center [53, 74] width 68 height 6
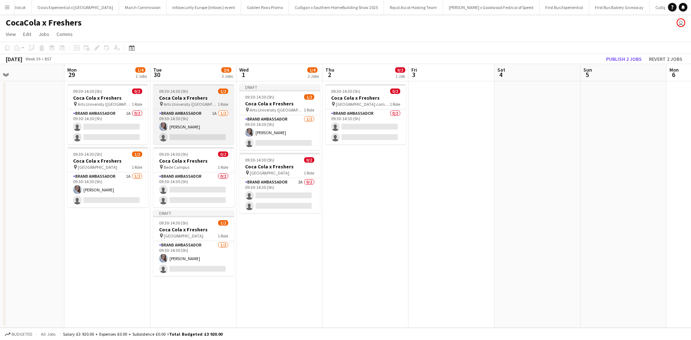
click at [198, 91] on div "09:30-14:30 (5h) 1/2" at bounding box center [193, 91] width 81 height 5
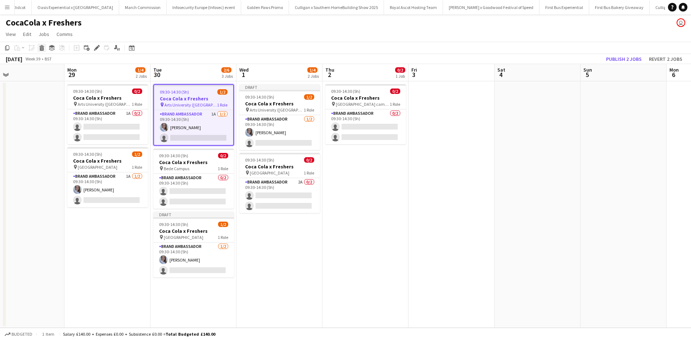
click at [42, 46] on icon at bounding box center [41, 46] width 5 height 2
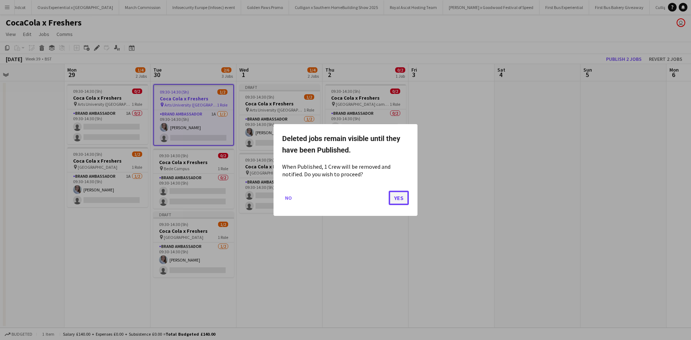
click at [395, 199] on button "Yes" at bounding box center [399, 198] width 20 height 14
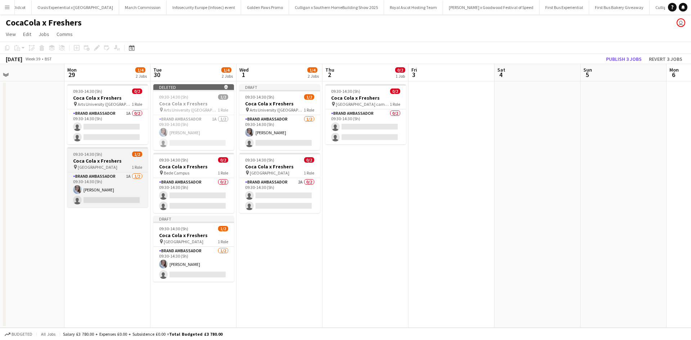
click at [113, 156] on div "09:30-14:30 (5h) 1/2" at bounding box center [107, 153] width 81 height 5
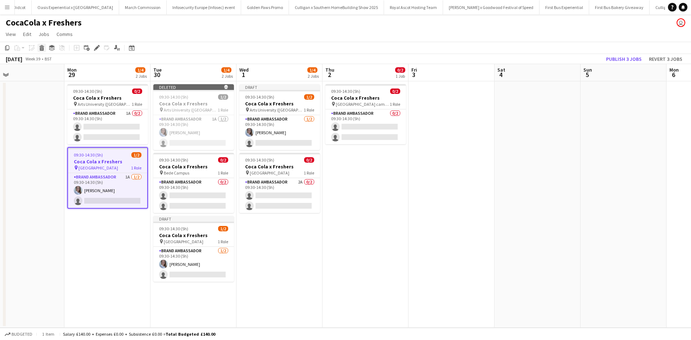
click at [42, 49] on icon "Delete" at bounding box center [42, 48] width 6 height 6
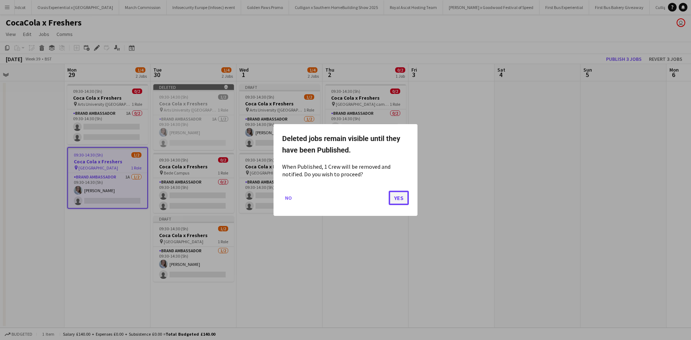
click at [393, 198] on button "Yes" at bounding box center [399, 198] width 20 height 14
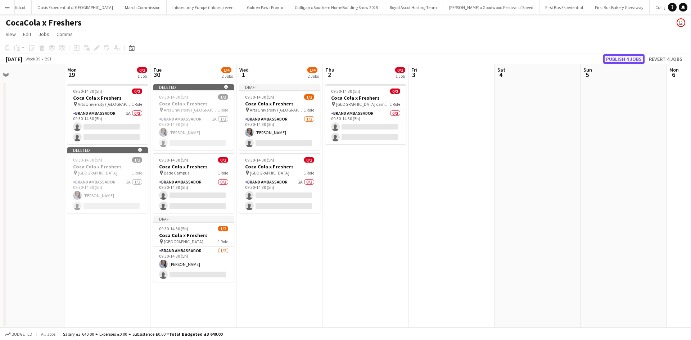
click at [629, 59] on button "Publish 4 jobs" at bounding box center [623, 58] width 41 height 9
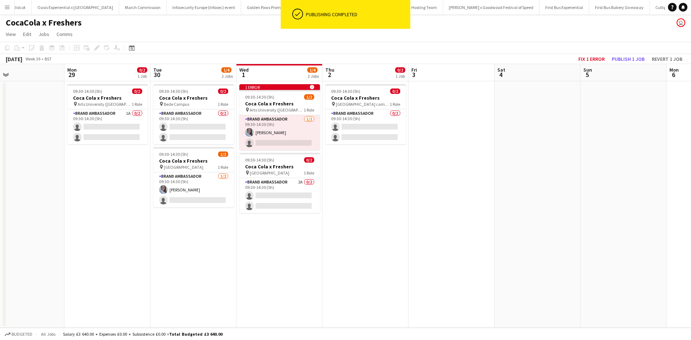
click at [350, 198] on app-date-cell "09:30-14:30 (5h) 0/2 Coca Cola x Freshers pin Hartlepool campus 1 Role Brand Am…" at bounding box center [365, 204] width 86 height 246
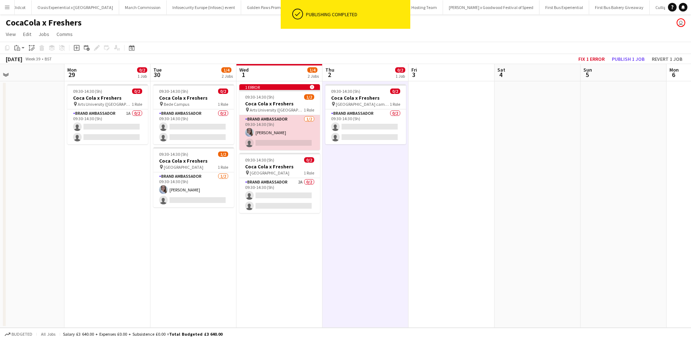
click at [288, 128] on app-card-role "Brand Ambassador 1/2 09:30-14:30 (5h) Ashleigh Fountain single-neutral-actions" at bounding box center [279, 132] width 81 height 35
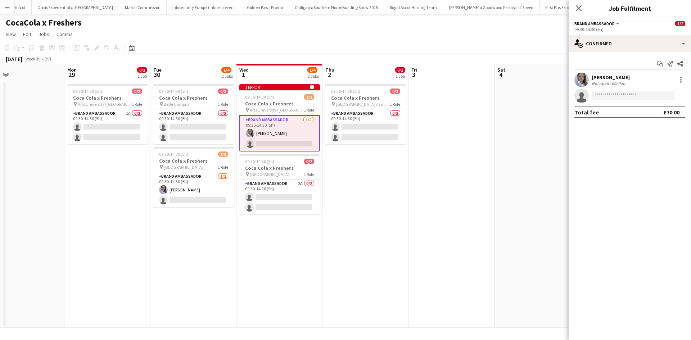
click at [372, 196] on app-date-cell "09:30-14:30 (5h) 0/2 Coca Cola x Freshers pin Hartlepool campus 1 Role Brand Am…" at bounding box center [365, 204] width 86 height 246
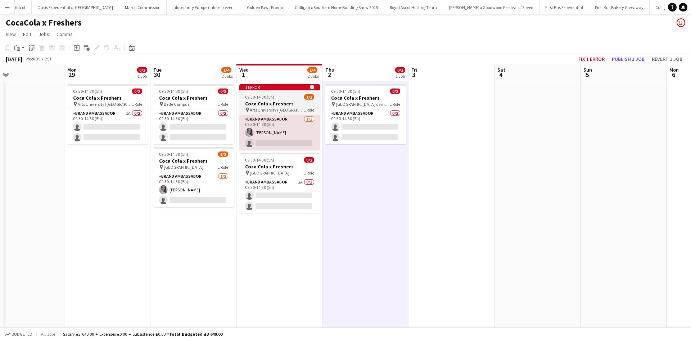
click at [311, 86] on icon at bounding box center [311, 87] width 4 height 4
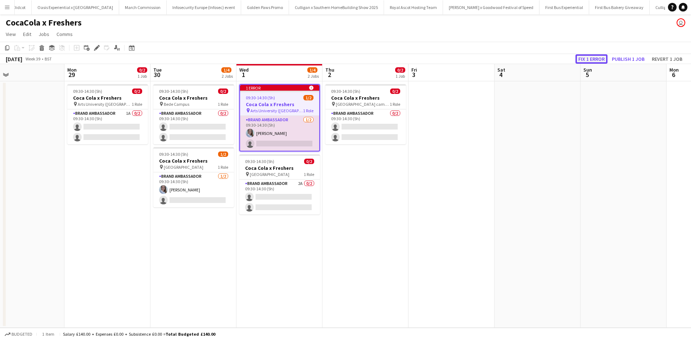
click at [589, 58] on button "Fix 1 error" at bounding box center [591, 58] width 32 height 9
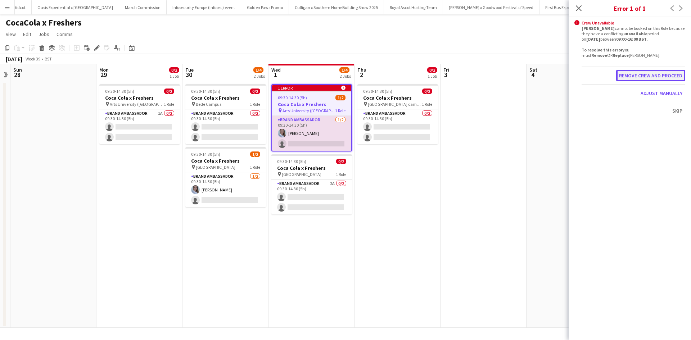
click at [667, 81] on button "Remove crew and proceed" at bounding box center [650, 76] width 69 height 12
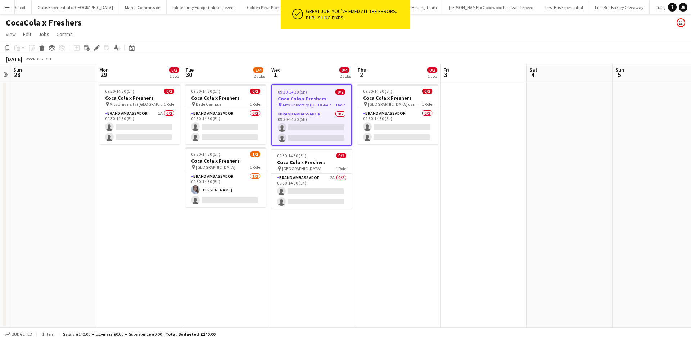
click at [576, 144] on app-date-cell at bounding box center [569, 204] width 86 height 246
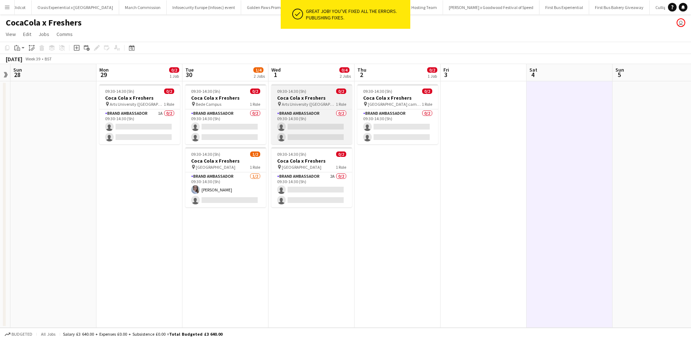
click at [321, 91] on div "09:30-14:30 (5h) 0/2" at bounding box center [311, 91] width 81 height 5
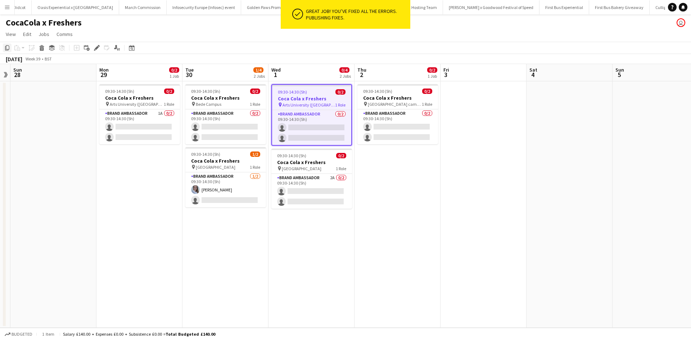
click at [4, 48] on div "Copy" at bounding box center [7, 48] width 9 height 9
click at [379, 169] on app-date-cell "09:30-14:30 (5h) 0/2 Coca Cola x Freshers pin Hartlepool campus 1 Role Brand Am…" at bounding box center [397, 204] width 86 height 246
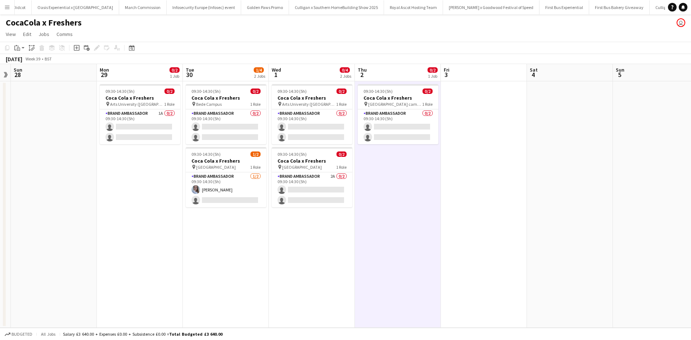
click at [166, 297] on app-date-cell "09:30-14:30 (5h) 0/2 Coca Cola x Freshers pin Arts University (Bournemouth) 1 R…" at bounding box center [140, 204] width 86 height 246
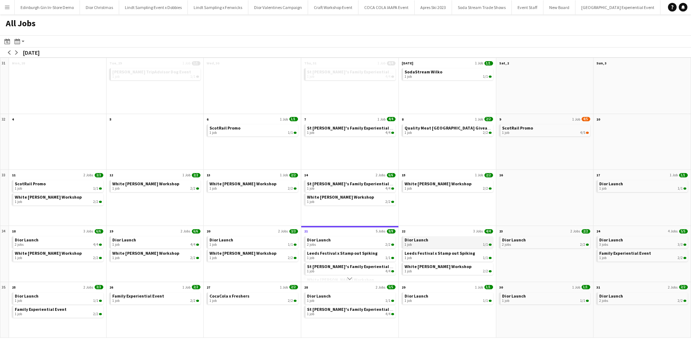
click at [442, 239] on link "Dior Launch 1 job 1/1" at bounding box center [447, 241] width 87 height 10
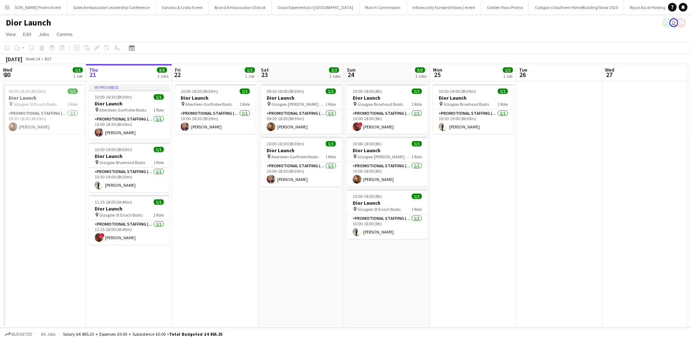
scroll to position [0, 7037]
